Goal: Task Accomplishment & Management: Manage account settings

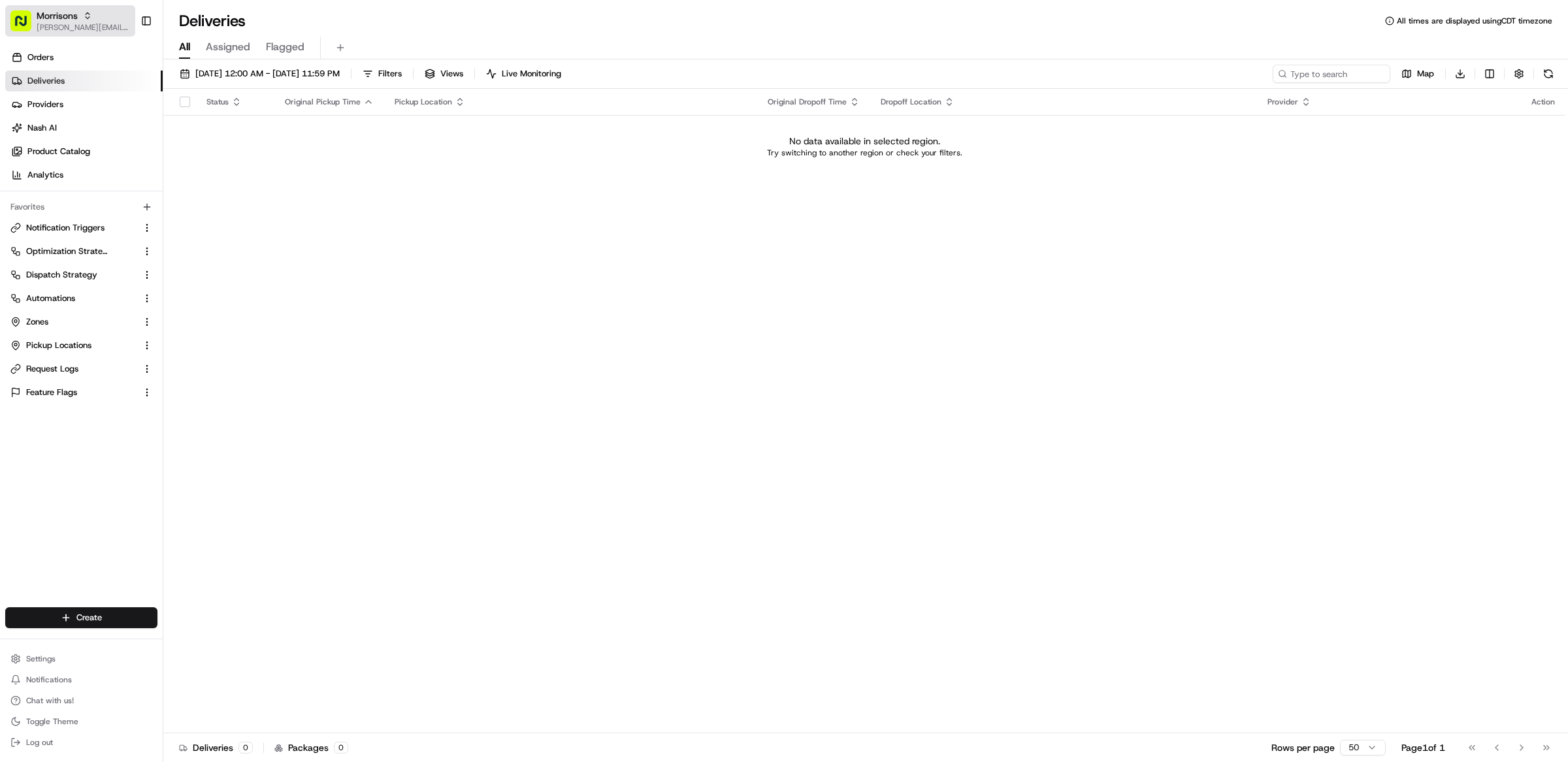
click at [62, 19] on span "Morrisons" at bounding box center [57, 15] width 41 height 13
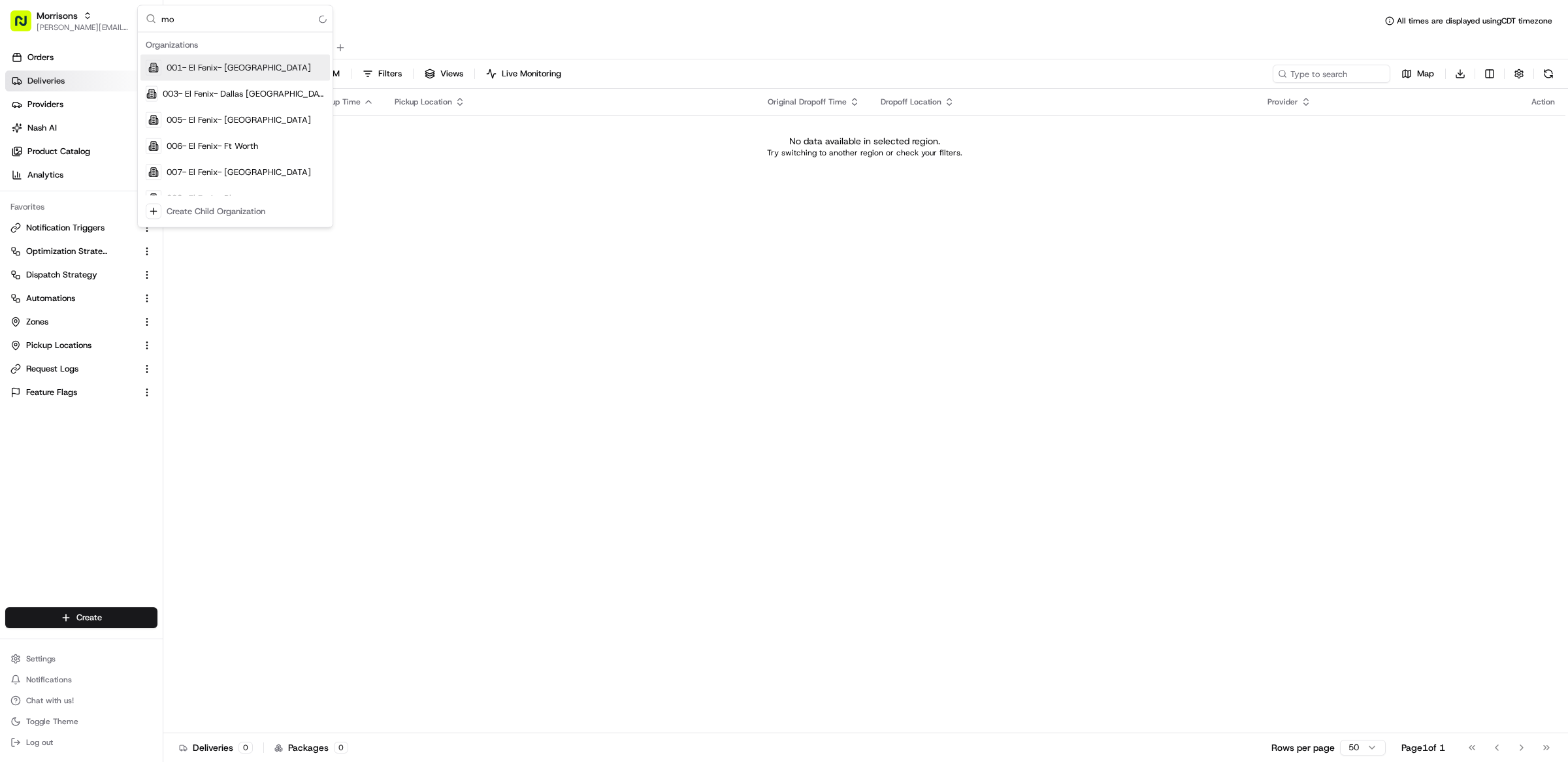
type input "m"
type input "alto"
click at [189, 65] on div "Alto" at bounding box center [235, 68] width 189 height 26
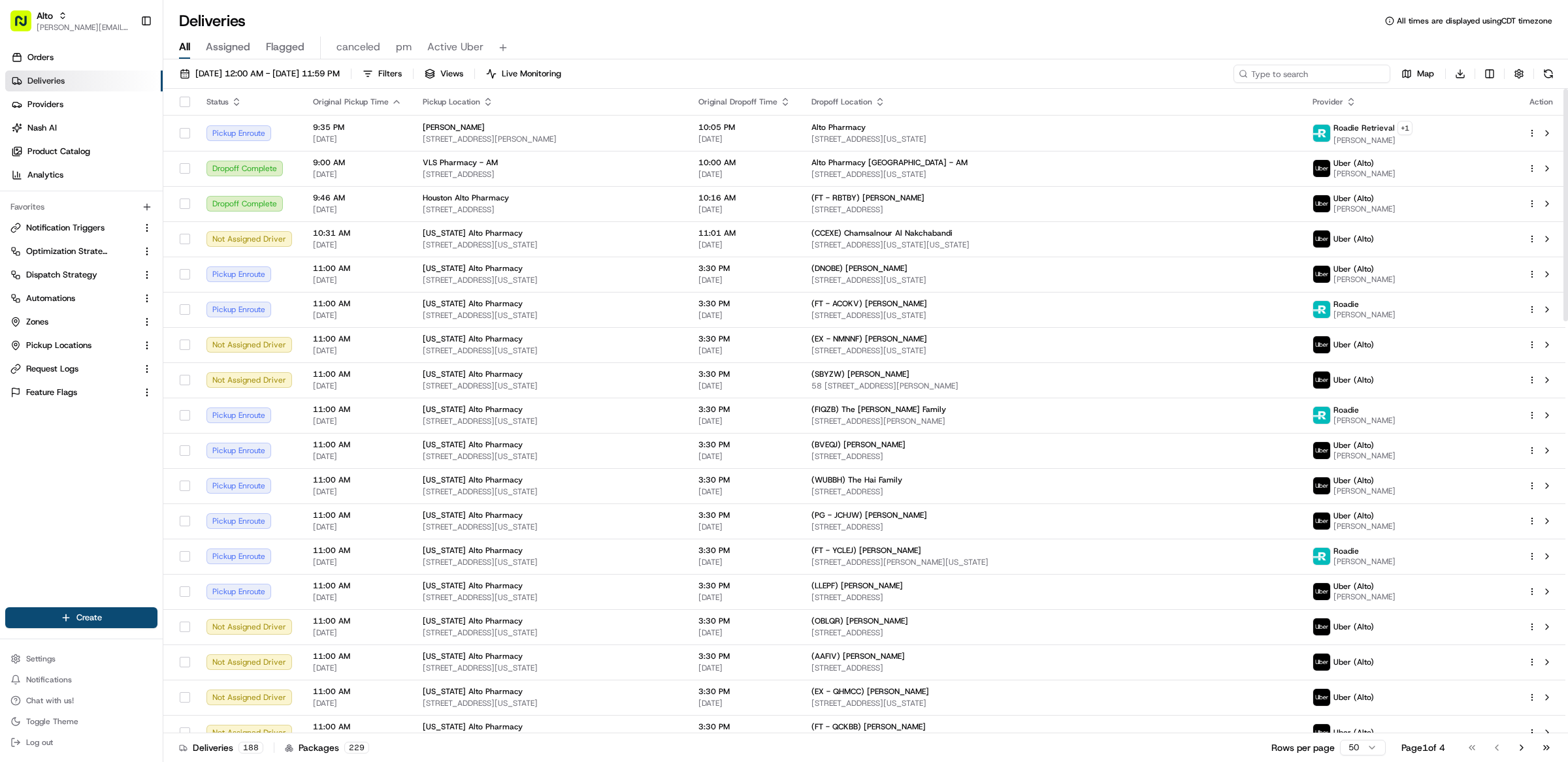
click at [1319, 71] on input at bounding box center [1312, 74] width 157 height 18
paste input "m706030684"
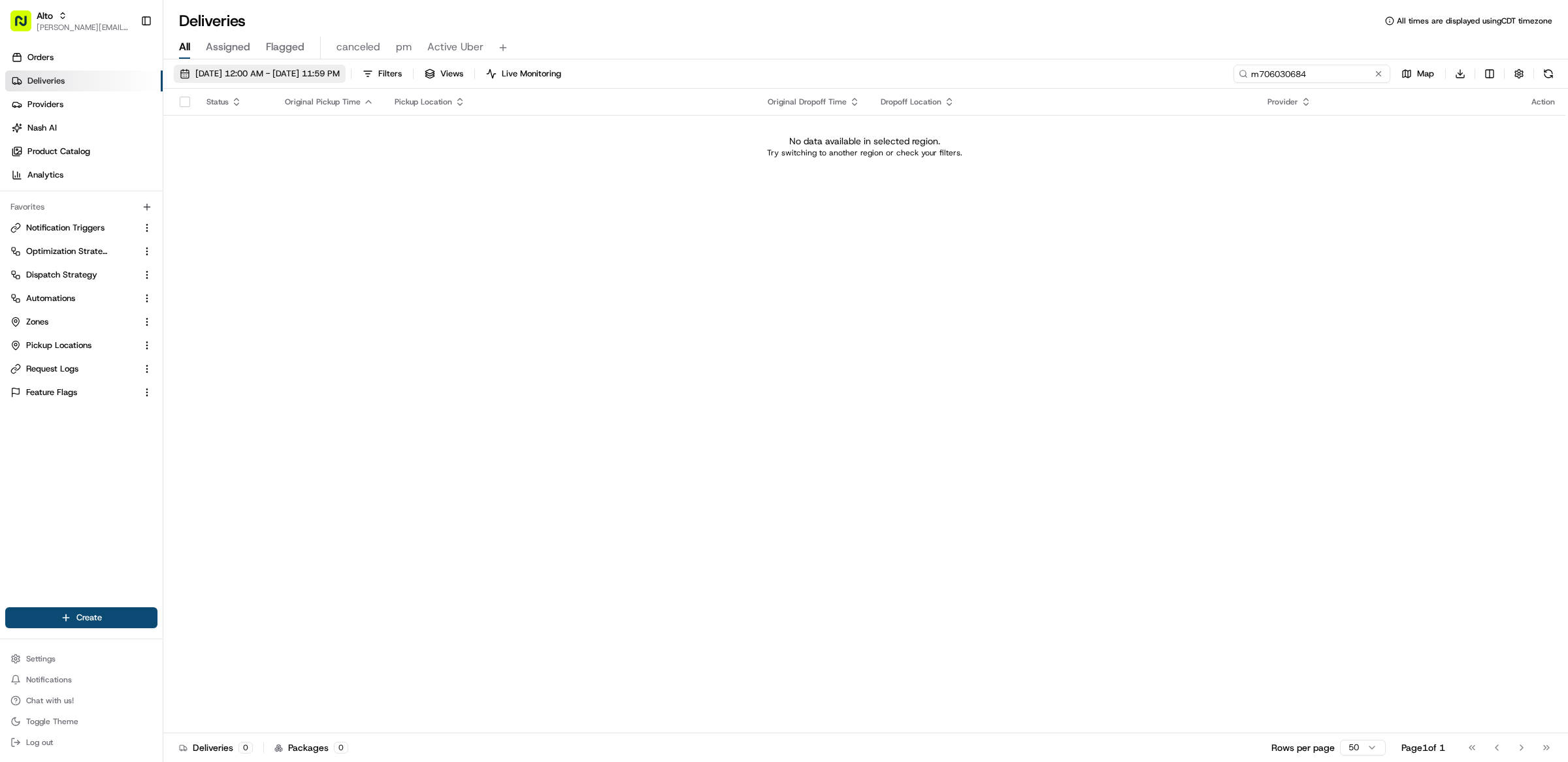
type input "m706030684"
click at [297, 68] on span "[DATE] 12:00 AM - [DATE] 11:59 PM" at bounding box center [267, 74] width 144 height 12
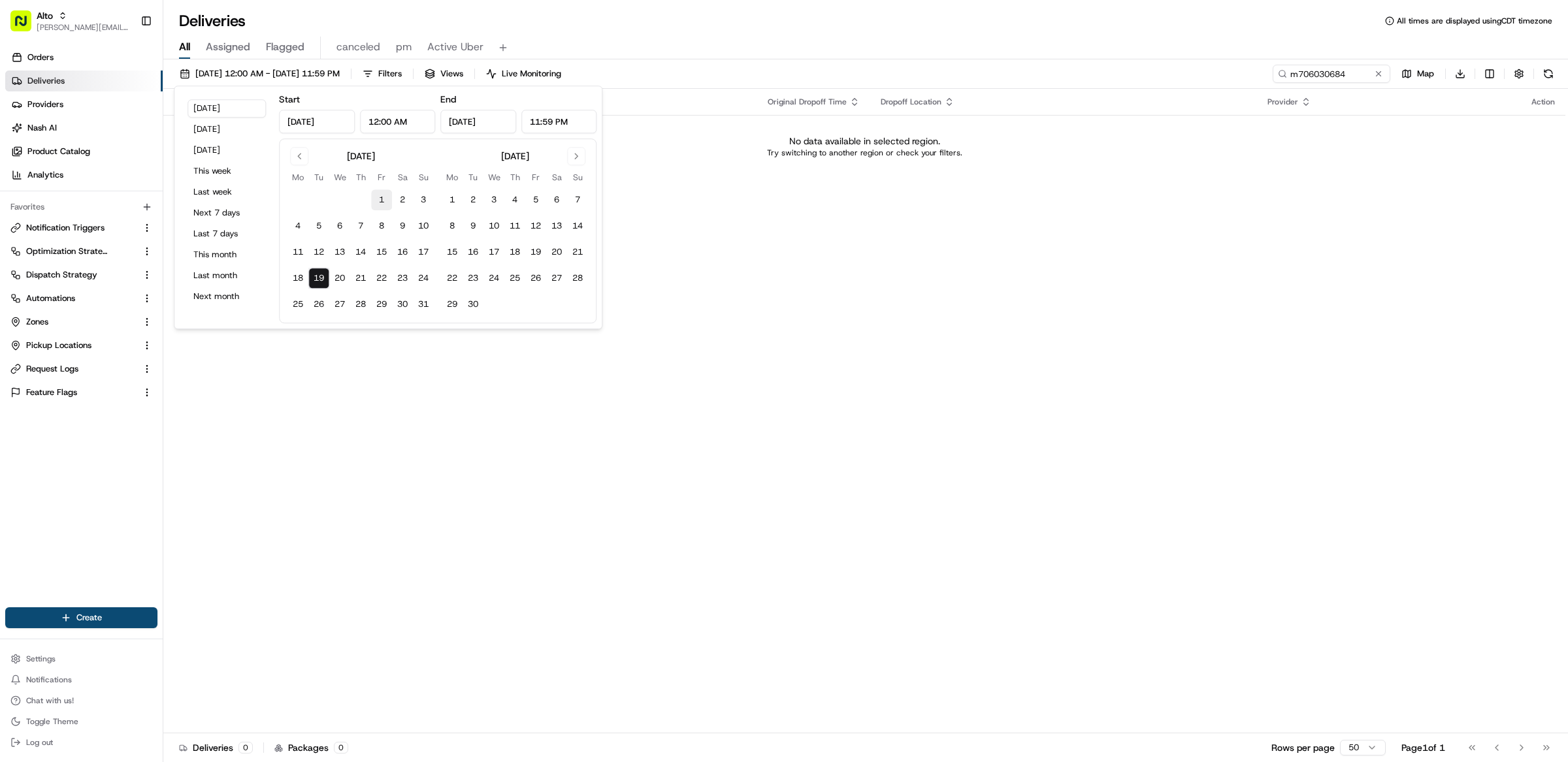
click at [376, 194] on button "1" at bounding box center [381, 200] width 21 height 21
type input "Aug 1, 2025"
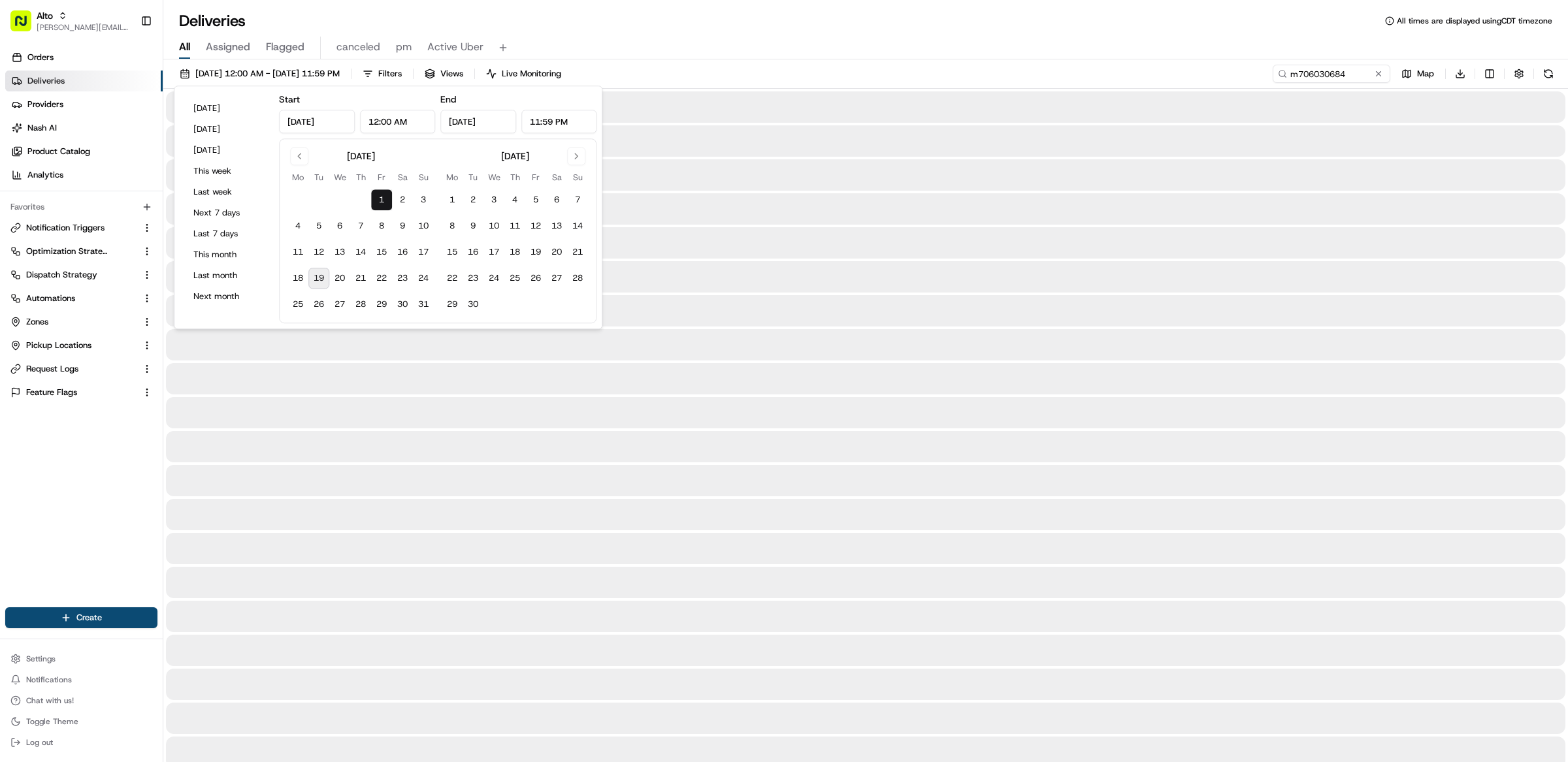
click at [318, 282] on button "19" at bounding box center [319, 279] width 21 height 21
type input "Aug 19, 2025"
click at [653, 41] on div "All Assigned Flagged canceled pm Active Uber" at bounding box center [865, 48] width 1404 height 23
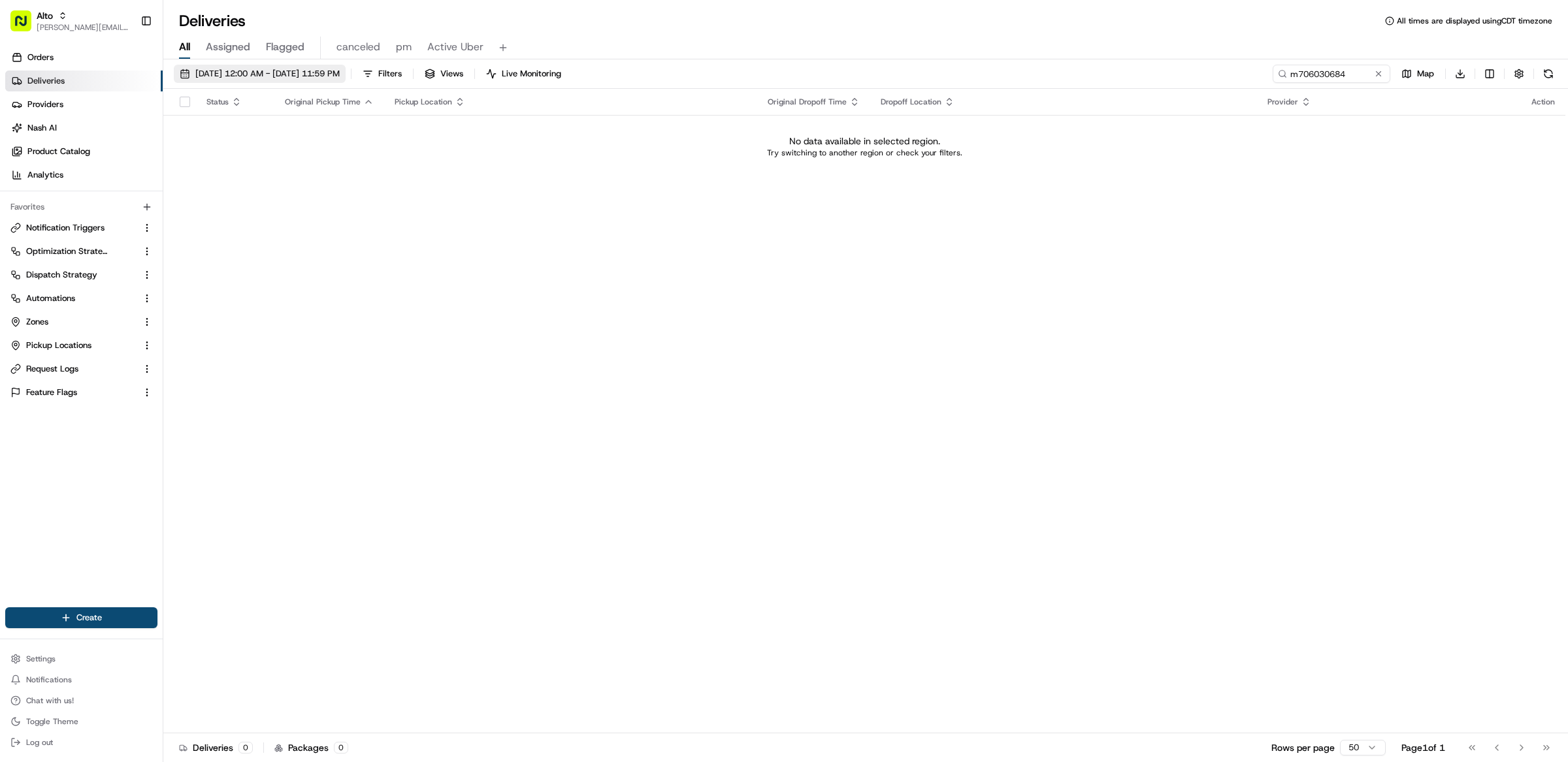
click at [268, 74] on span "08/01/2025 12:00 AM - 08/19/2025 11:59 PM" at bounding box center [267, 74] width 144 height 12
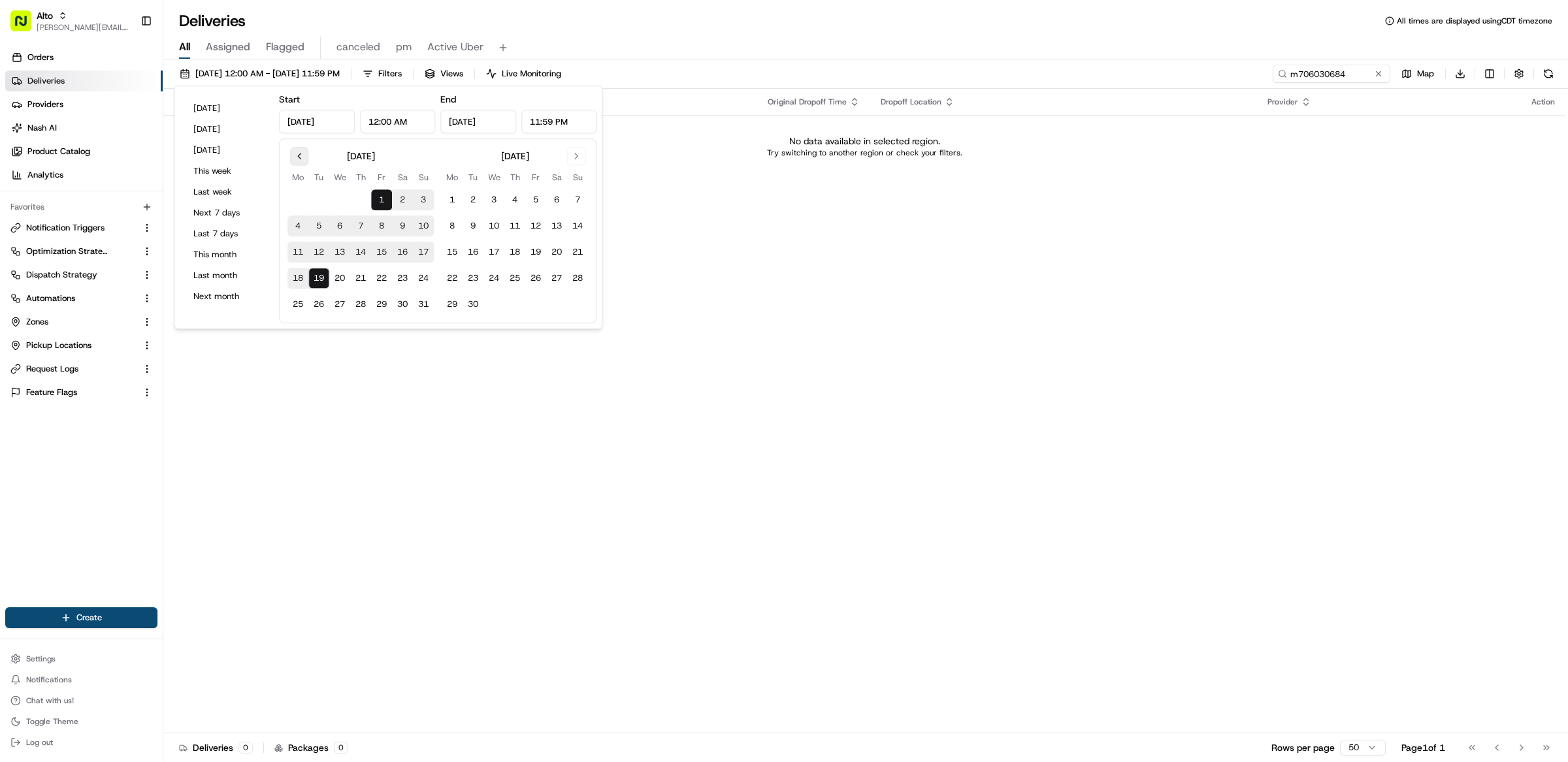
click at [299, 157] on button "Go to previous month" at bounding box center [299, 156] width 18 height 18
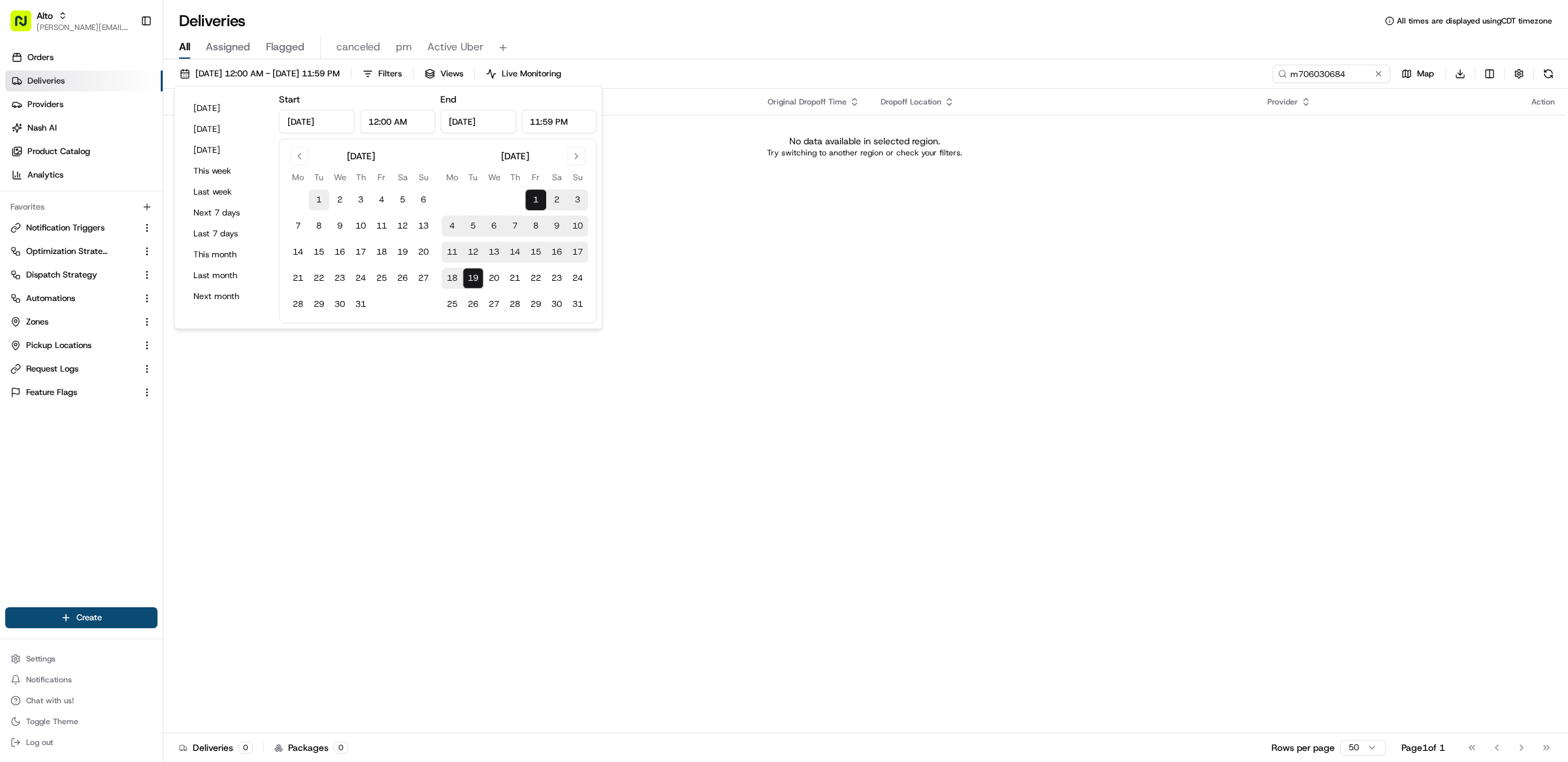
click at [313, 200] on button "1" at bounding box center [319, 200] width 21 height 21
type input "Jul 1, 2025"
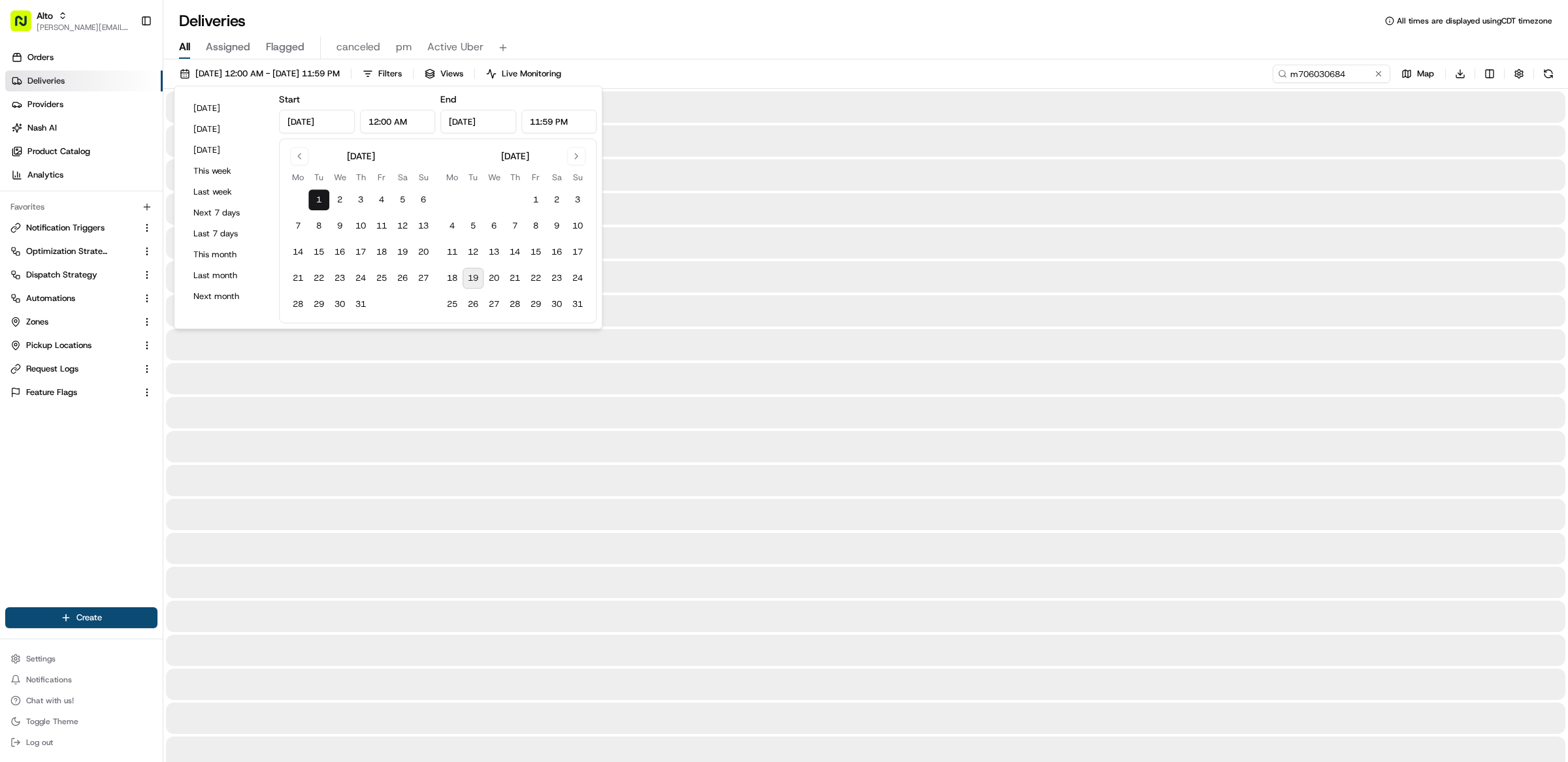
click at [593, 305] on div "July 2025 Mo Tu We Th Fr Sa Su 1 2 3 4 5 6 7 8 9 10 11 12 13 14 15 16 17 18 19 …" at bounding box center [437, 230] width 318 height 185
click at [580, 305] on button "31" at bounding box center [577, 304] width 21 height 21
type input "Aug 31, 2025"
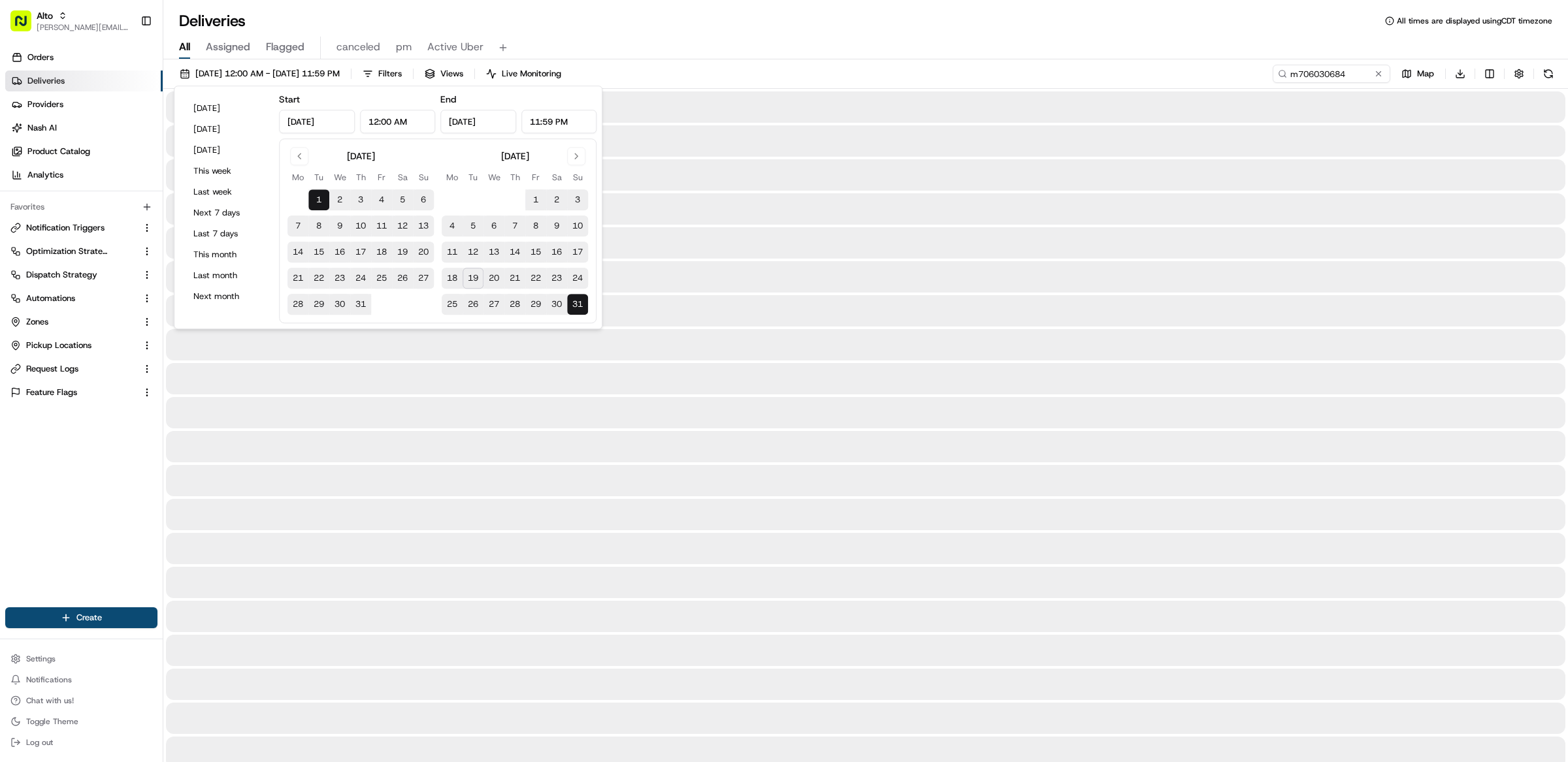
click at [816, 33] on div "All Assigned Flagged canceled pm Active Uber" at bounding box center [865, 45] width 1404 height 28
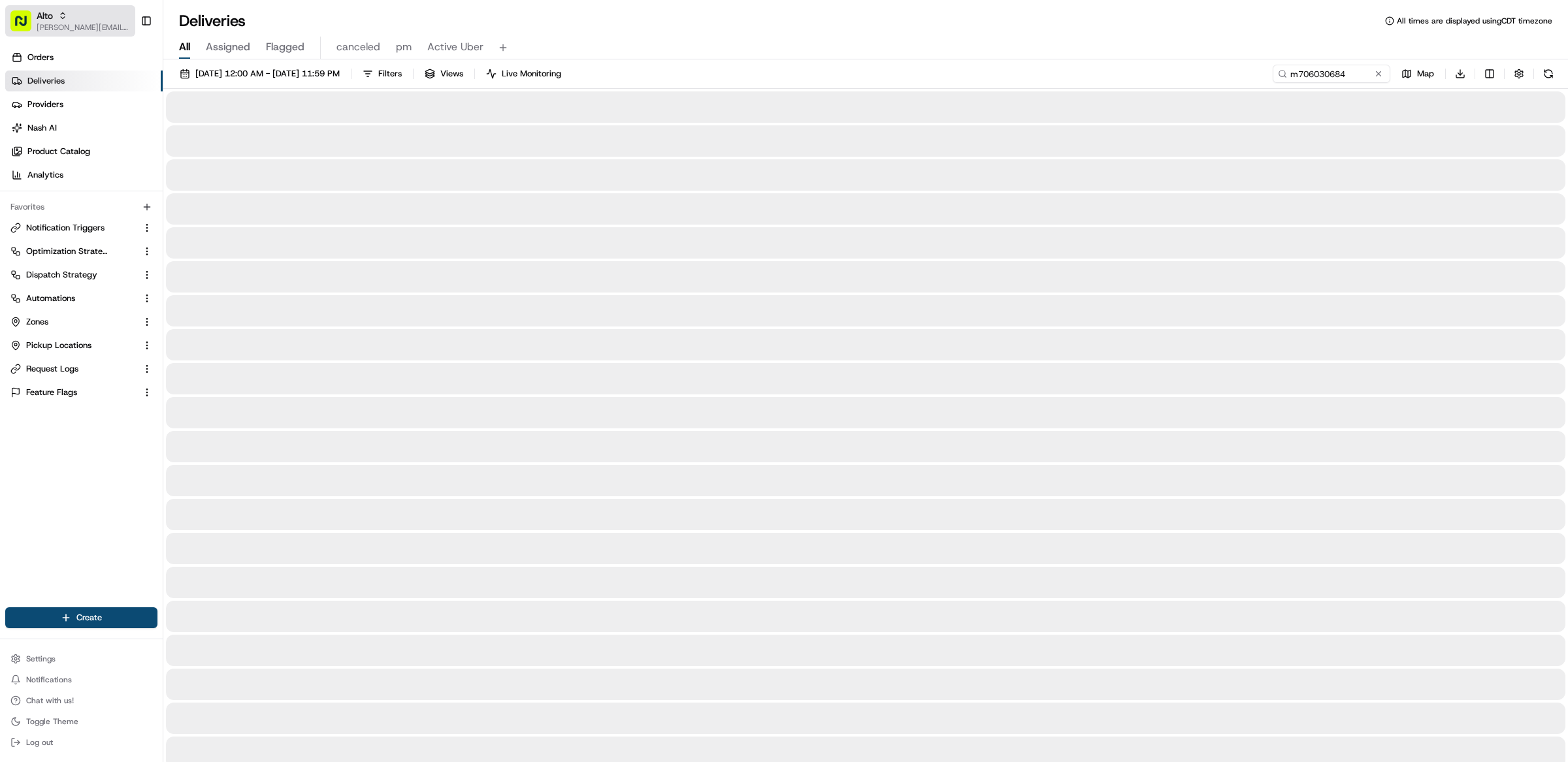
click at [29, 17] on rect "button" at bounding box center [21, 21] width 21 height 21
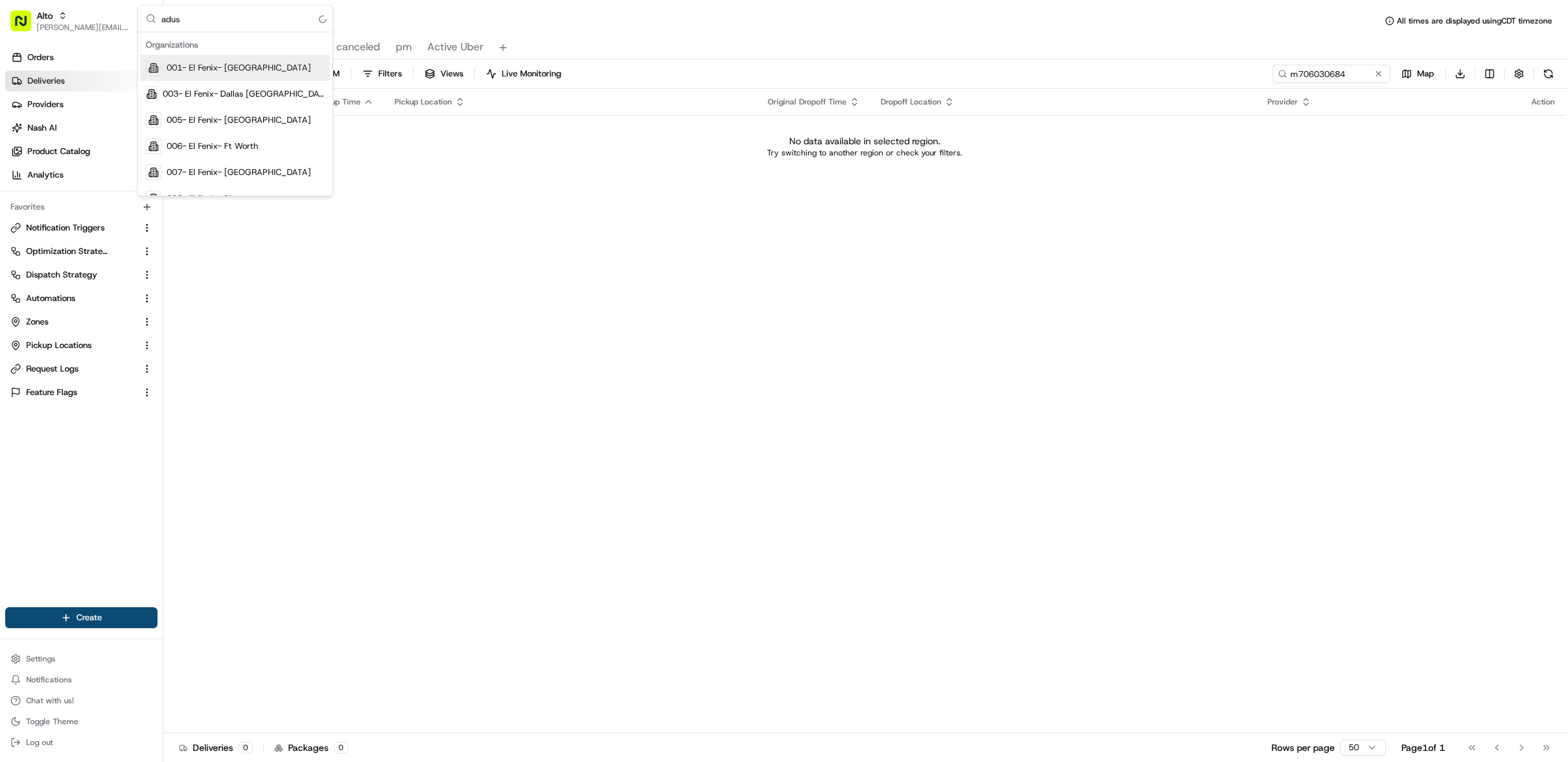
type input "adusa"
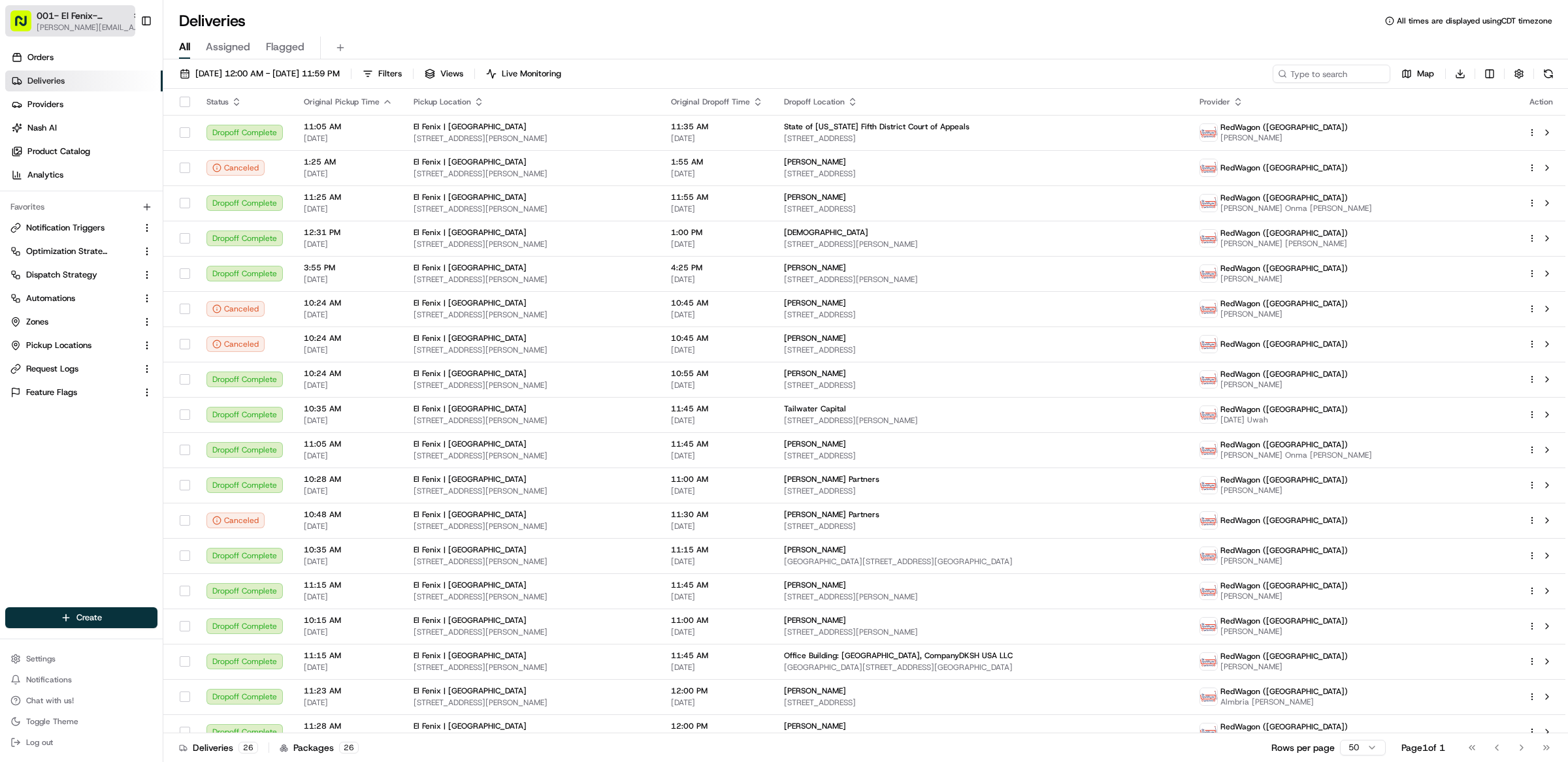
click at [70, 9] on span "001- El Fenix- [GEOGRAPHIC_DATA]" at bounding box center [82, 15] width 90 height 13
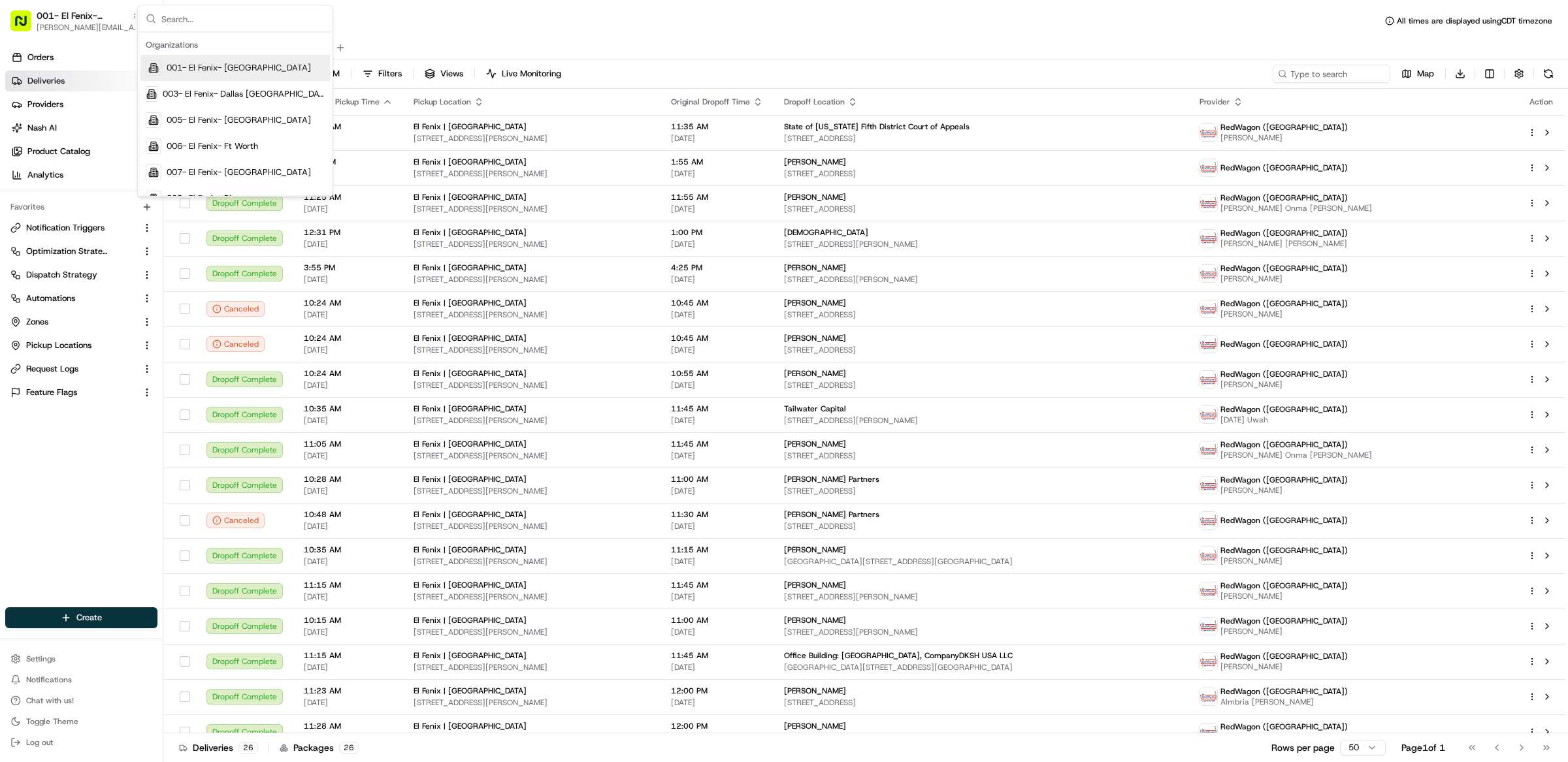
click at [179, 23] on input "text" at bounding box center [243, 19] width 163 height 26
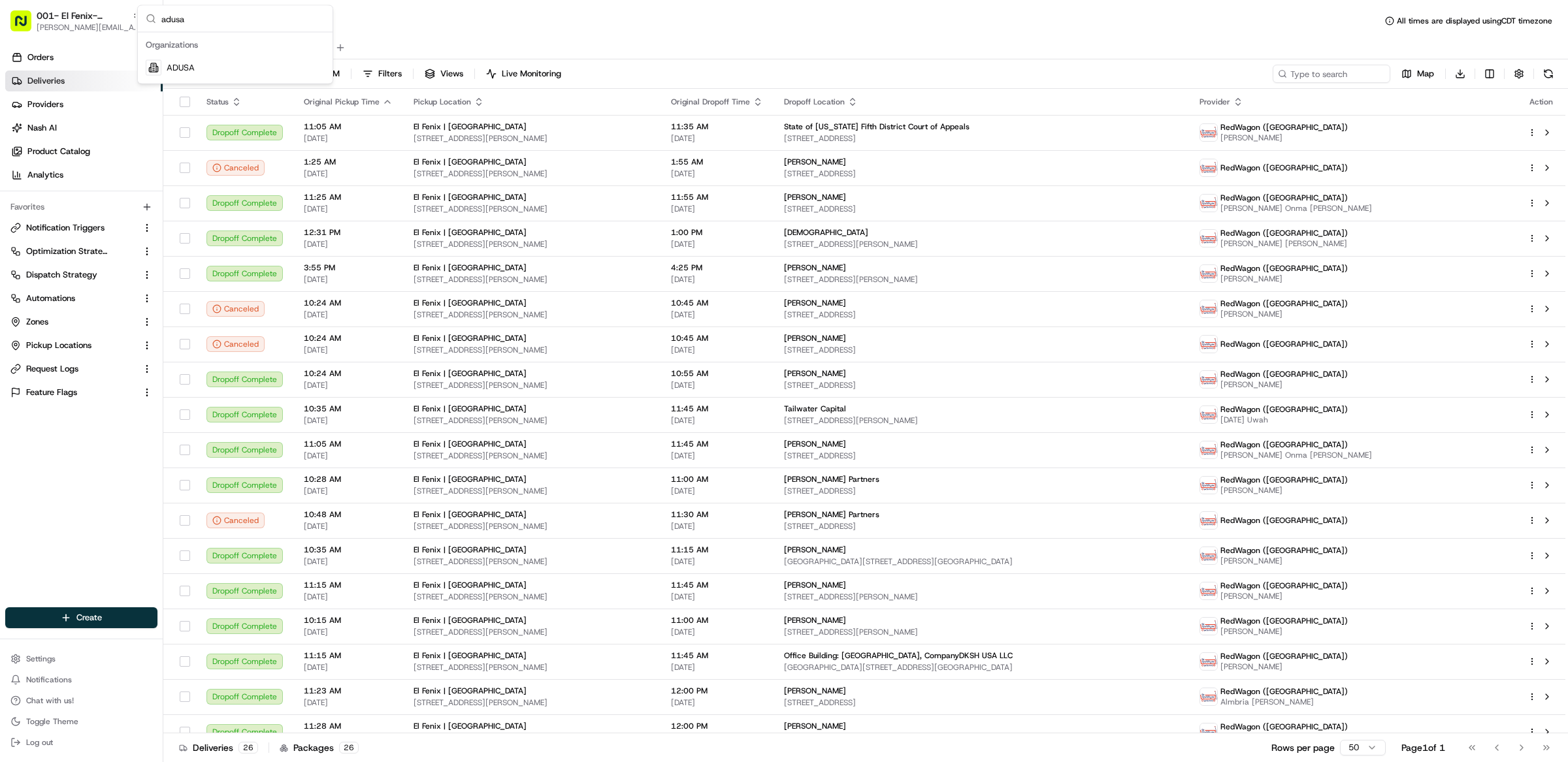
type input "adusa"
click at [185, 68] on span "ADUSA" at bounding box center [180, 68] width 28 height 12
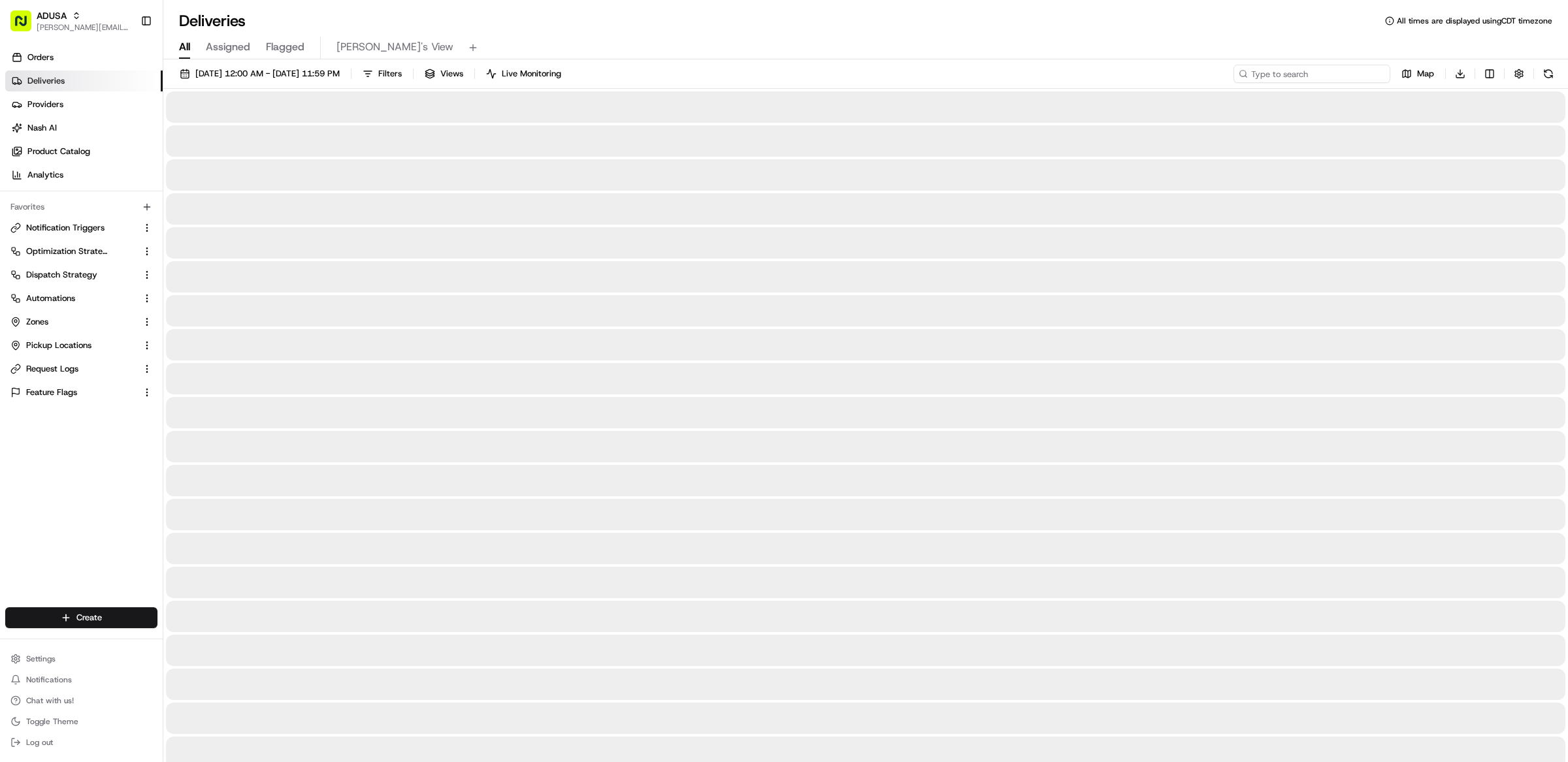
click at [1325, 73] on input at bounding box center [1312, 74] width 157 height 18
paste input "m706030684"
type input "m706030684"
click at [285, 73] on span "07/01/2025 12:00 AM - 08/31/2025 11:59 PM" at bounding box center [267, 74] width 144 height 12
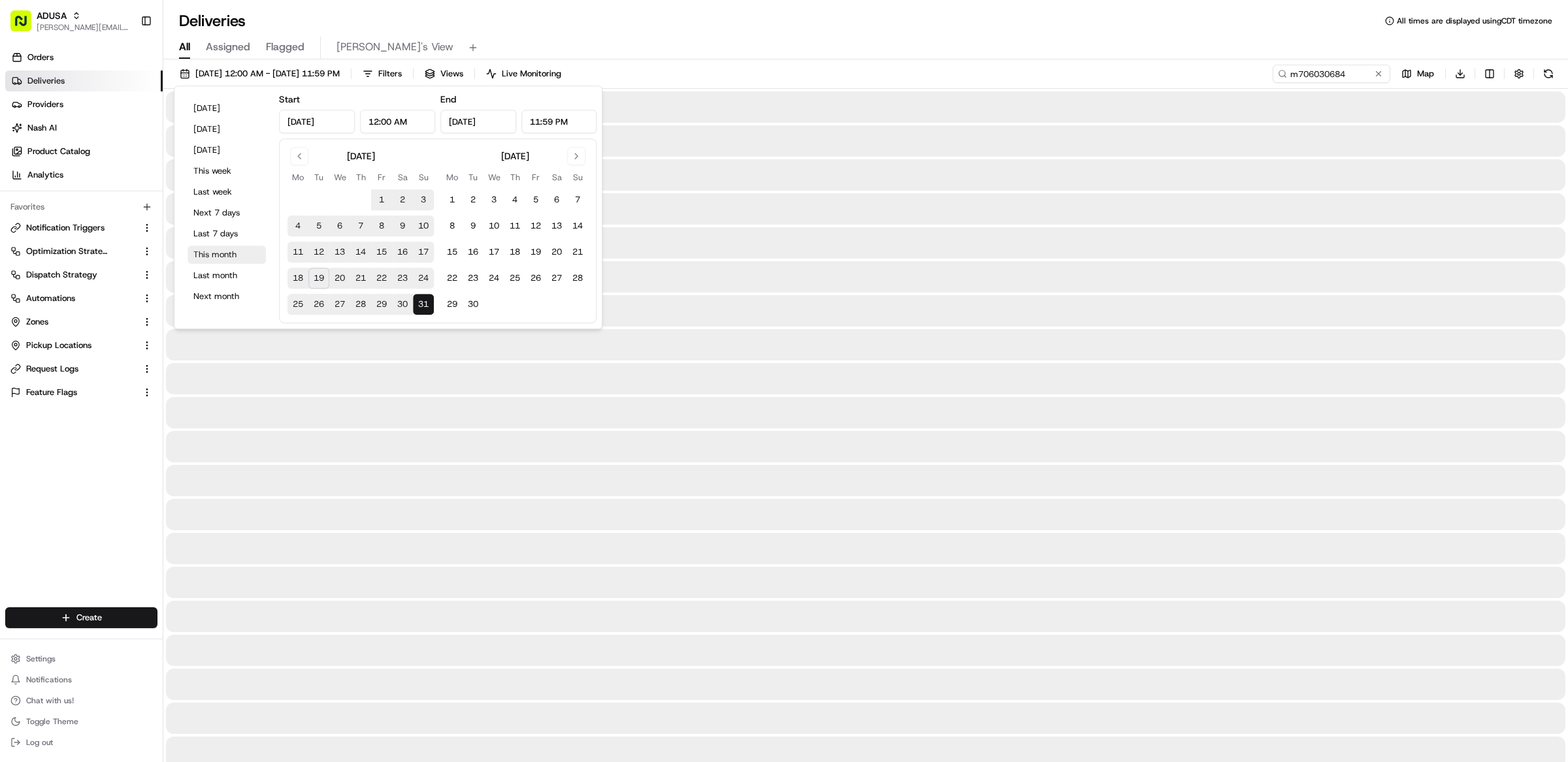
click at [228, 255] on button "This month" at bounding box center [227, 255] width 78 height 18
type input "Aug 1, 2025"
click at [668, 47] on div "All Assigned Flagged Matthew's View" at bounding box center [865, 48] width 1404 height 23
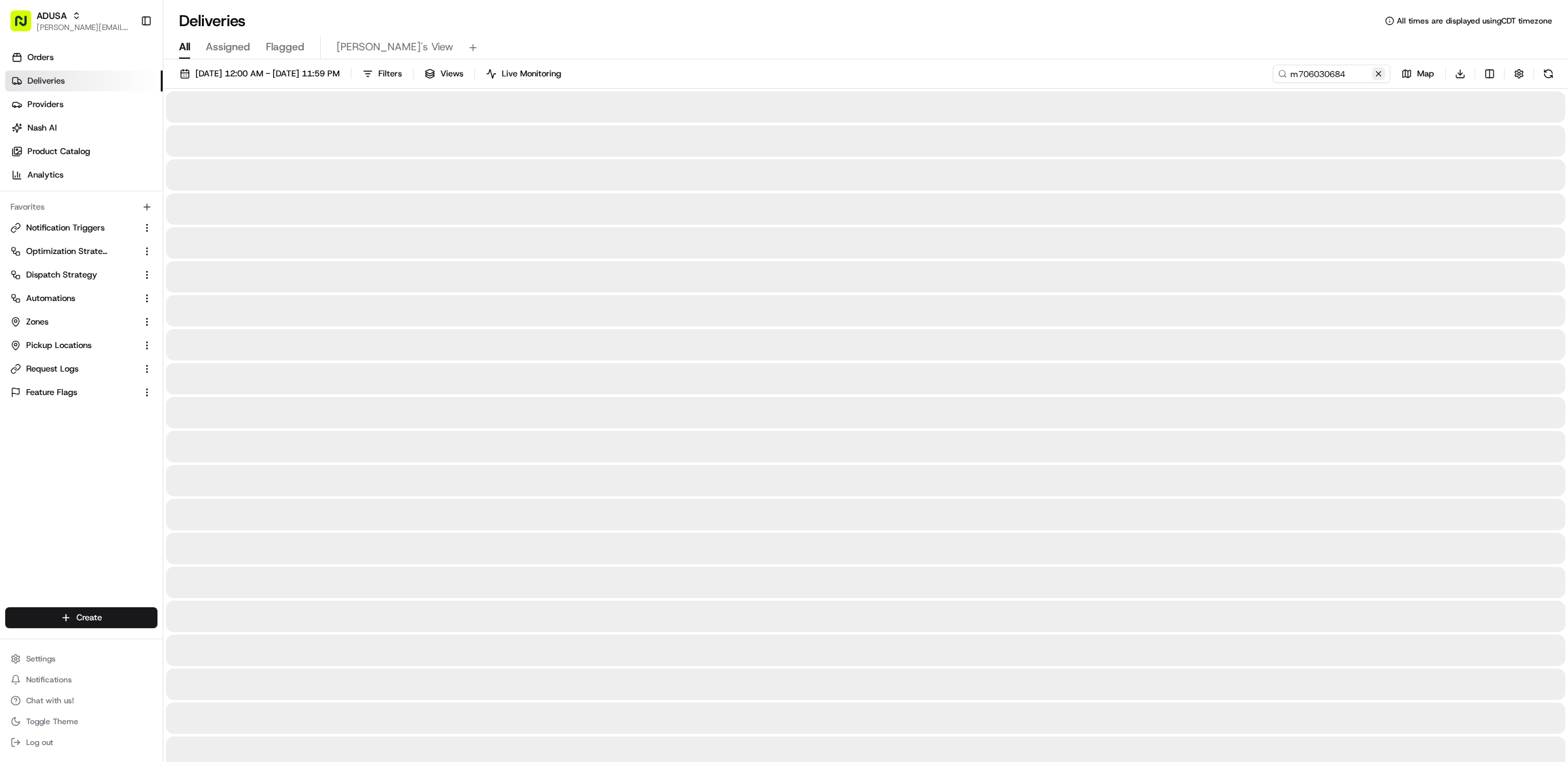
click at [1376, 76] on button at bounding box center [1378, 74] width 13 height 13
click at [1007, 29] on div "Deliveries All times are displayed using CDT timezone" at bounding box center [865, 21] width 1404 height 21
click at [1318, 73] on input at bounding box center [1312, 74] width 157 height 18
paste input "m706030684"
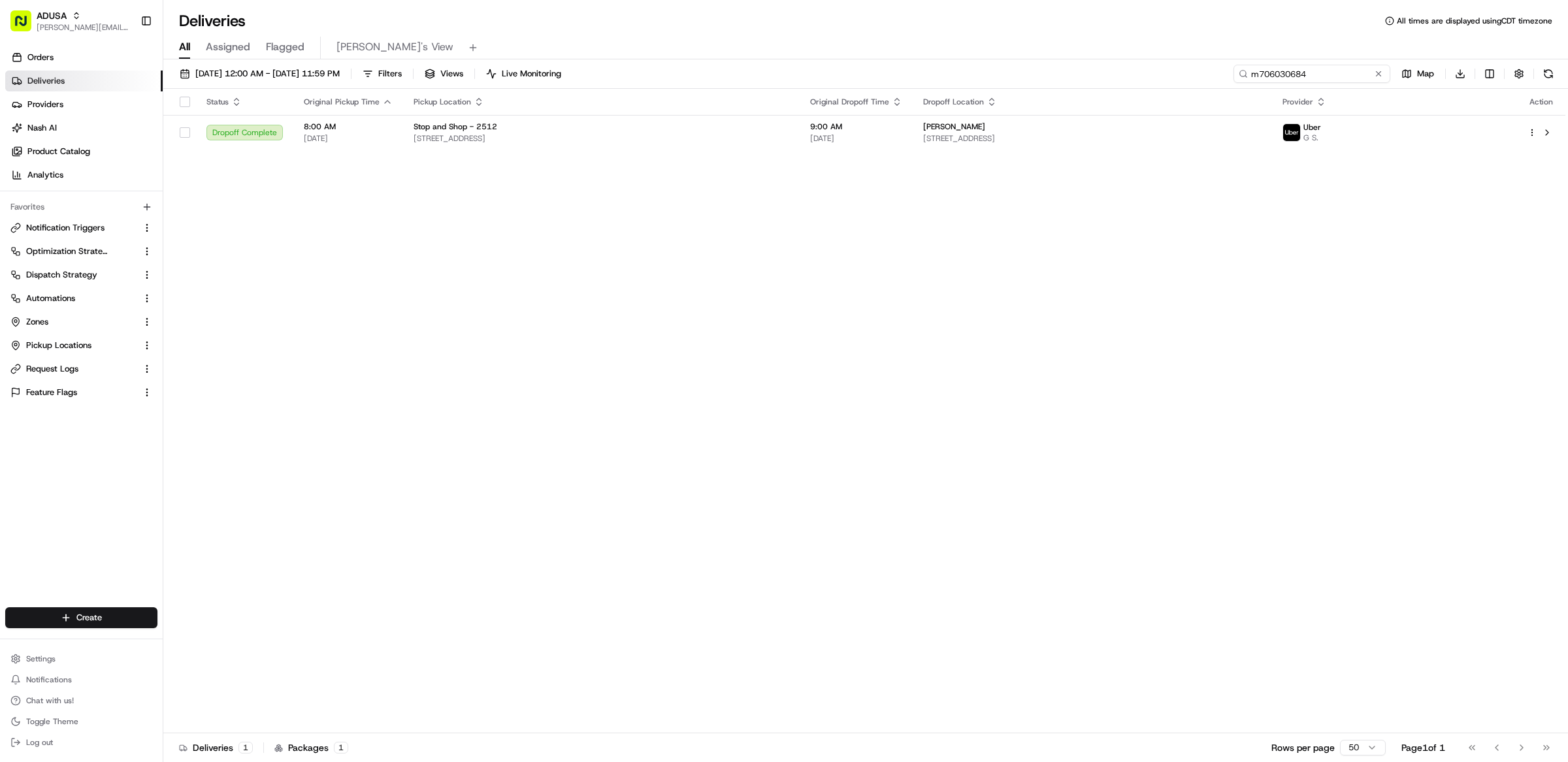
type input "m706030684"
click at [1376, 78] on button at bounding box center [1378, 74] width 13 height 13
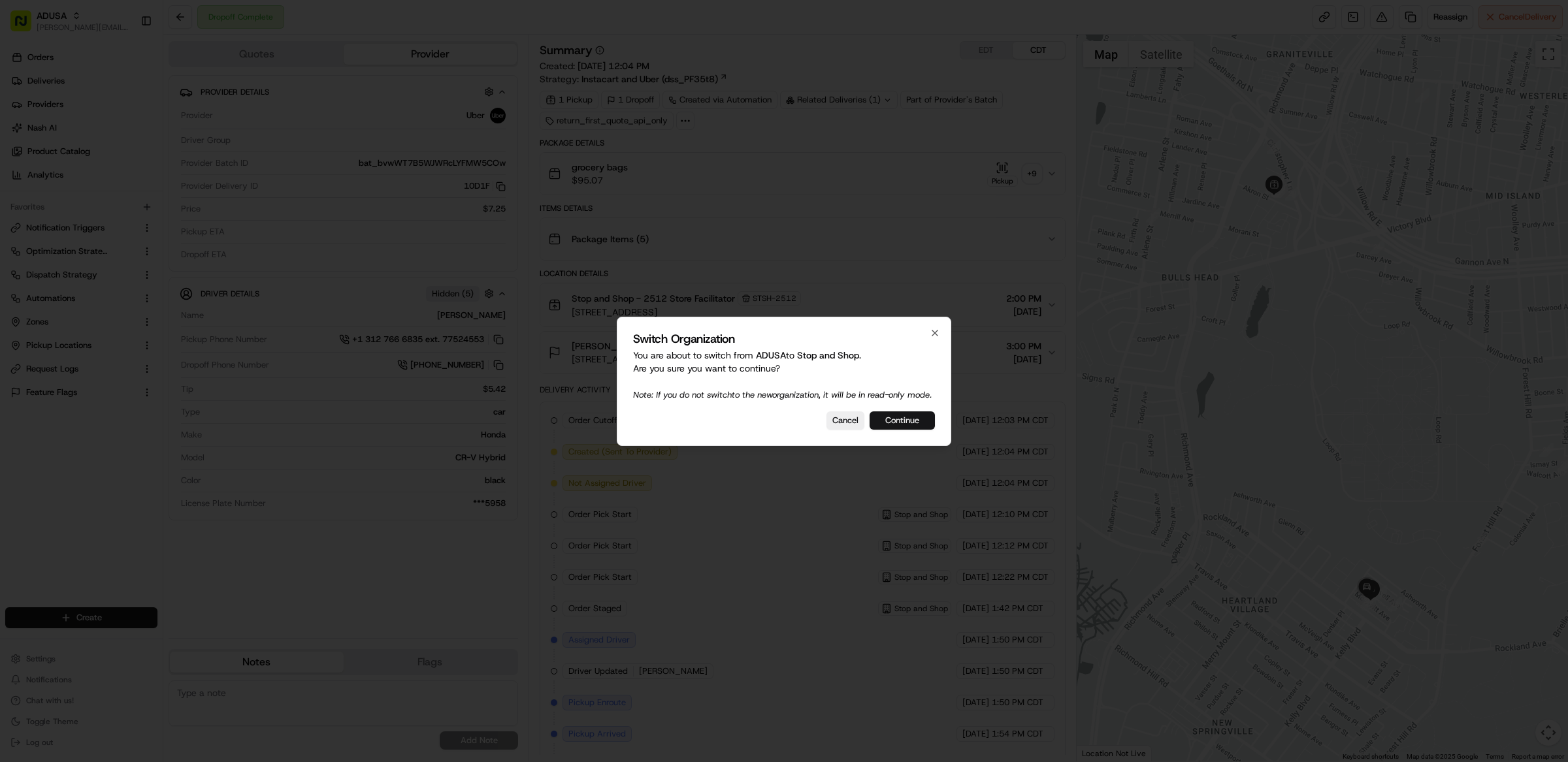
click at [902, 418] on button "Continue" at bounding box center [902, 420] width 65 height 18
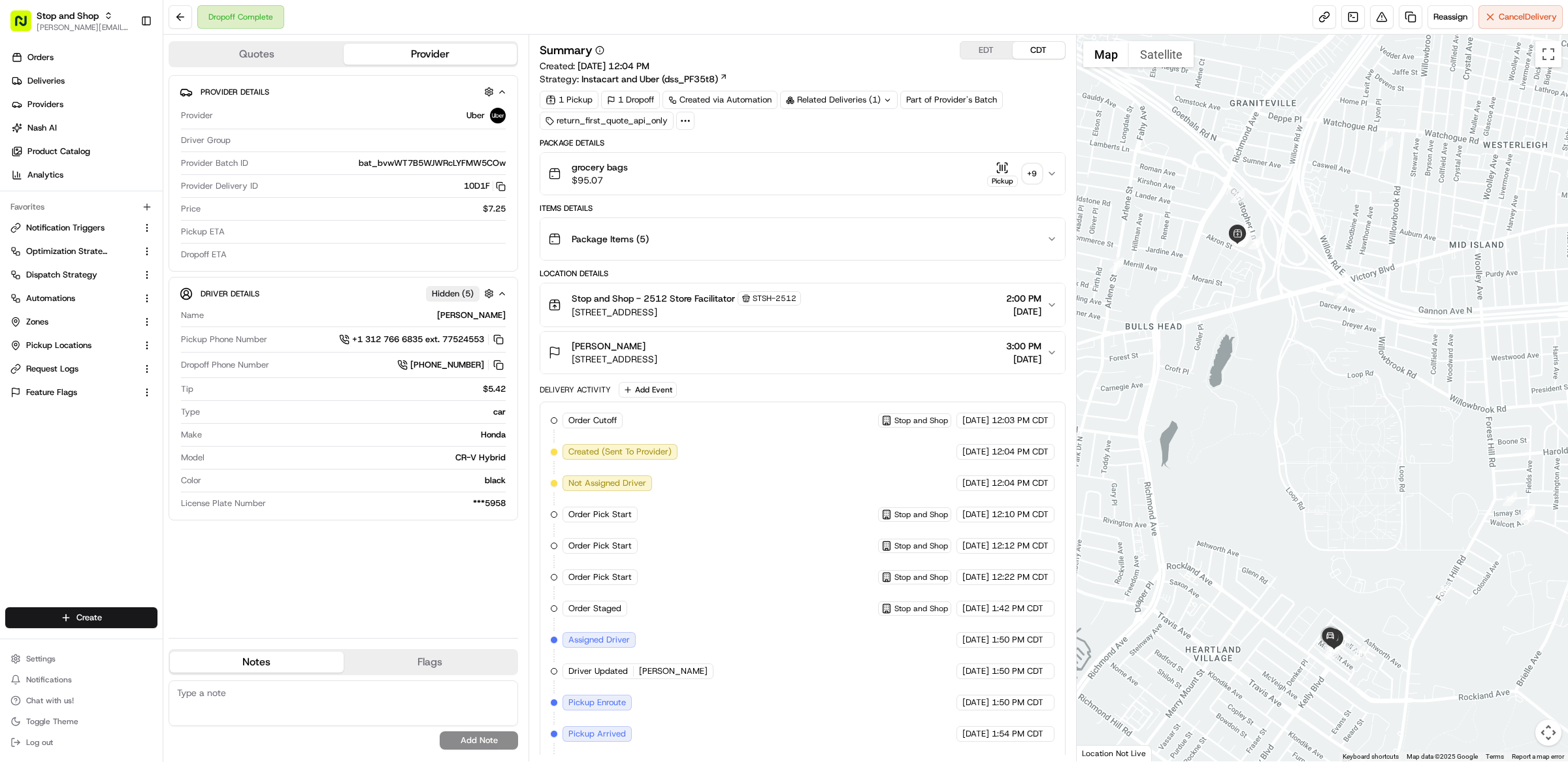
click at [799, 174] on div "grocery bags $95.07 Pickup + 9" at bounding box center [798, 173] width 499 height 26
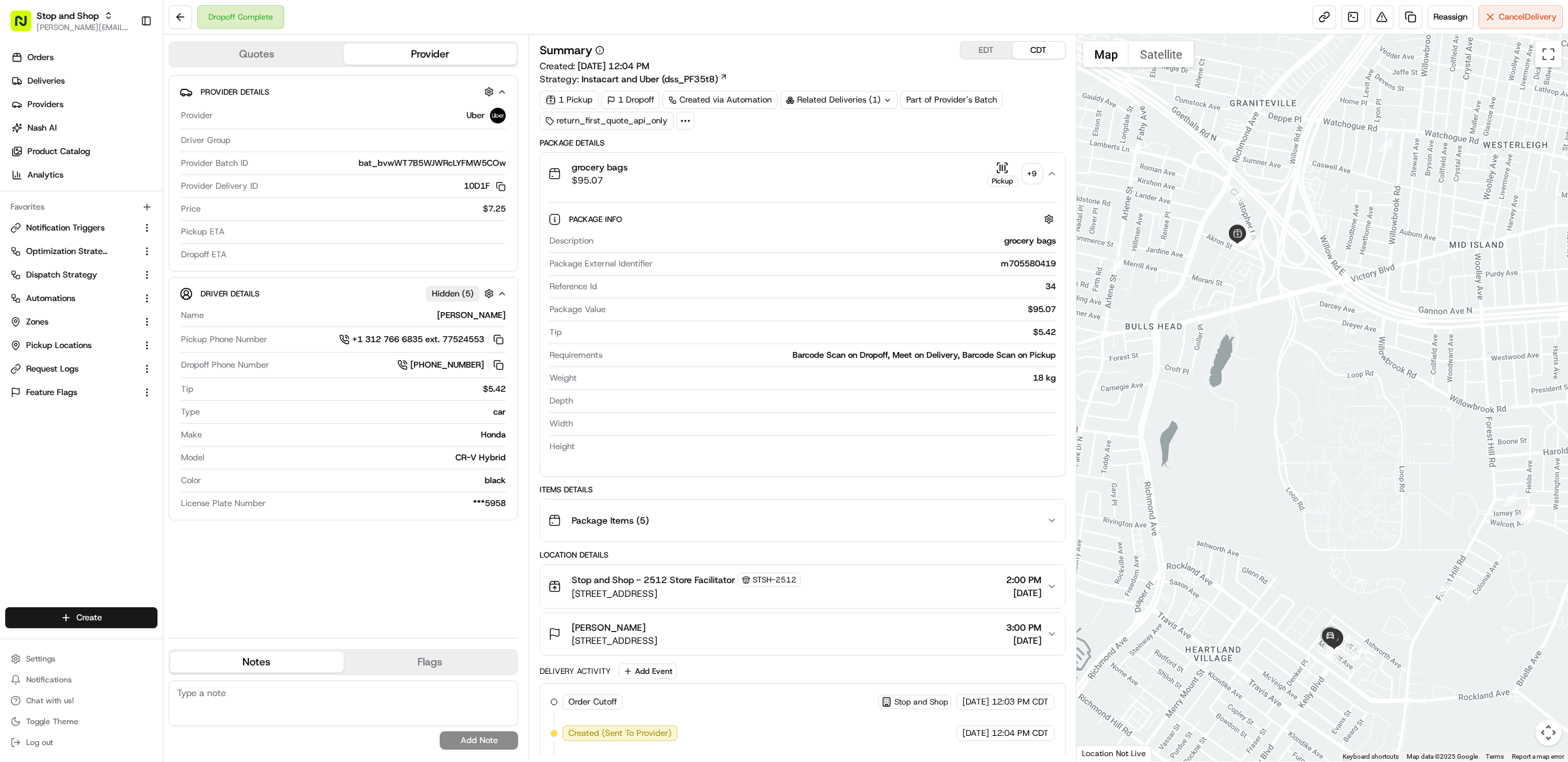
click at [799, 174] on div "grocery bags $95.07 Pickup + 9" at bounding box center [798, 173] width 499 height 26
drag, startPoint x: 1056, startPoint y: 269, endPoint x: 992, endPoint y: 269, distance: 64.0
click at [992, 269] on div "Description grocery bags Package External Identifier m705580419 Reference Id 34…" at bounding box center [803, 344] width 509 height 228
copy div "m705580419"
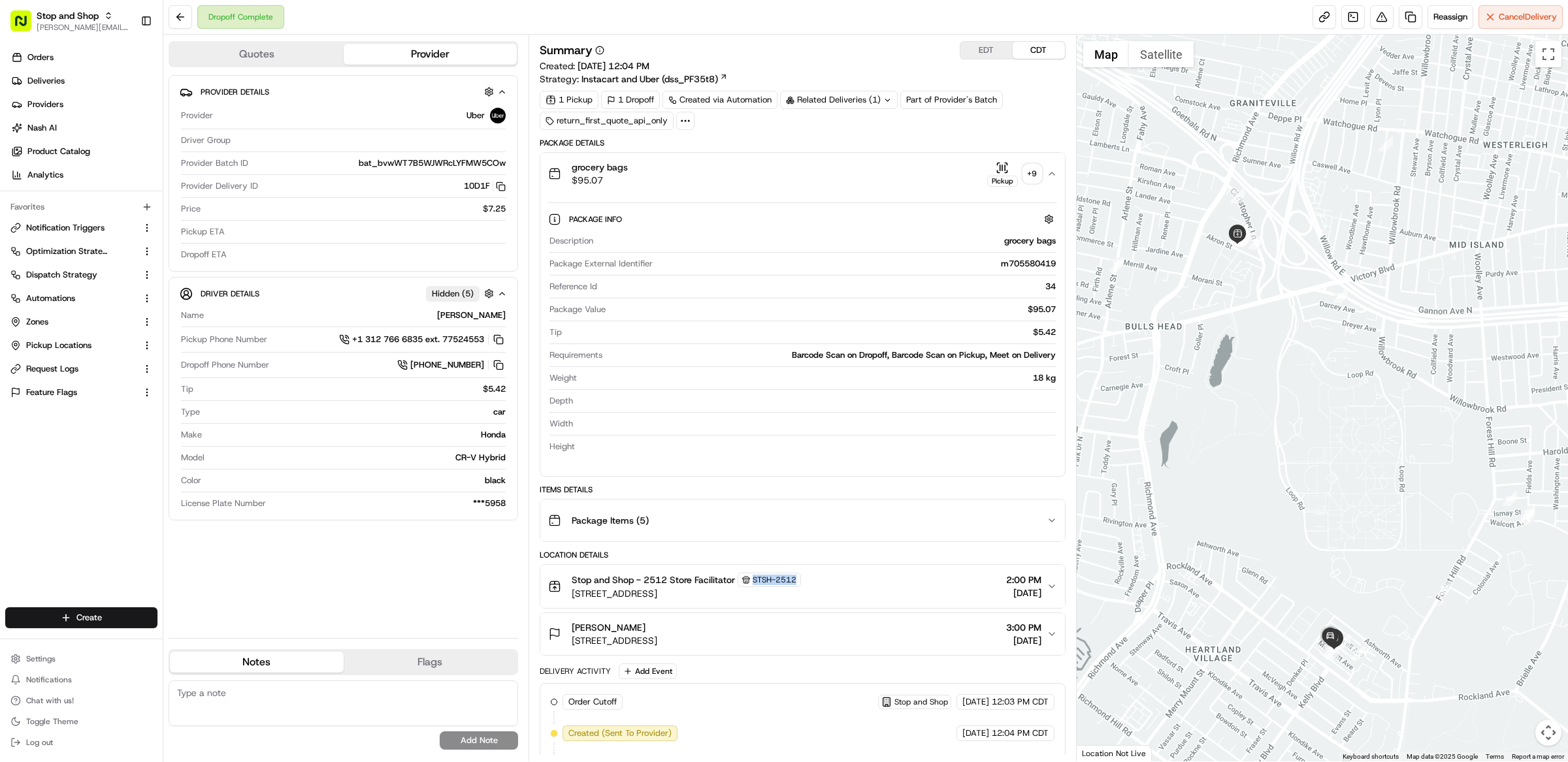
copy span "STSH-2512"
drag, startPoint x: 801, startPoint y: 581, endPoint x: 753, endPoint y: 582, distance: 48.0
click at [753, 582] on div "STSH-2512" at bounding box center [769, 580] width 63 height 14
click at [83, 342] on span "Pickup Locations" at bounding box center [59, 345] width 65 height 12
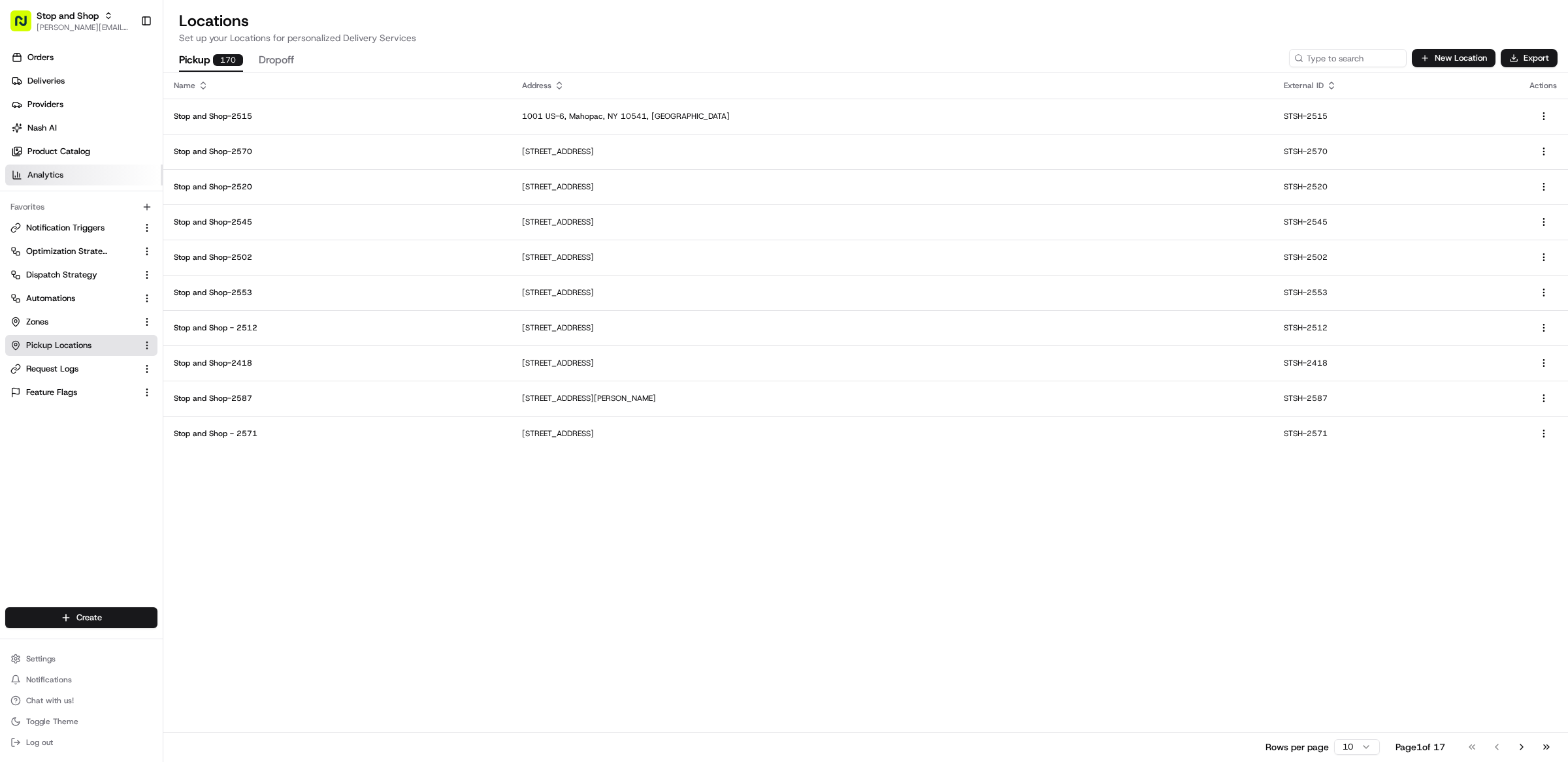
click at [62, 172] on span "Analytics" at bounding box center [46, 175] width 36 height 12
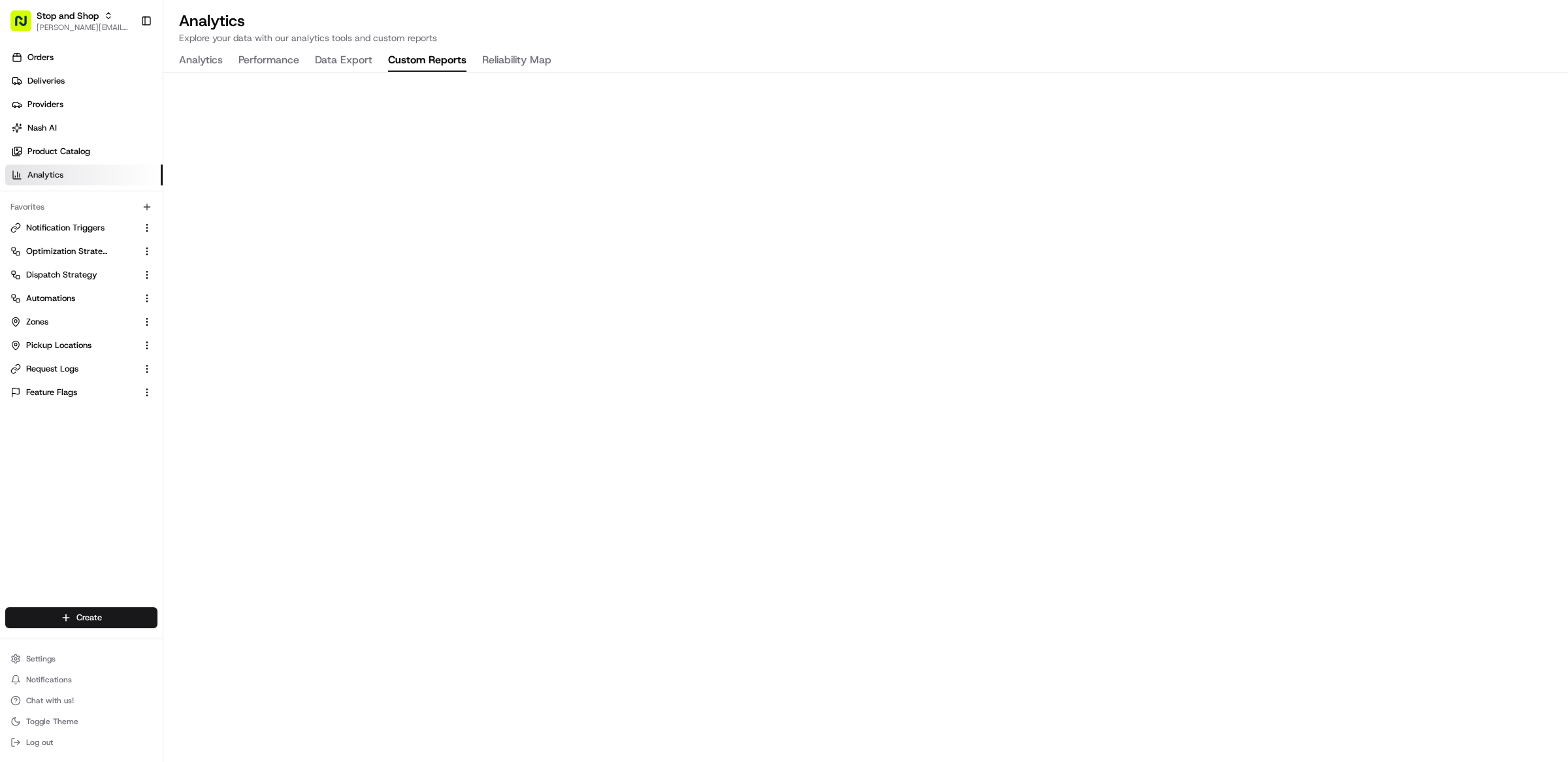
click at [446, 64] on button "Custom Reports" at bounding box center [427, 61] width 78 height 23
click at [355, 61] on button "Data Export" at bounding box center [343, 61] width 58 height 23
click at [276, 57] on button "Performance" at bounding box center [269, 61] width 61 height 23
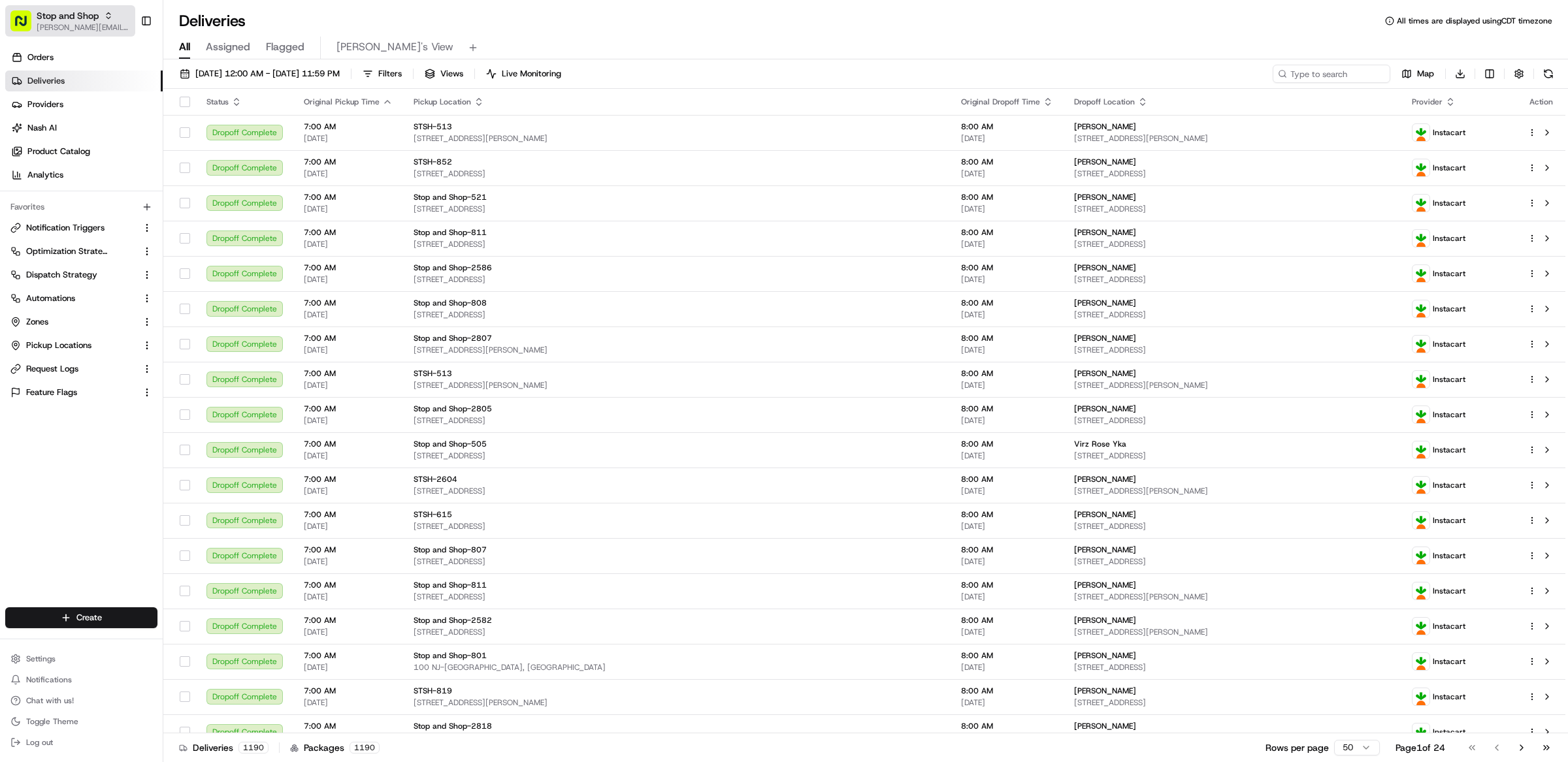
click at [92, 25] on span "[PERSON_NAME][EMAIL_ADDRESS][DOMAIN_NAME]" at bounding box center [83, 28] width 93 height 11
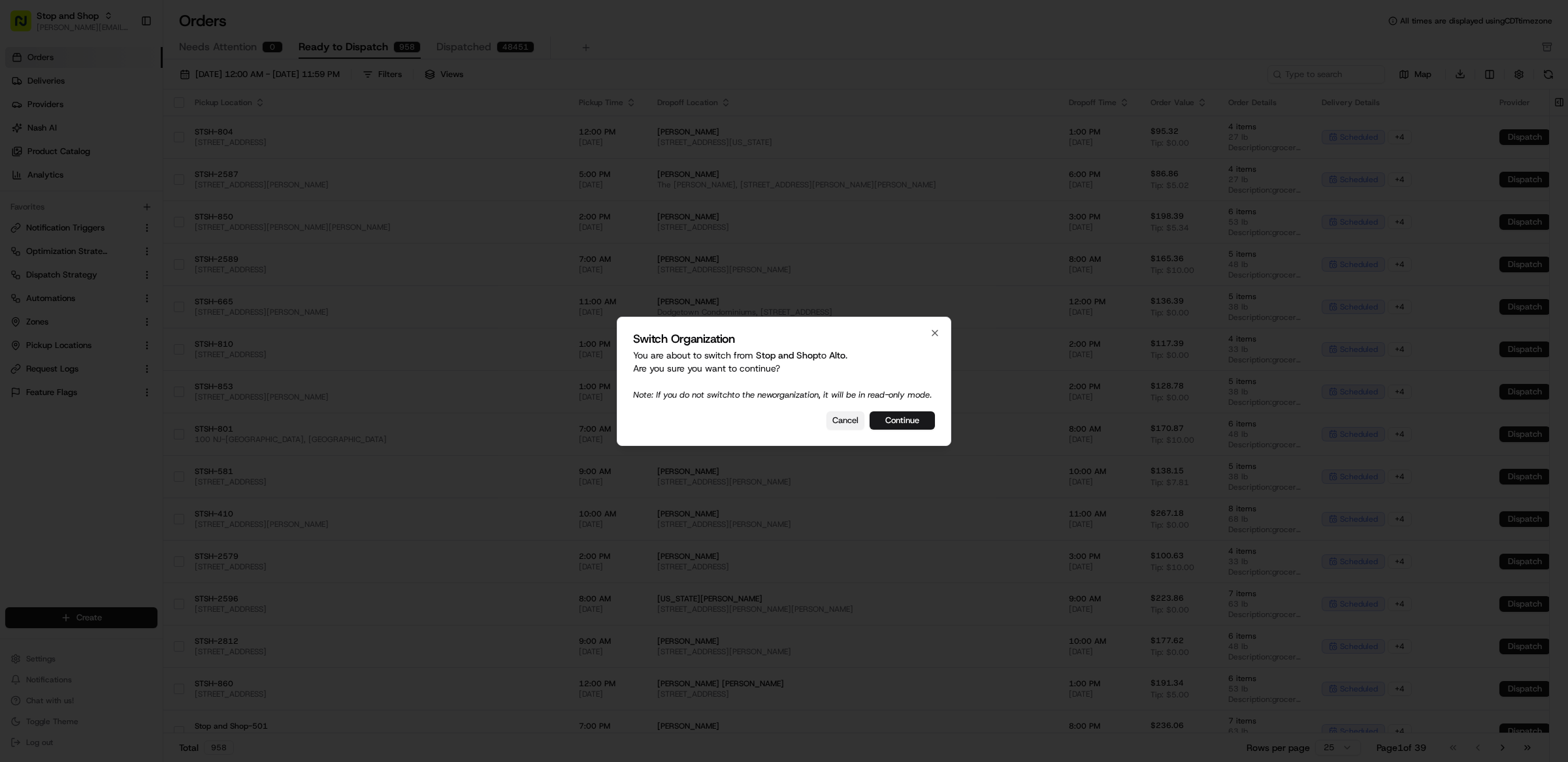
click at [843, 425] on button "Cancel" at bounding box center [846, 420] width 38 height 18
click at [912, 427] on button "Continue" at bounding box center [902, 420] width 65 height 18
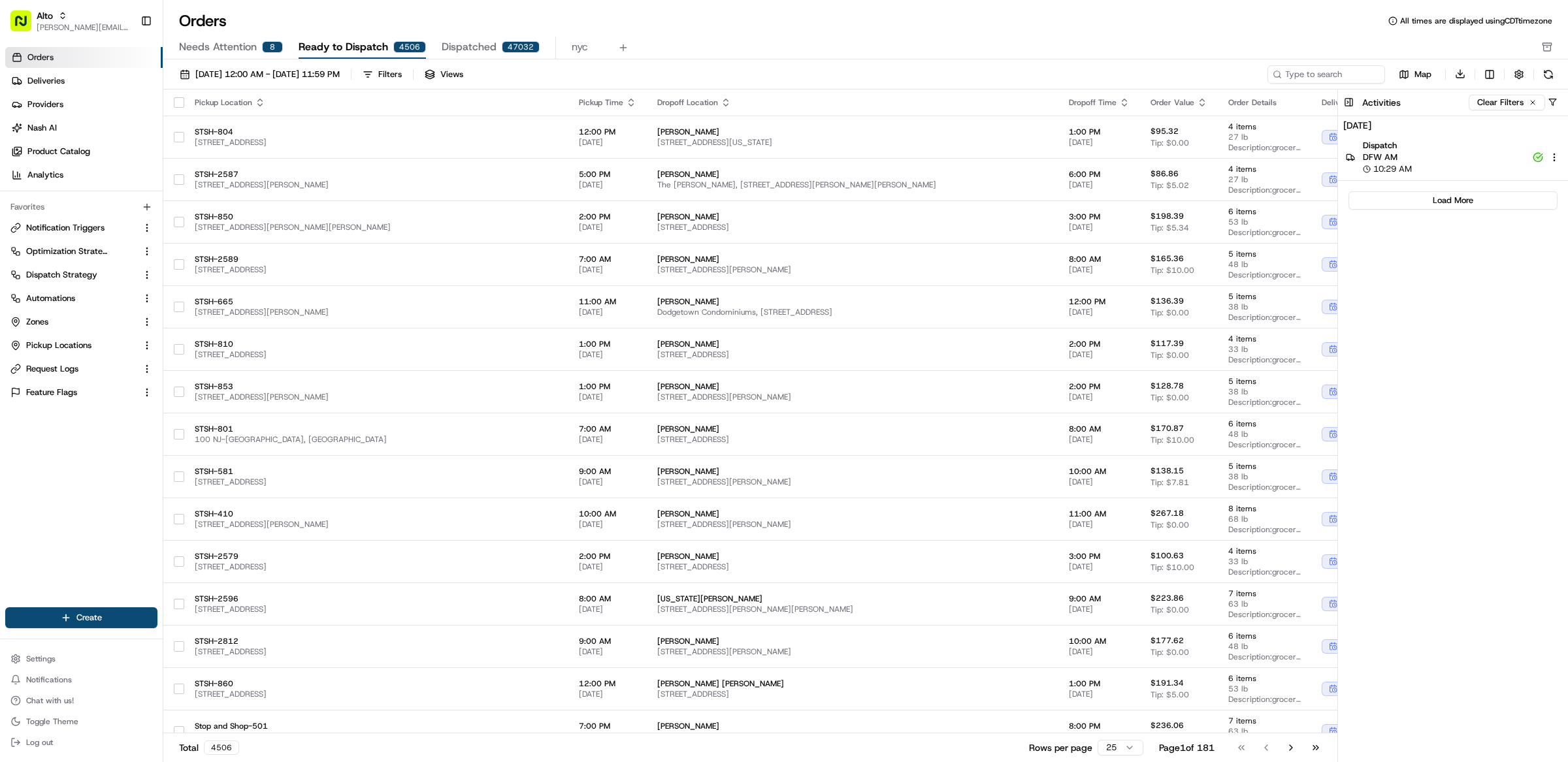
click at [1469, 168] on div "10:29 AM" at bounding box center [1444, 169] width 162 height 12
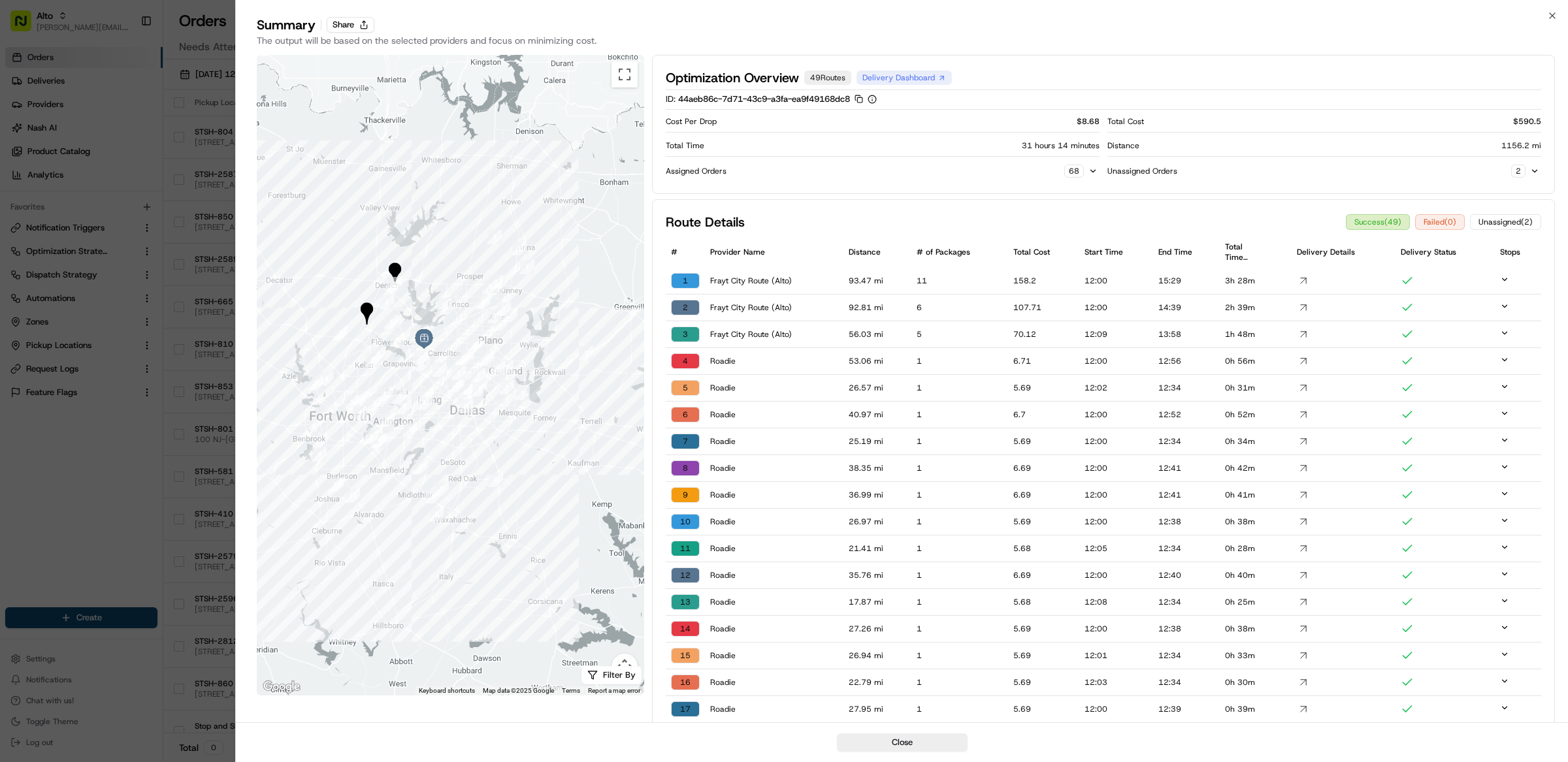
click at [1558, 17] on div "Summary Share The output will be based on the selected providers and focus on m…" at bounding box center [902, 34] width 1332 height 37
click at [1556, 12] on icon "button" at bounding box center [1552, 16] width 11 height 11
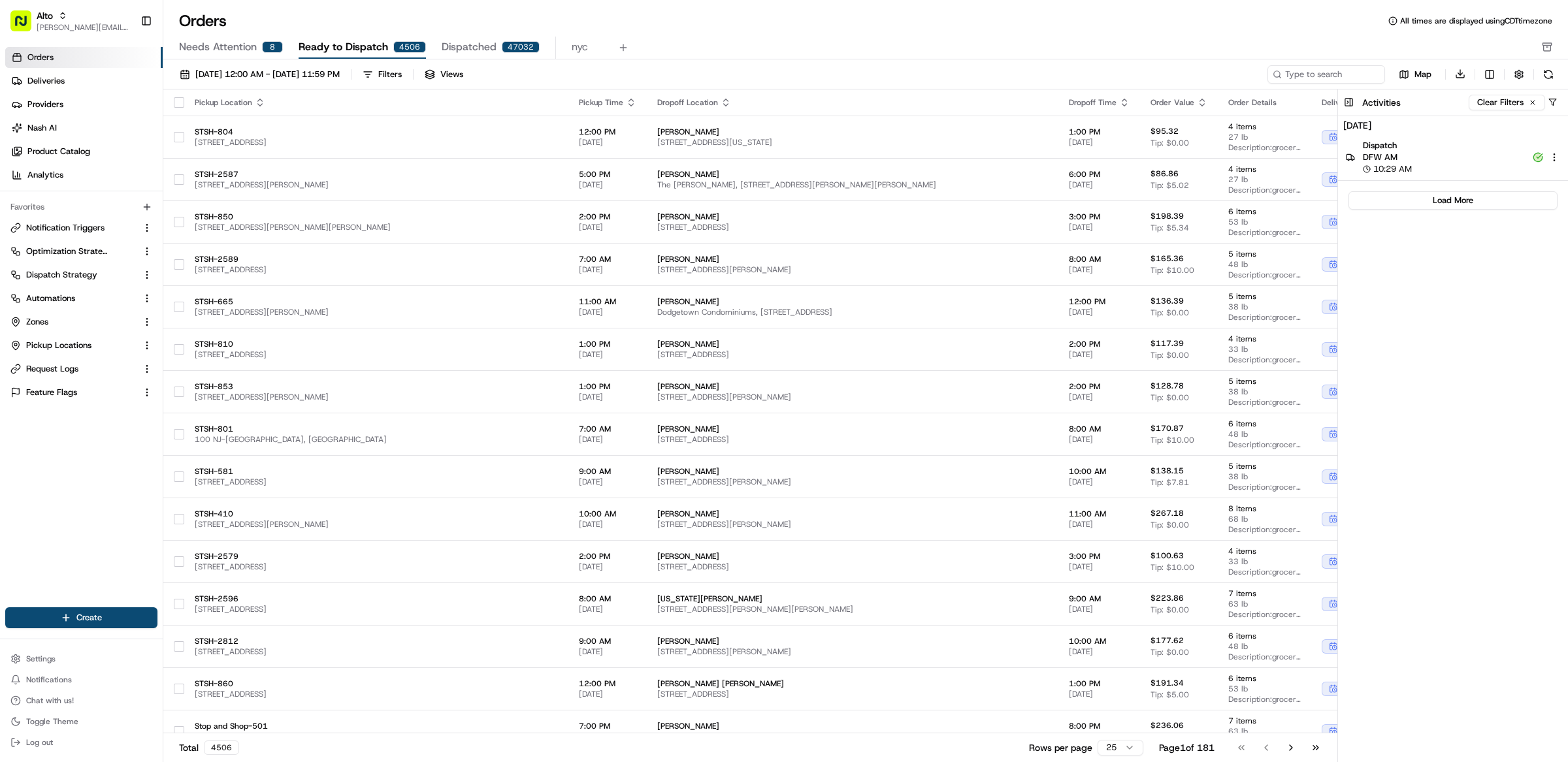
click at [1434, 158] on span "DFW AM" at bounding box center [1444, 158] width 162 height 12
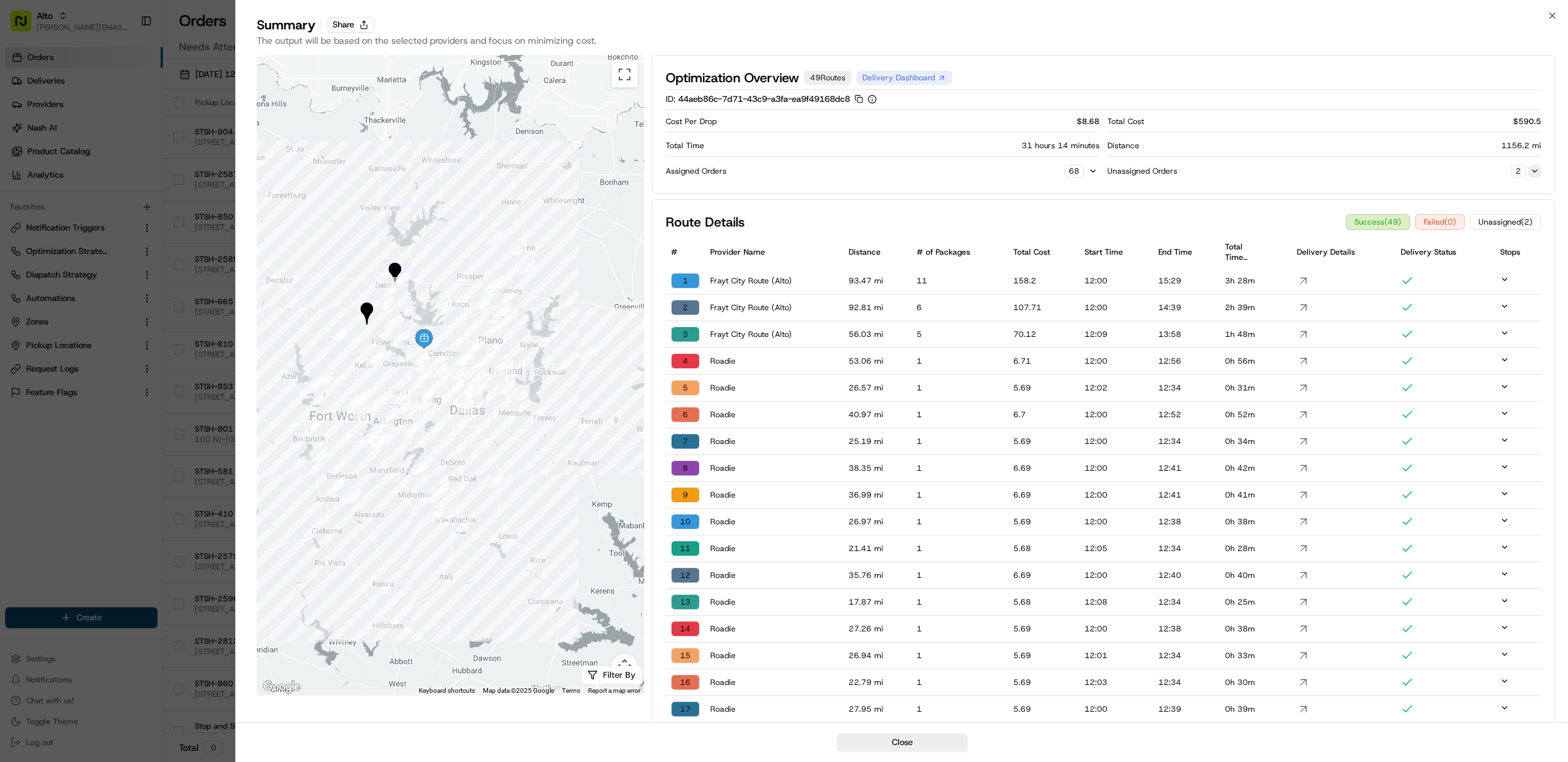
click at [1531, 172] on button at bounding box center [1534, 170] width 13 height 13
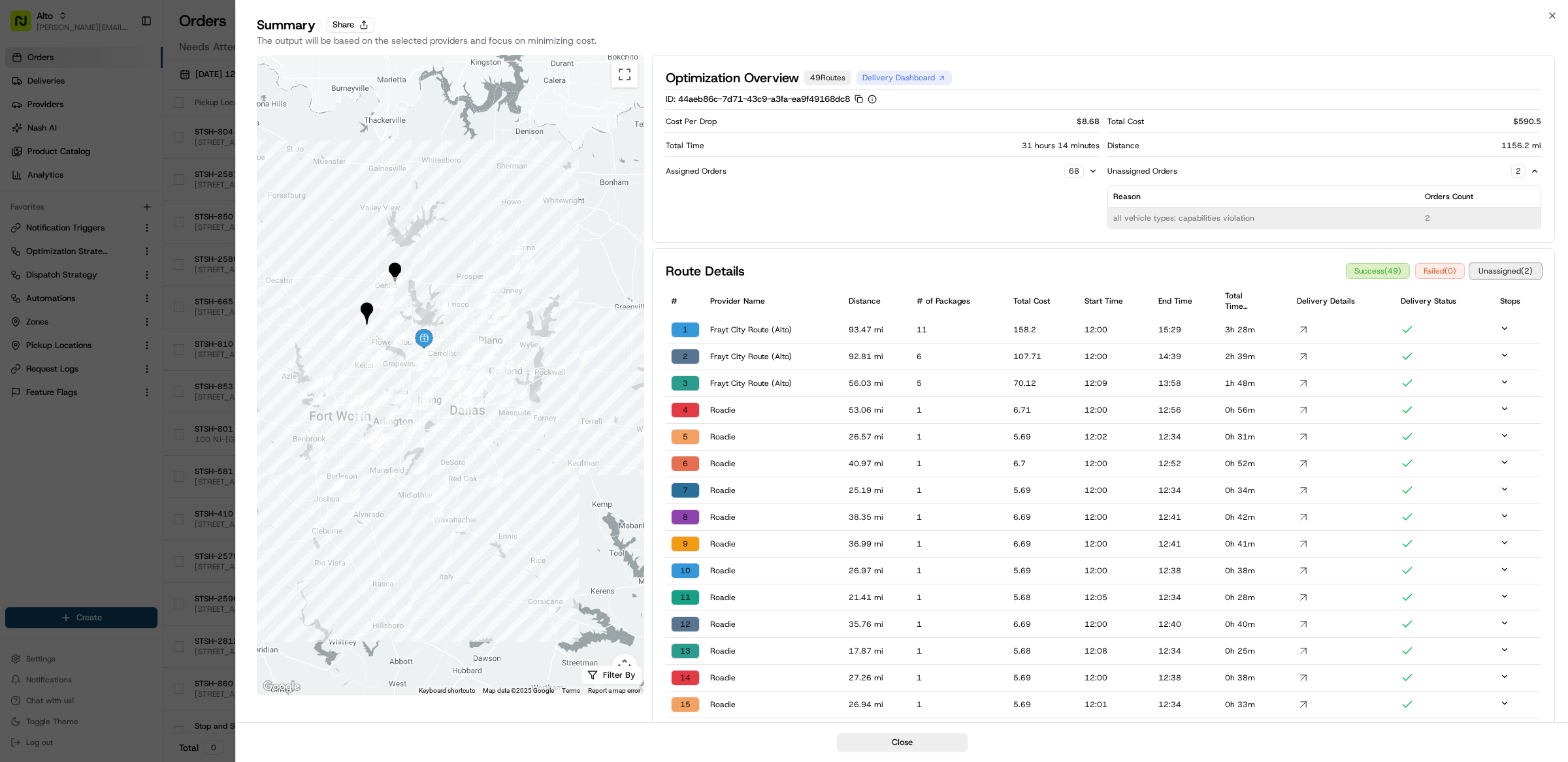
click at [1500, 274] on button "Unassigned ( 2 )" at bounding box center [1505, 271] width 71 height 16
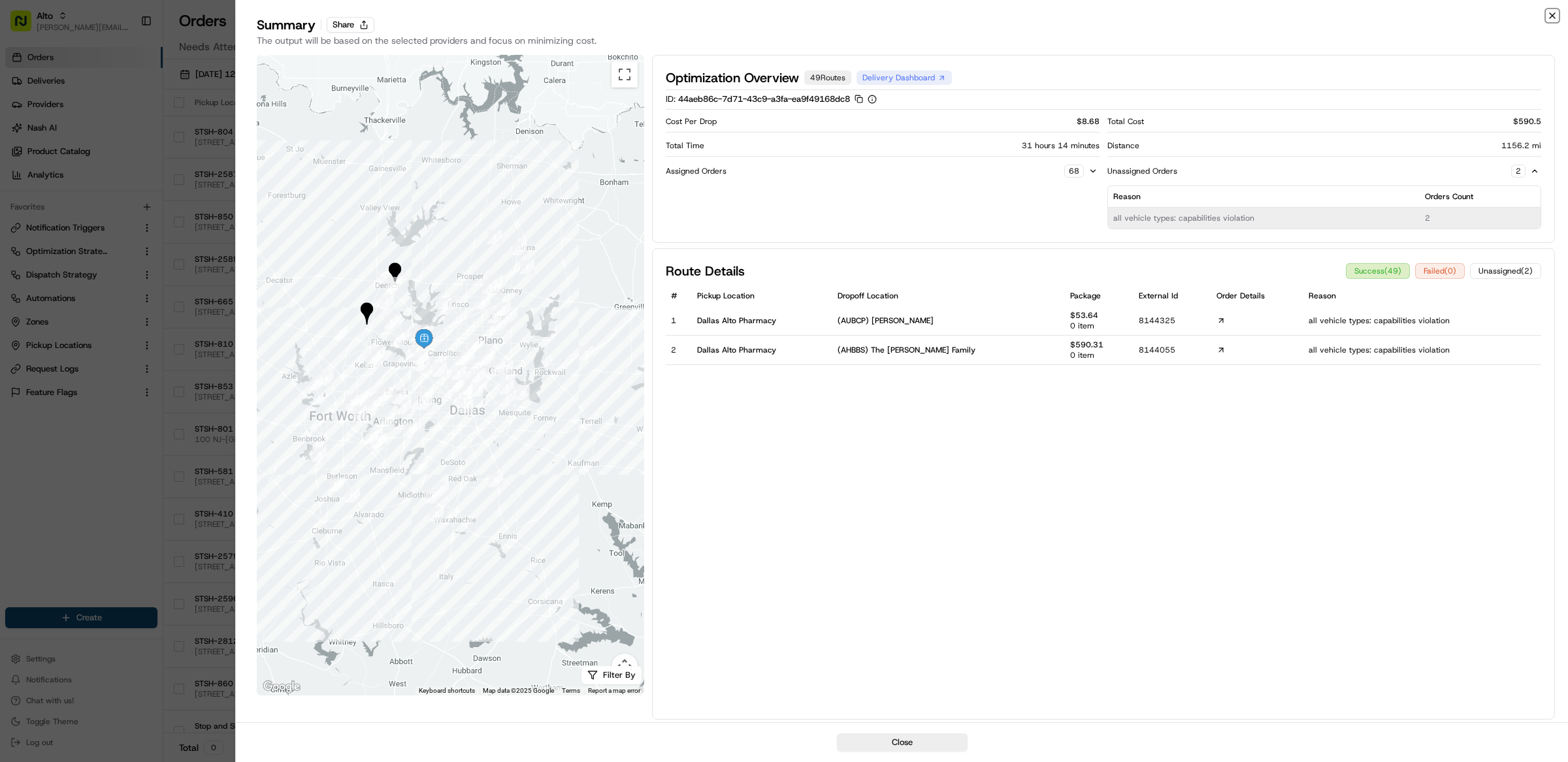
click at [1551, 17] on icon "button" at bounding box center [1552, 15] width 5 height 5
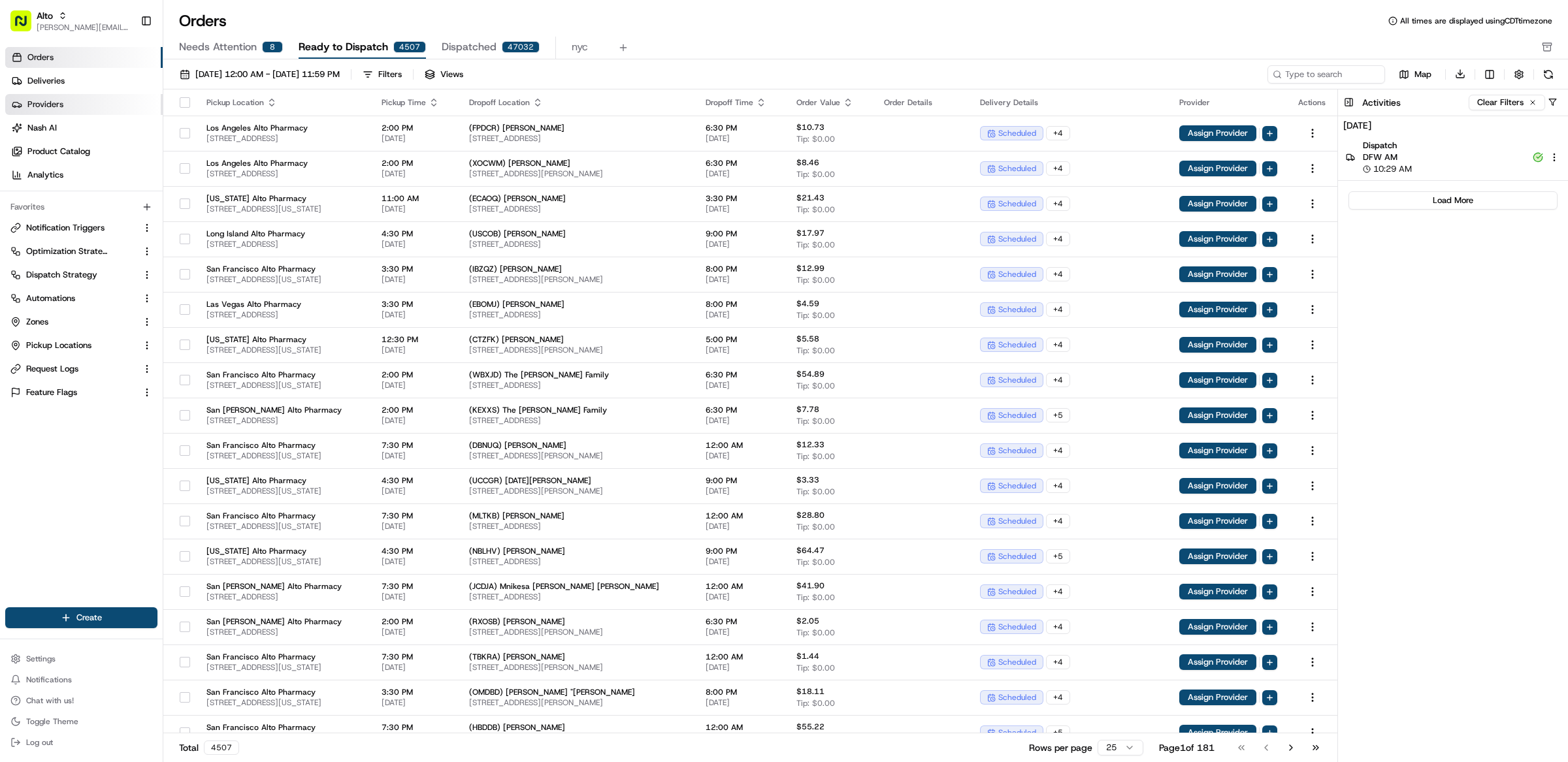
click at [59, 103] on span "Providers" at bounding box center [46, 104] width 36 height 12
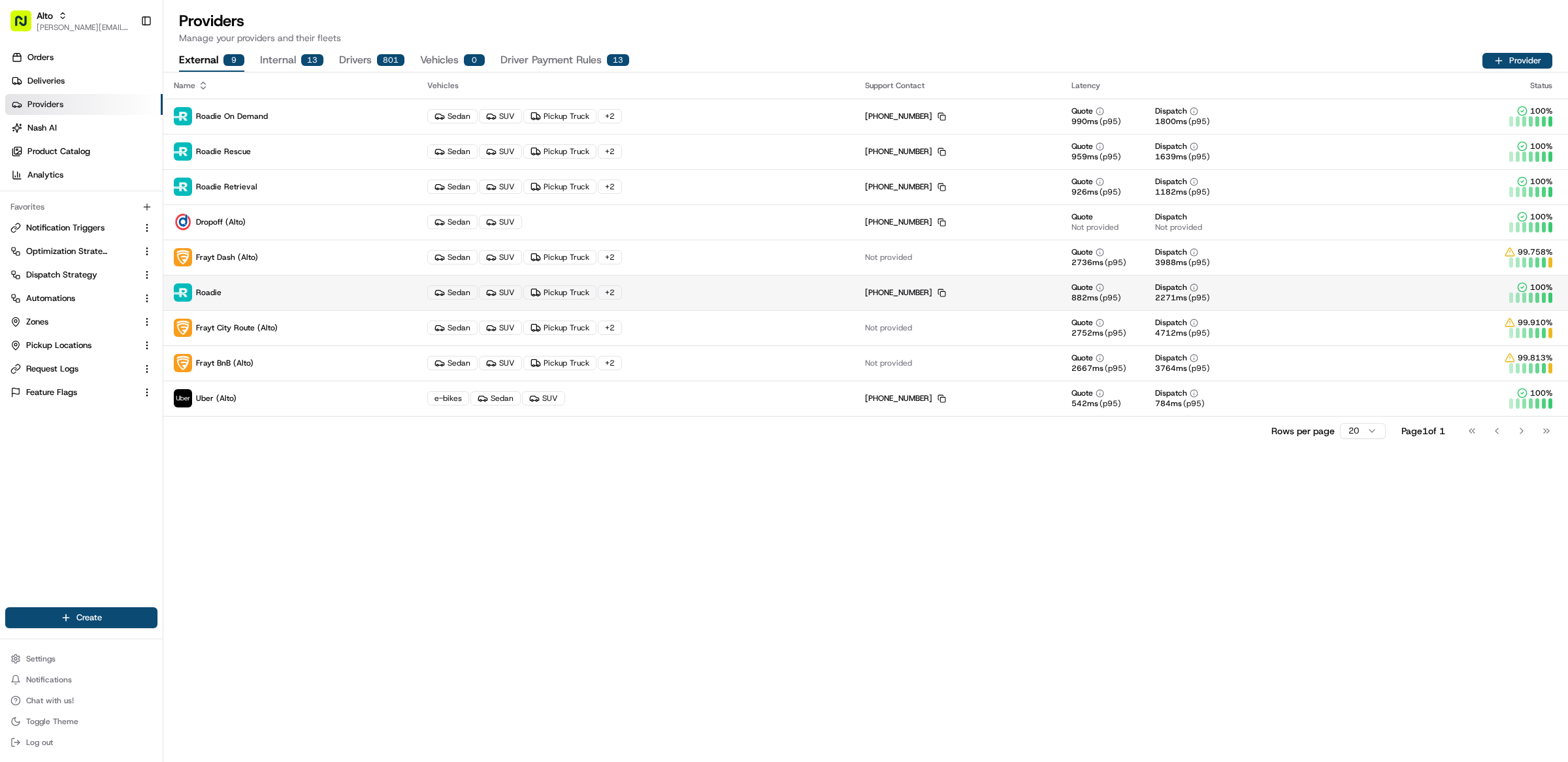
click at [294, 294] on p "Roadie" at bounding box center [290, 293] width 233 height 18
drag, startPoint x: 719, startPoint y: 459, endPoint x: 673, endPoint y: 448, distance: 47.3
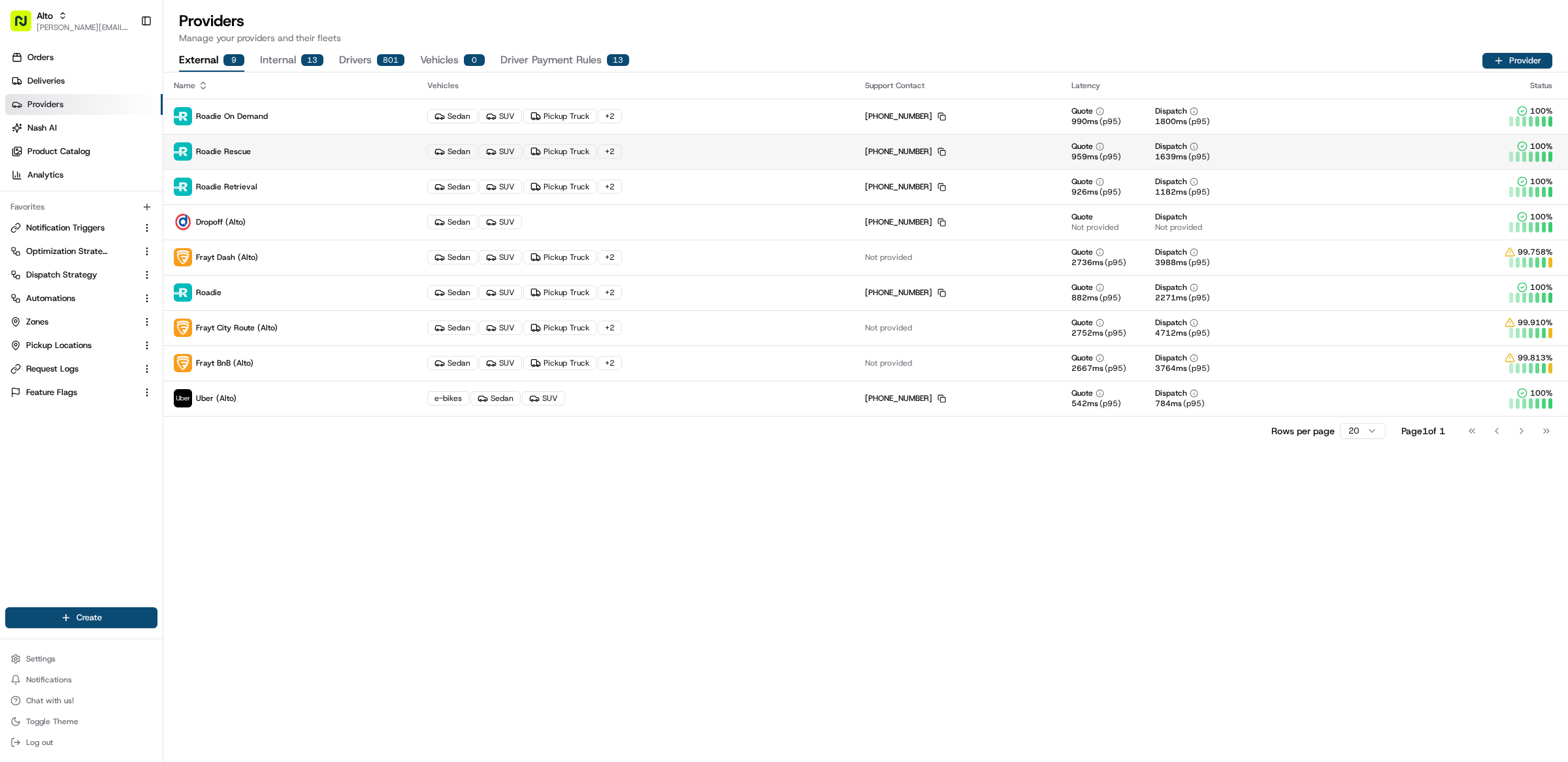
click at [250, 155] on p "Roadie Rescue" at bounding box center [290, 152] width 233 height 18
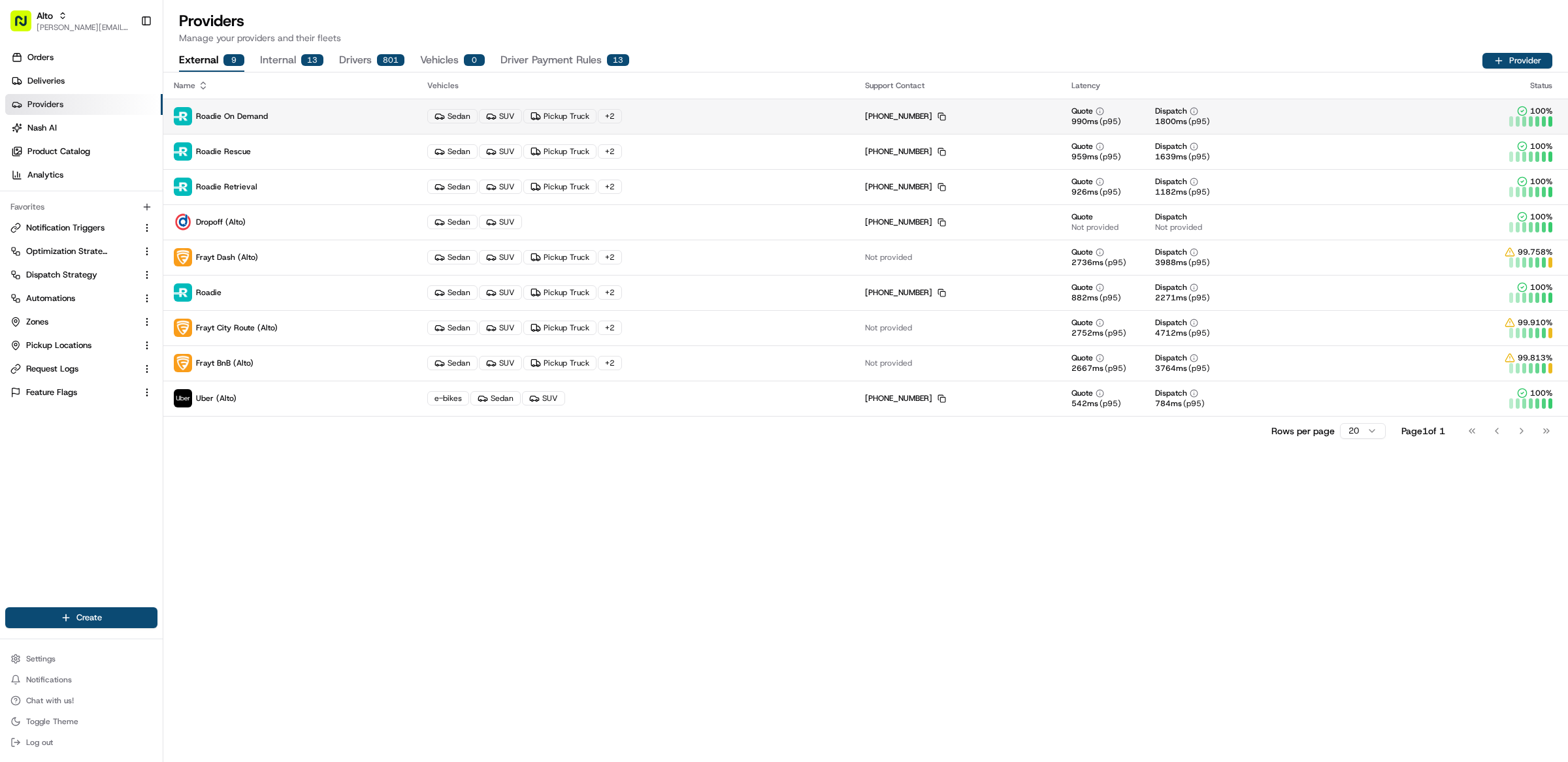
click at [309, 117] on p "Roadie On Demand" at bounding box center [290, 116] width 233 height 18
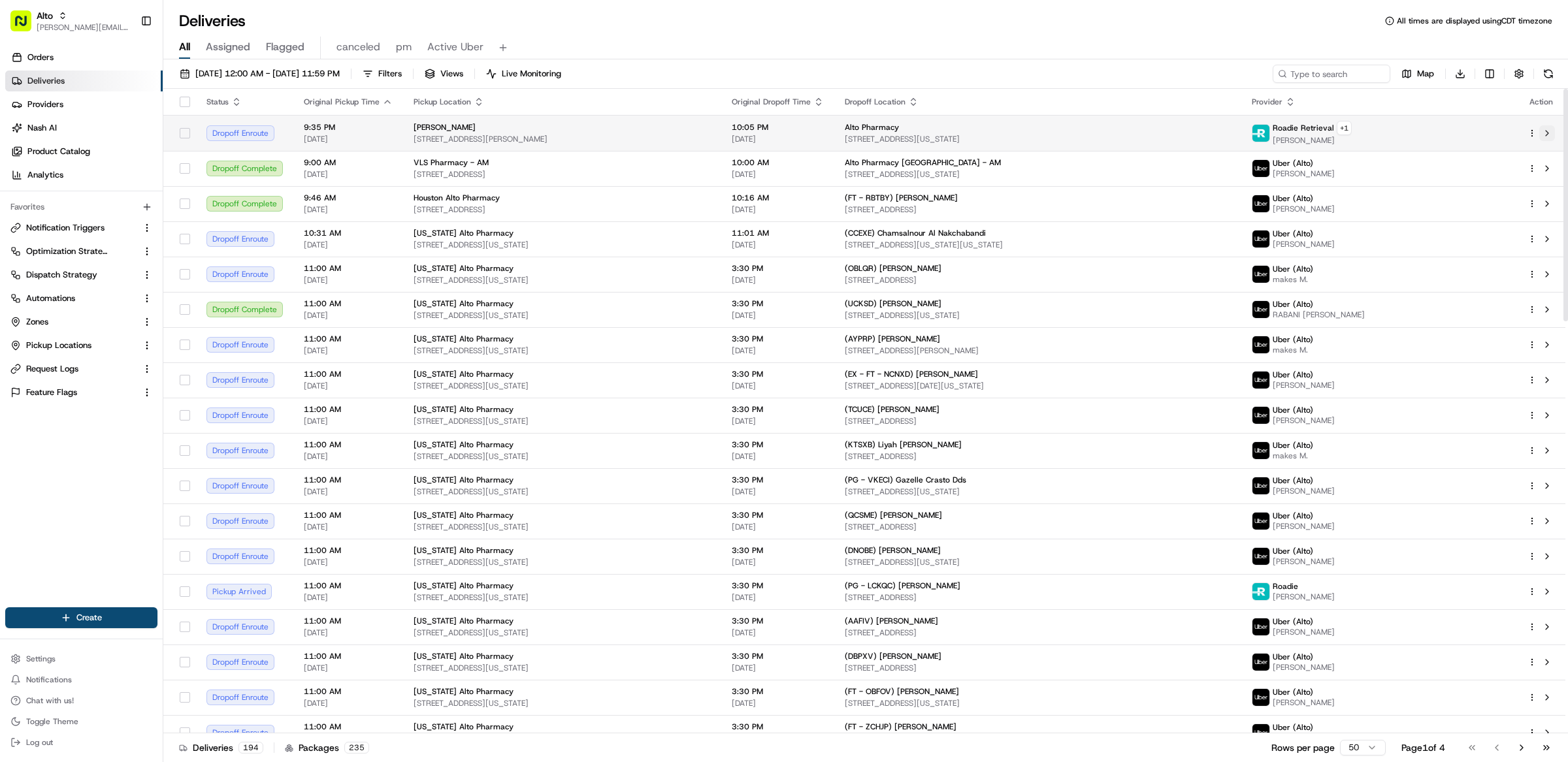
click at [1546, 131] on button at bounding box center [1547, 133] width 16 height 16
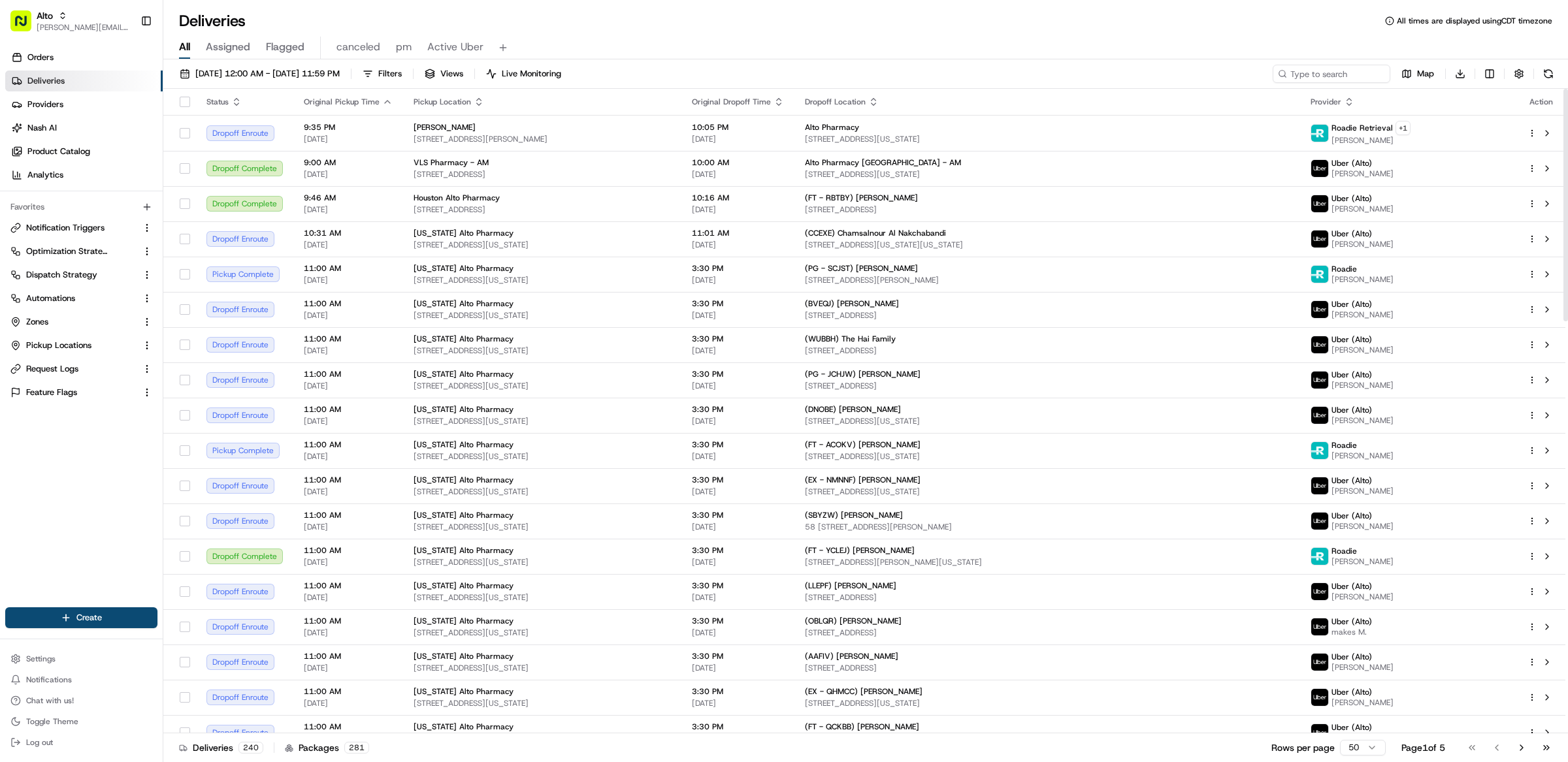
click at [924, 65] on div "08/19/2025 12:00 AM - 08/19/2025 11:59 PM Filters Views Live Monitoring Map Dow…" at bounding box center [865, 77] width 1404 height 24
click at [1054, 76] on div "08/19/2025 12:00 AM - 08/19/2025 11:59 PM Filters Views Live Monitoring Map Dow…" at bounding box center [865, 77] width 1404 height 24
click at [861, 38] on div "All Assigned Flagged canceled pm Active Uber" at bounding box center [865, 48] width 1404 height 23
click at [668, 42] on div "All Assigned Flagged canceled pm Active Uber" at bounding box center [865, 48] width 1404 height 23
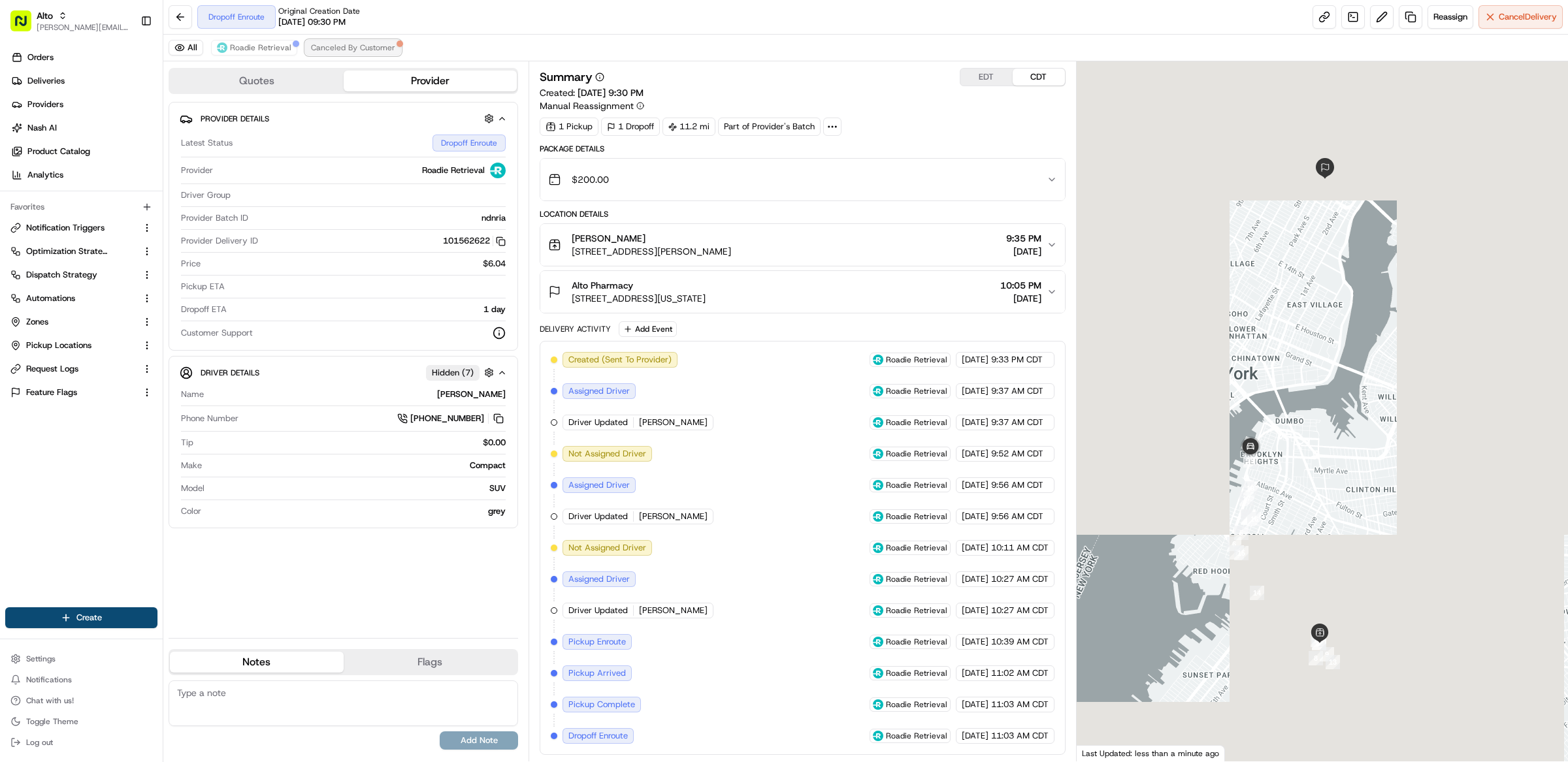
click at [348, 50] on span "Canceled By Customer" at bounding box center [353, 48] width 84 height 11
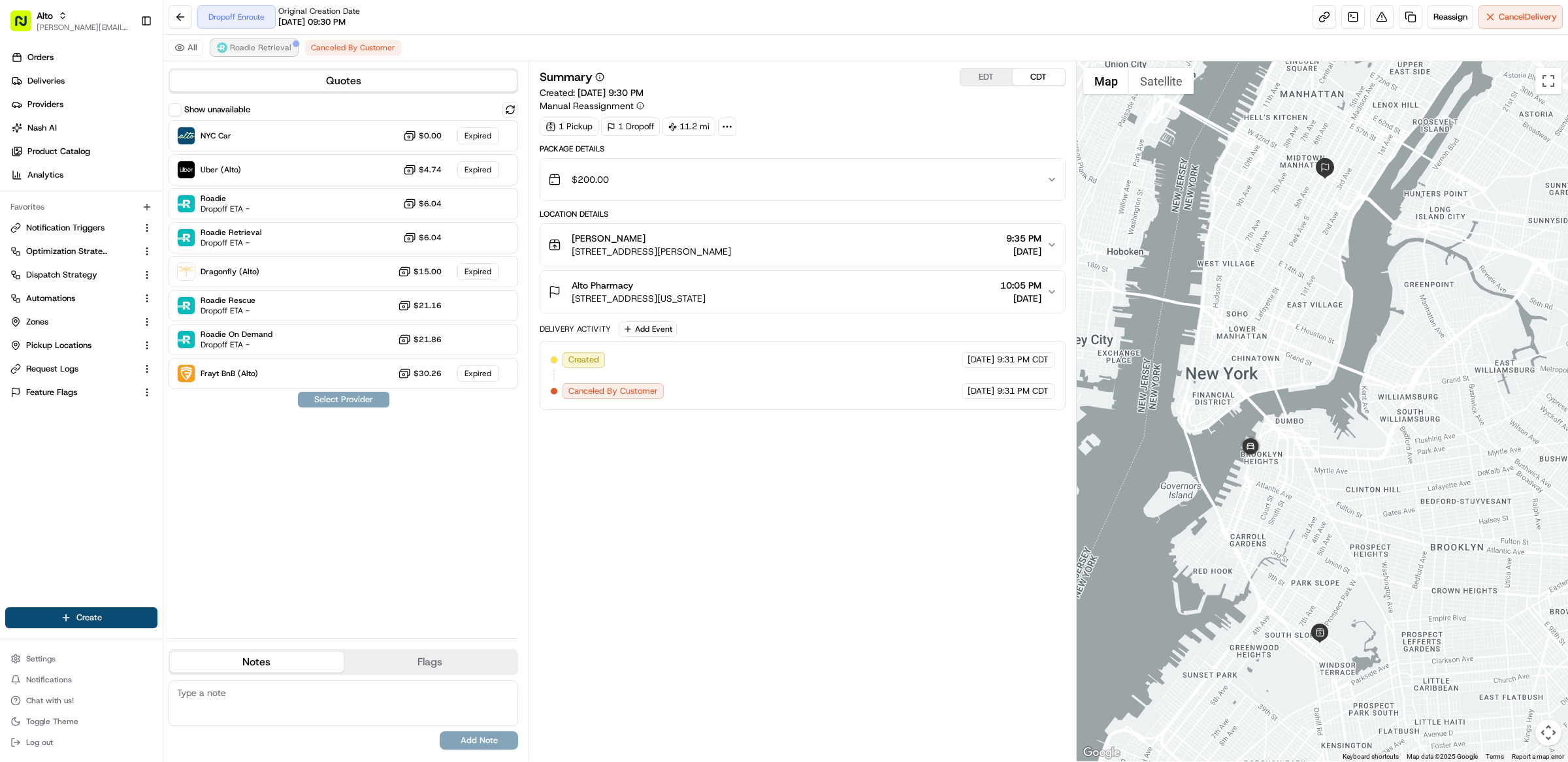
click at [255, 41] on button "Roadie Retrieval" at bounding box center [254, 47] width 86 height 16
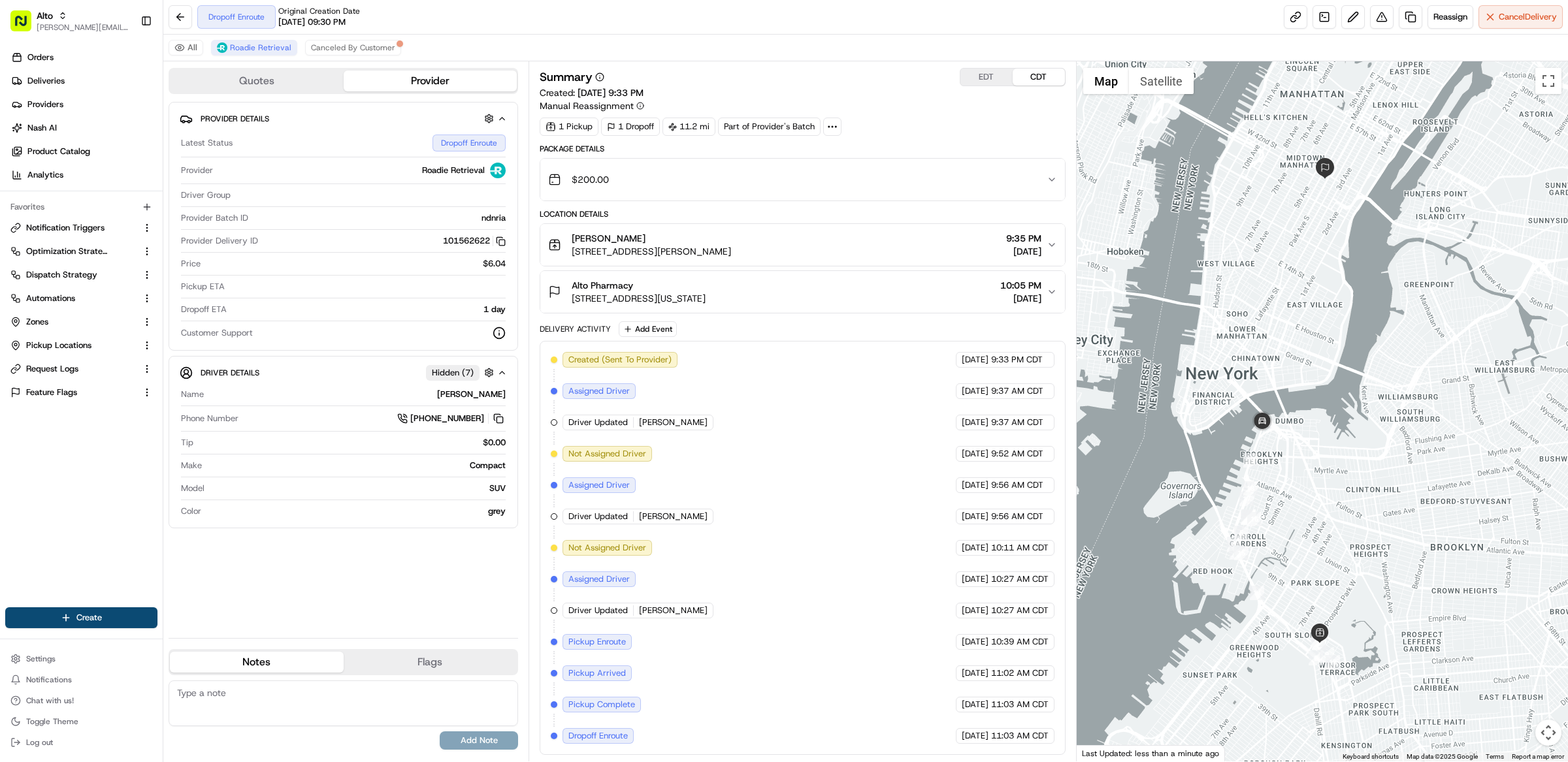
click at [837, 95] on div "Summary EDT CDT Created: [DATE] 9:33 PM Manual Reassignment" at bounding box center [803, 89] width 526 height 44
click at [354, 48] on span "Canceled By Customer" at bounding box center [353, 48] width 84 height 11
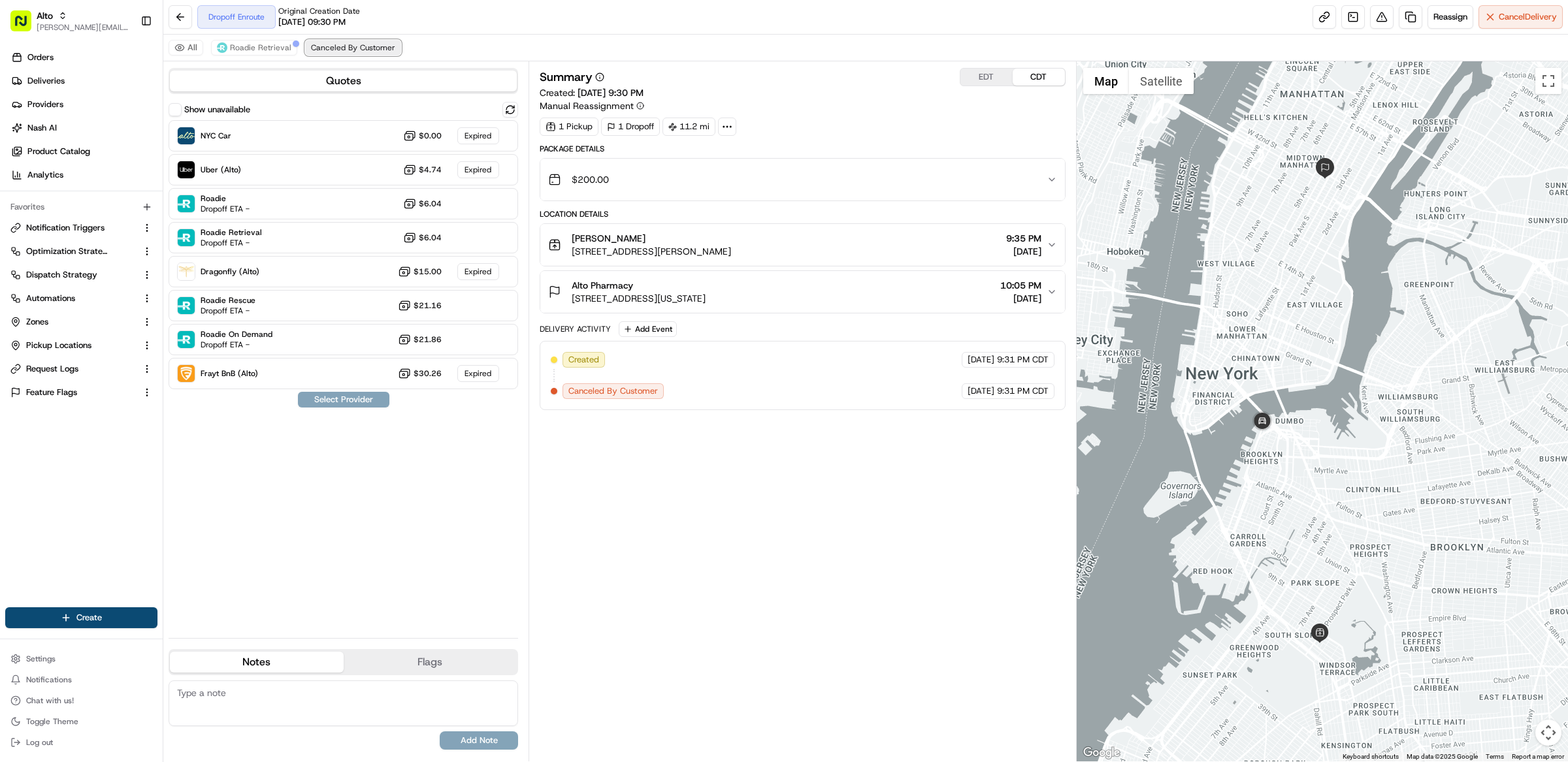
click at [366, 47] on span "Canceled By Customer" at bounding box center [353, 48] width 84 height 11
click at [699, 479] on div "Summary EDT CDT Created: [DATE] 9:30 PM Manual Reassignment 1 Pickup 1 Dropoff …" at bounding box center [803, 411] width 526 height 687
click at [757, 491] on div "Summary EDT CDT Created: [DATE] 9:30 PM Manual Reassignment 1 Pickup 1 Dropoff …" at bounding box center [803, 411] width 526 height 687
click at [273, 51] on span "Roadie Retrieval" at bounding box center [261, 48] width 62 height 11
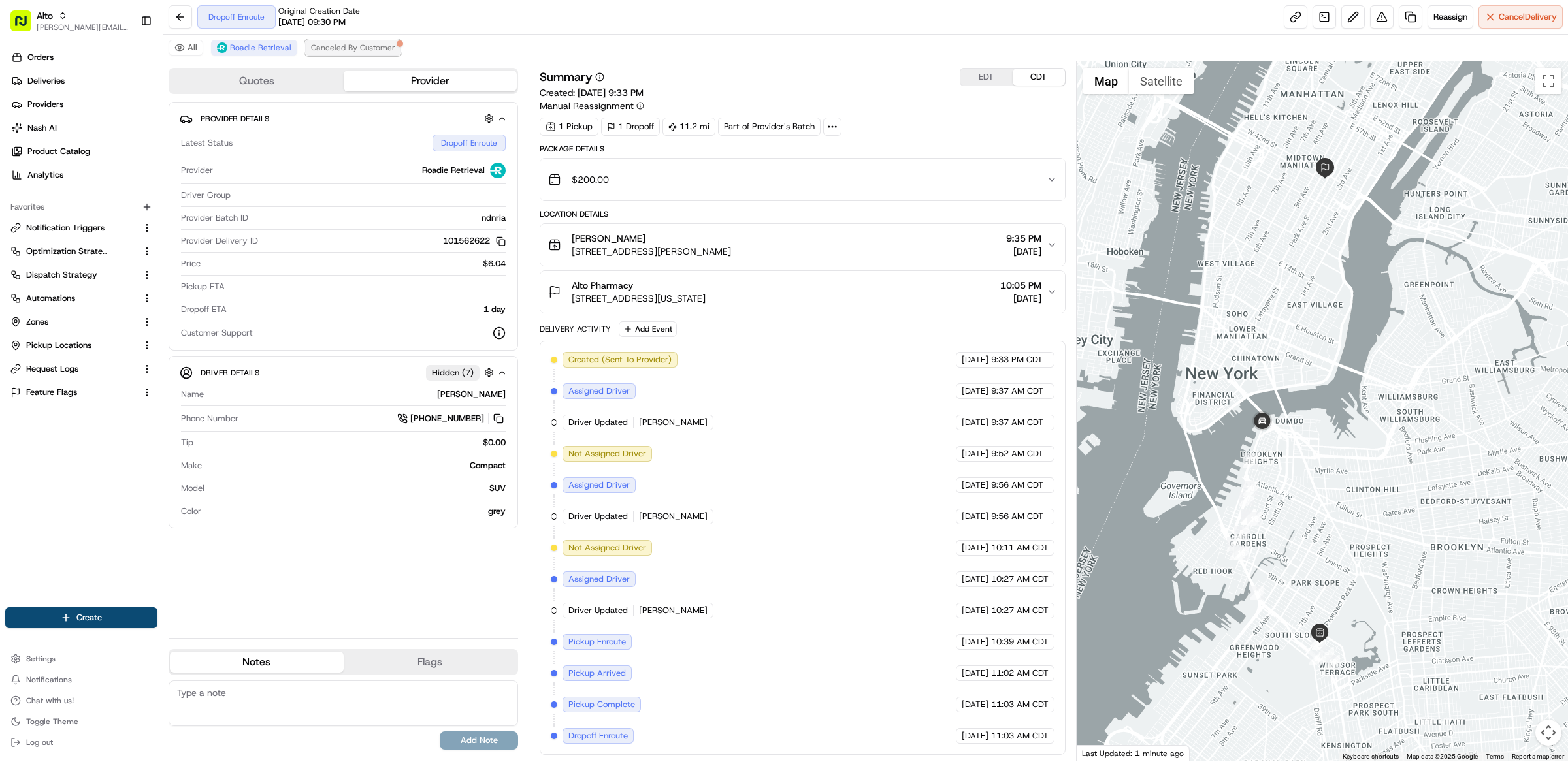
click at [359, 51] on span "Canceled By Customer" at bounding box center [353, 48] width 84 height 11
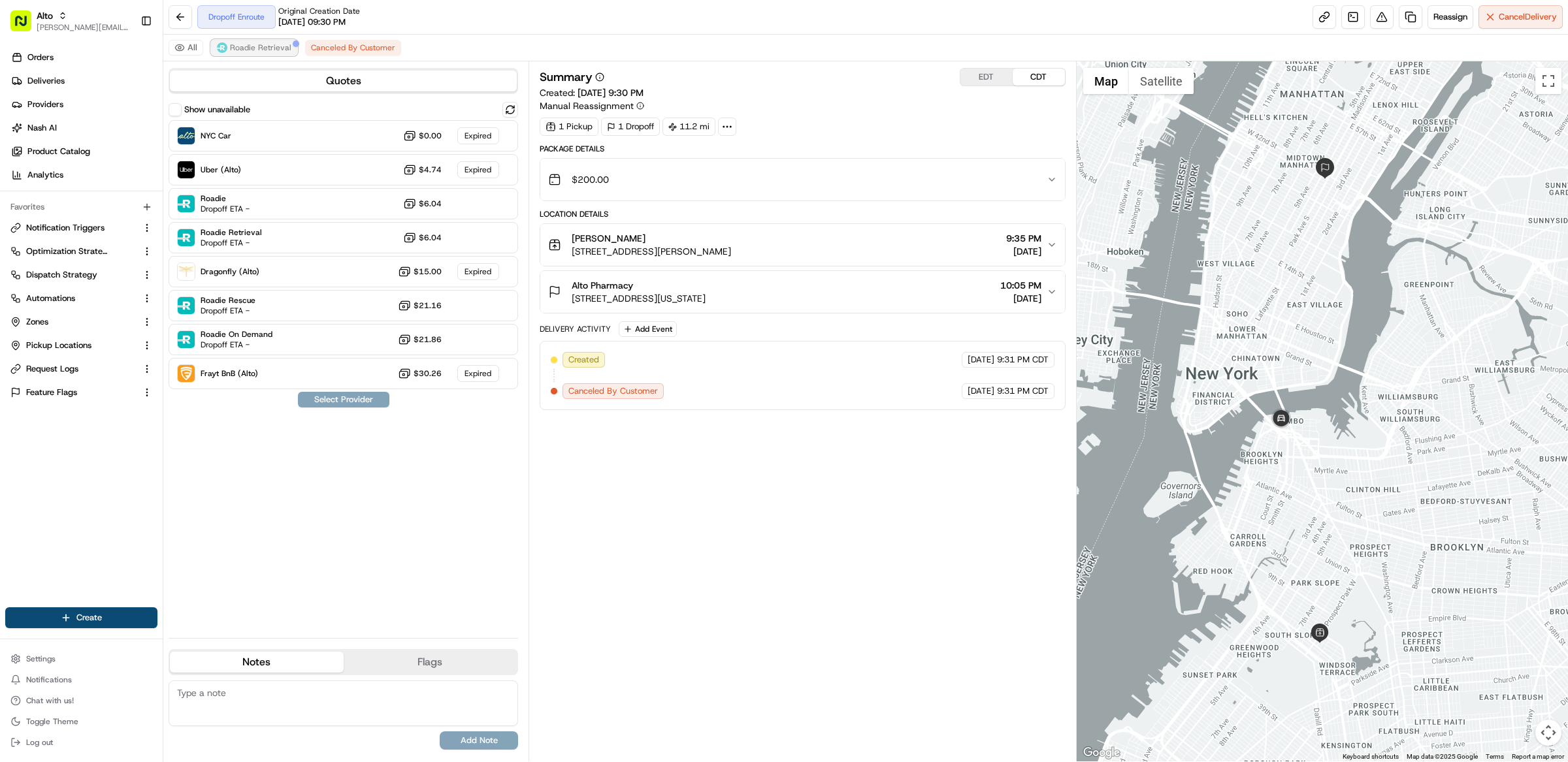
click at [237, 45] on span "Roadie Retrieval" at bounding box center [261, 48] width 62 height 11
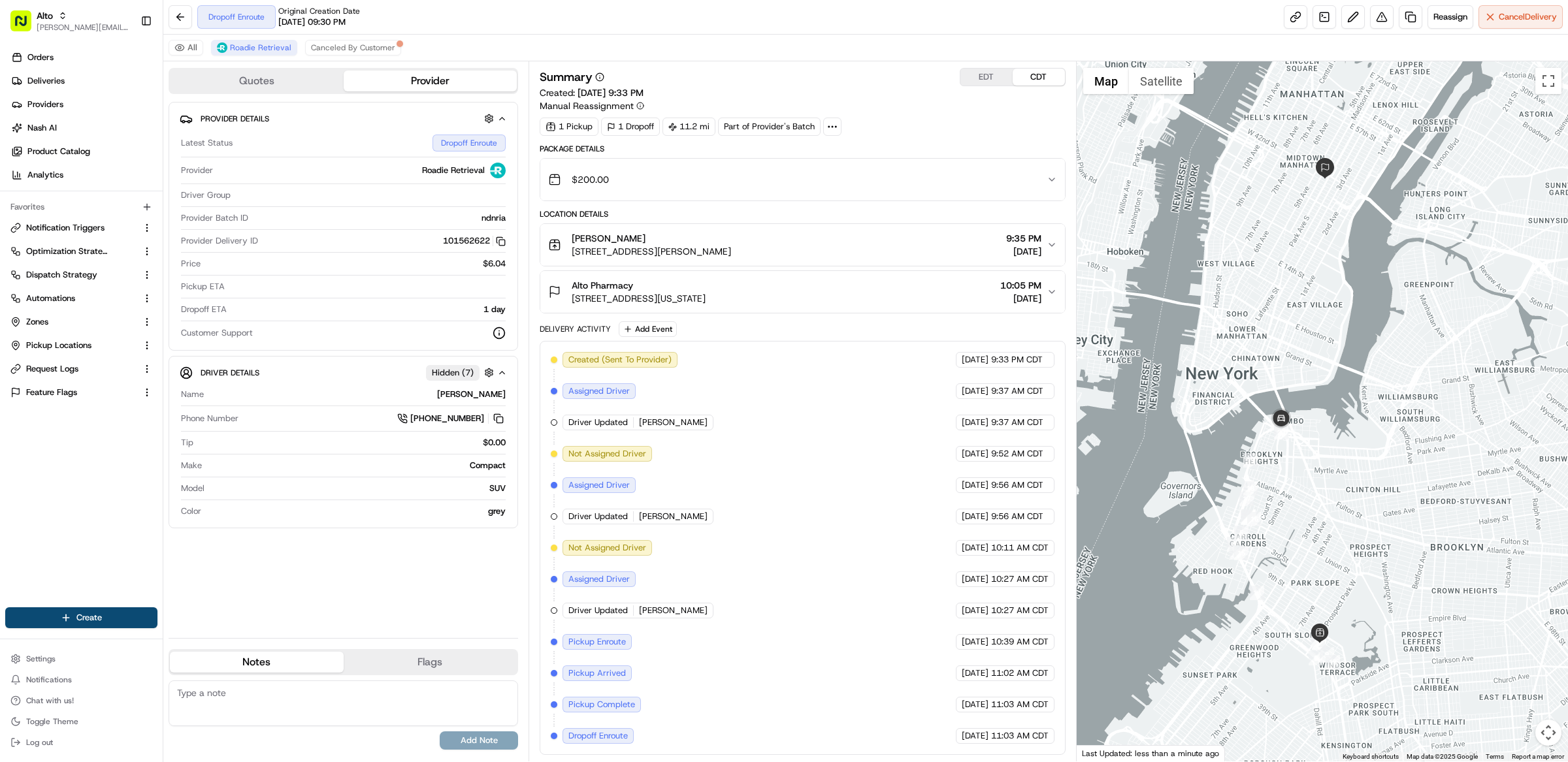
click at [807, 86] on div "Summary EDT CDT" at bounding box center [803, 77] width 526 height 18
click at [897, 113] on div "Summary EDT CDT Created: [DATE] 9:33 PM Manual Reassignment 1 Pickup 1 Dropoff …" at bounding box center [803, 101] width 526 height 68
click at [828, 101] on div "Summary EDT CDT Created: [DATE] 9:33 PM Manual Reassignment" at bounding box center [803, 89] width 526 height 44
click at [373, 43] on span "Canceled By Customer" at bounding box center [353, 48] width 84 height 11
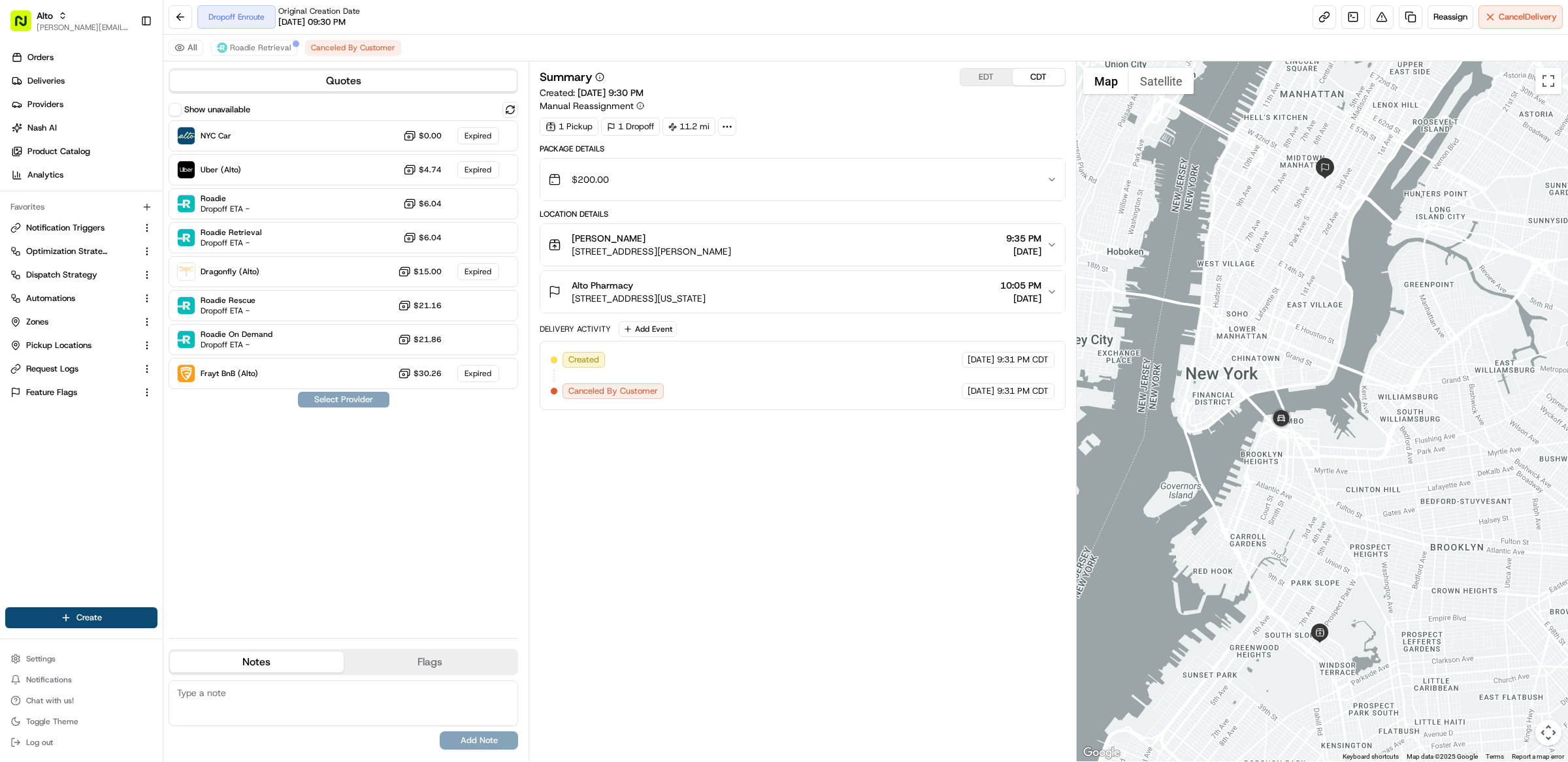
click at [803, 87] on div "Summary EDT CDT Created: [DATE] 9:30 PM Manual Reassignment" at bounding box center [803, 89] width 526 height 44
click at [279, 50] on span "Roadie Retrieval" at bounding box center [261, 48] width 62 height 11
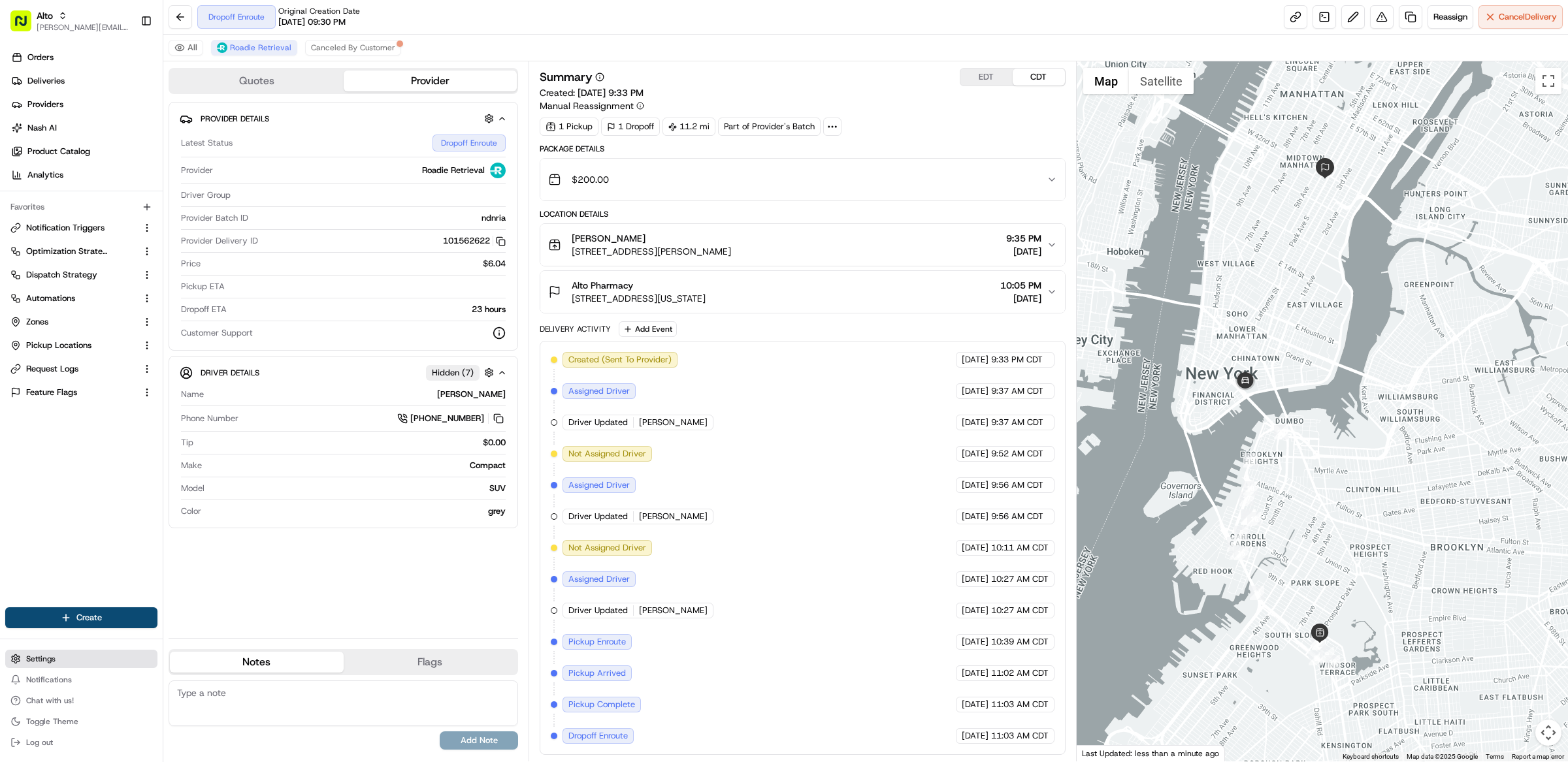
click at [50, 657] on span "Settings" at bounding box center [41, 659] width 29 height 11
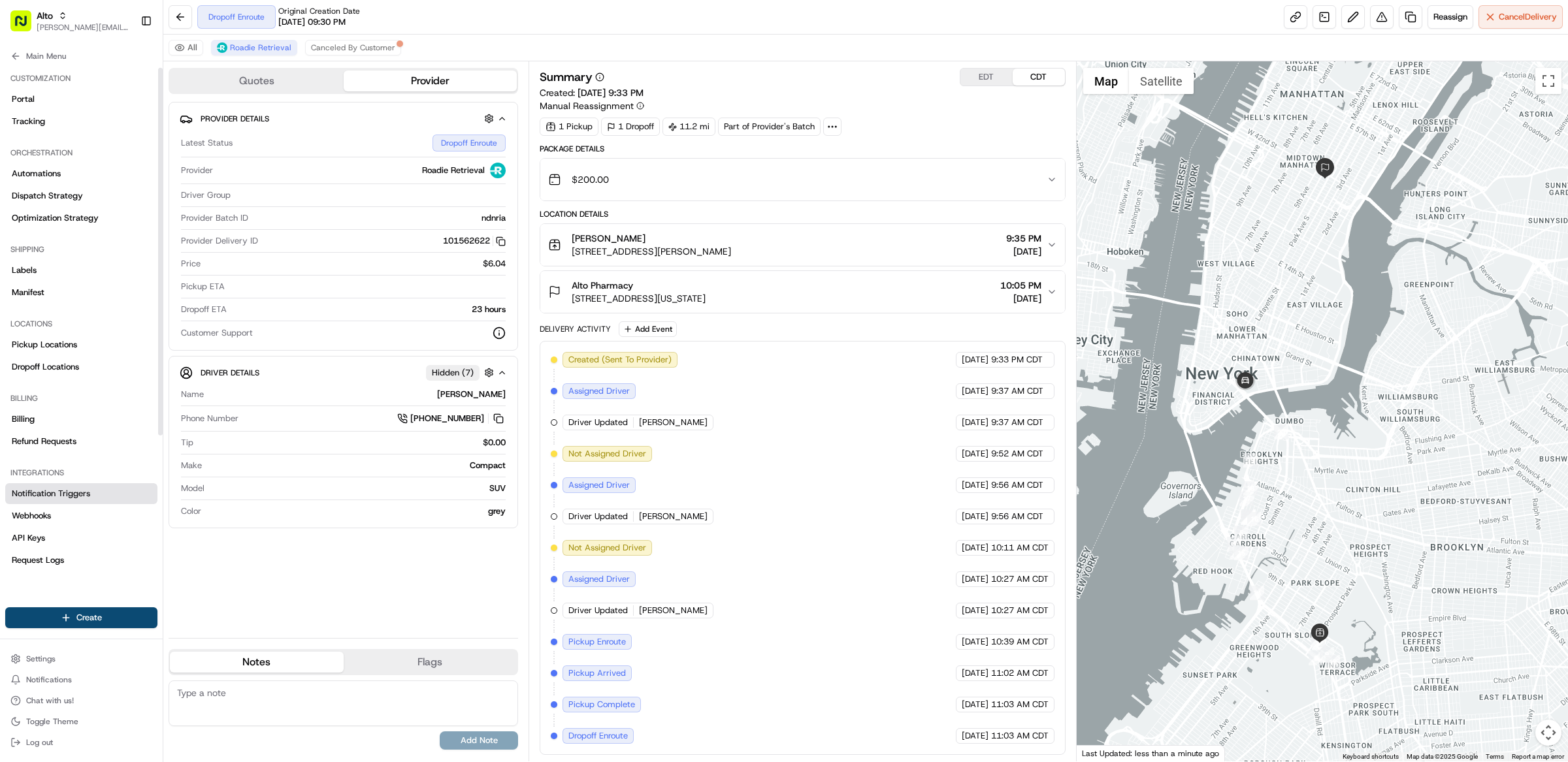
scroll to position [183, 0]
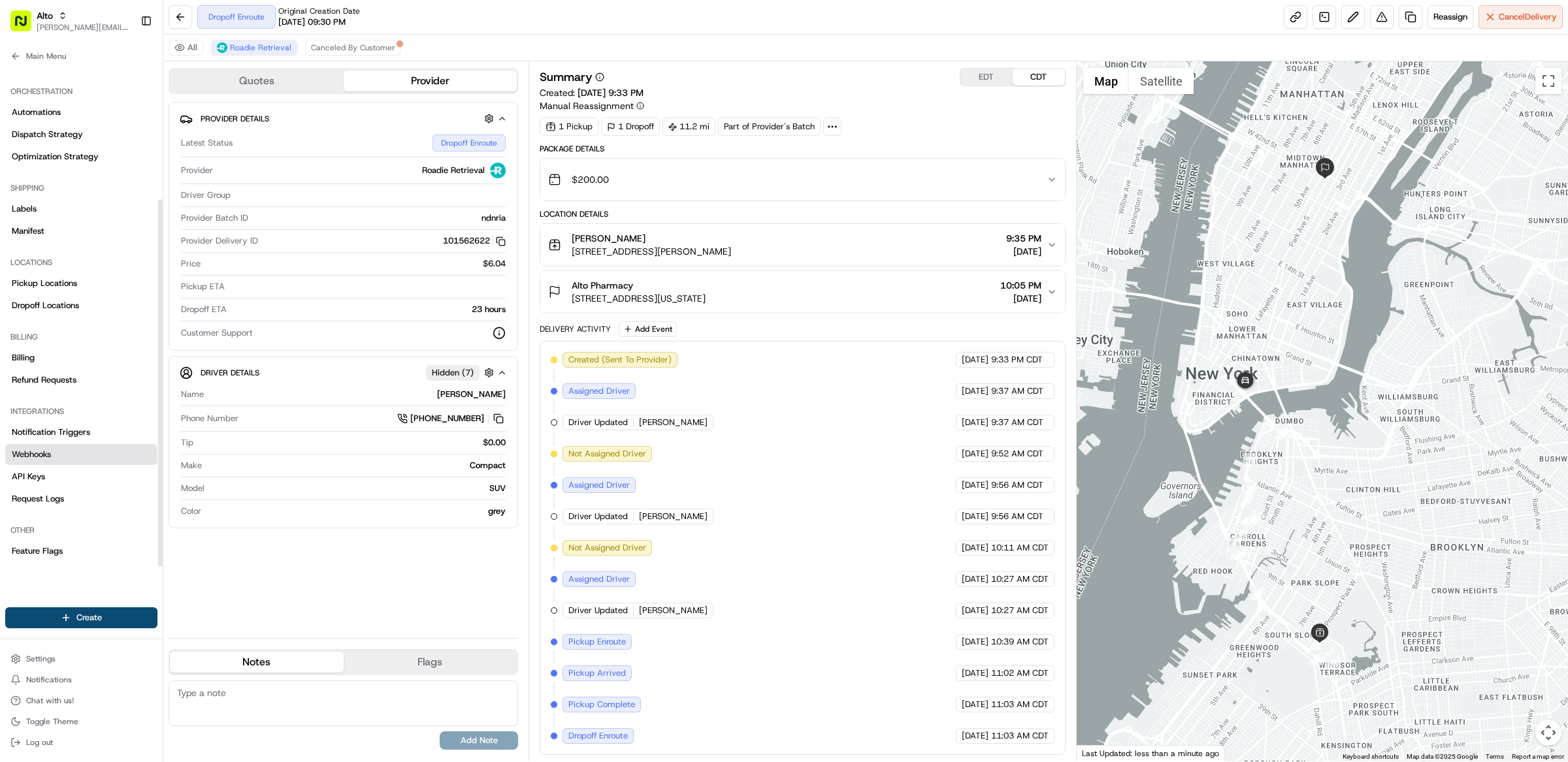
click at [74, 450] on link "Webhooks" at bounding box center [81, 455] width 152 height 21
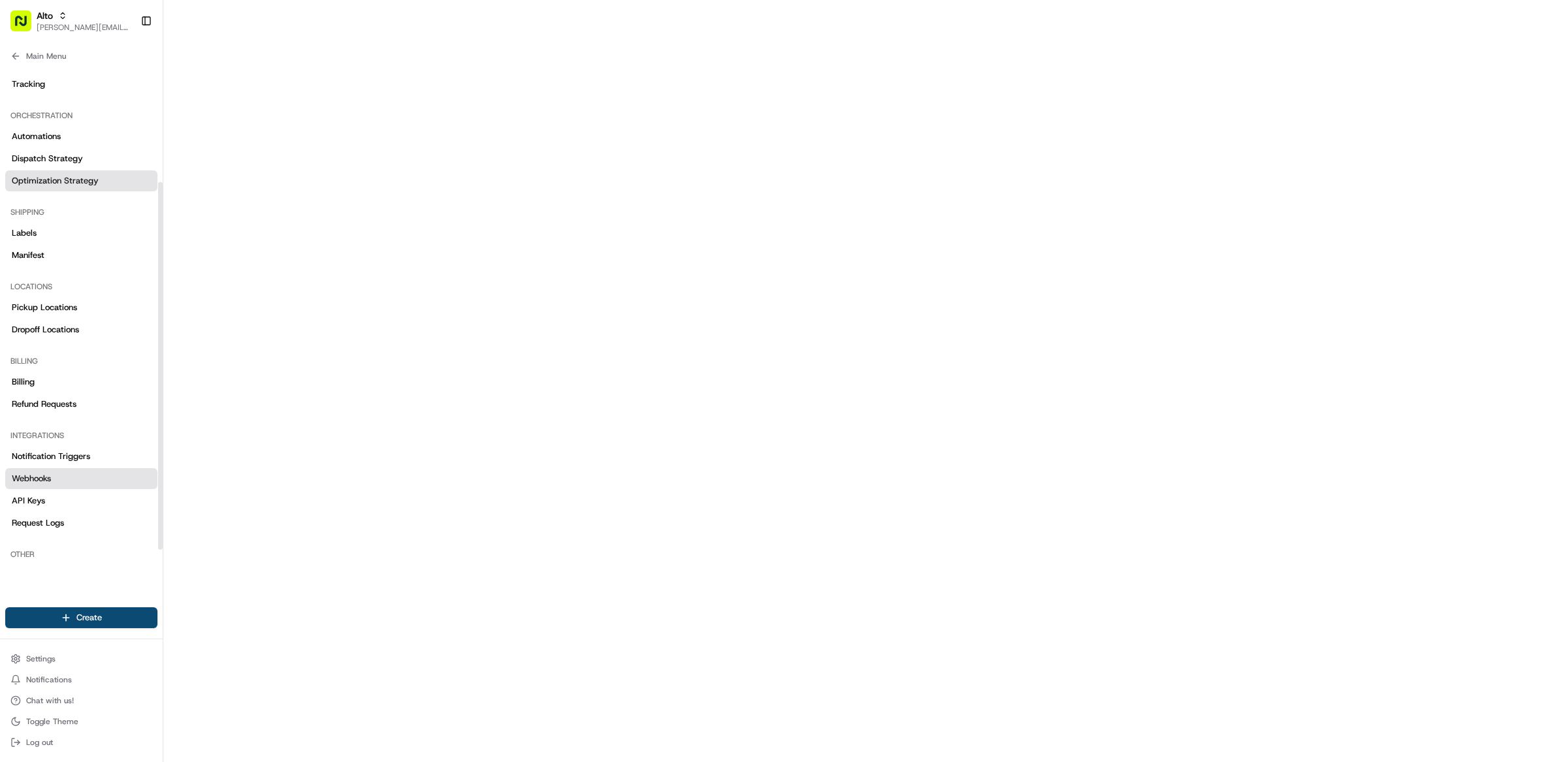
scroll to position [131, 0]
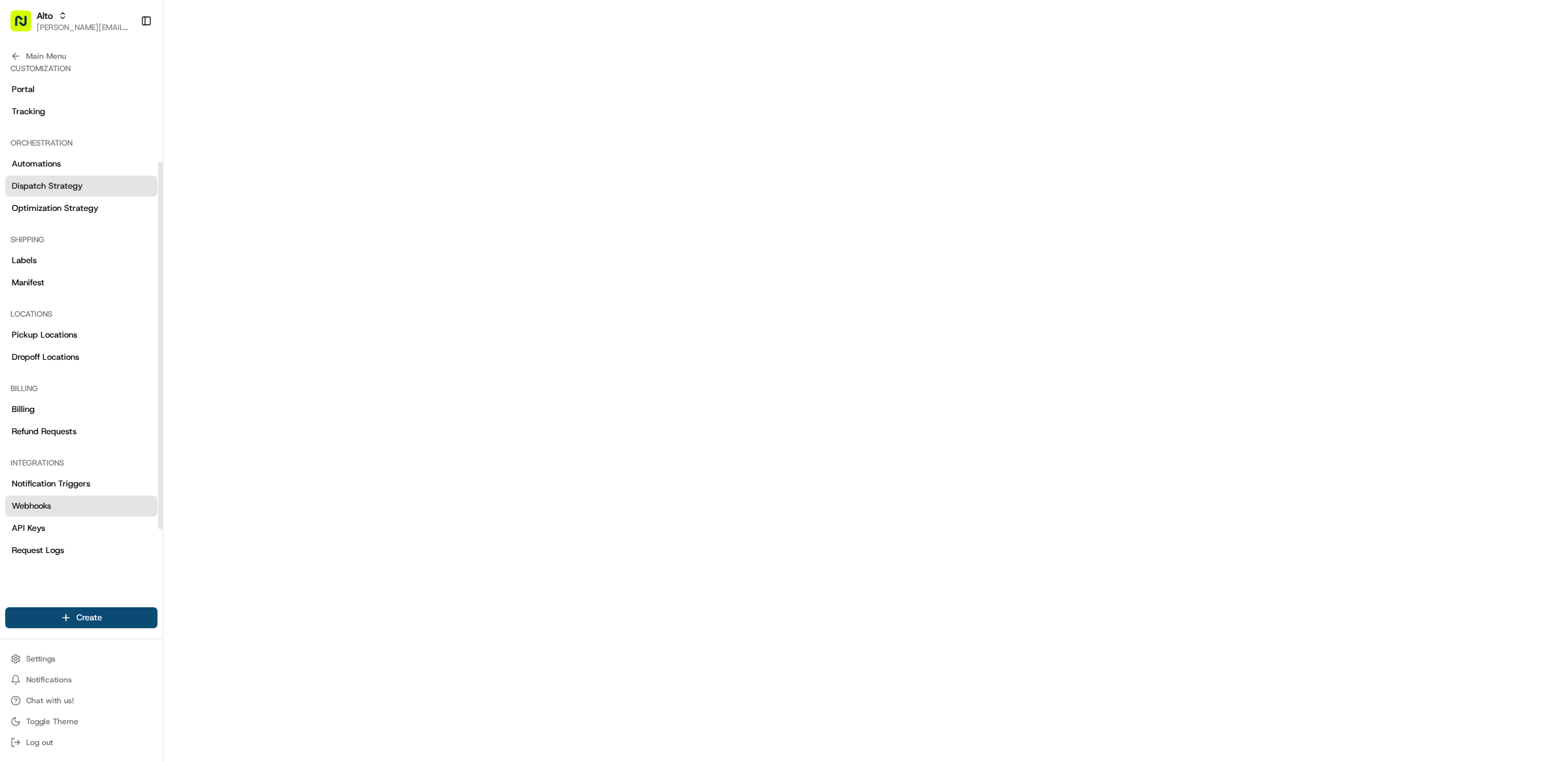
click at [68, 185] on span "Dispatch Strategy" at bounding box center [47, 186] width 71 height 12
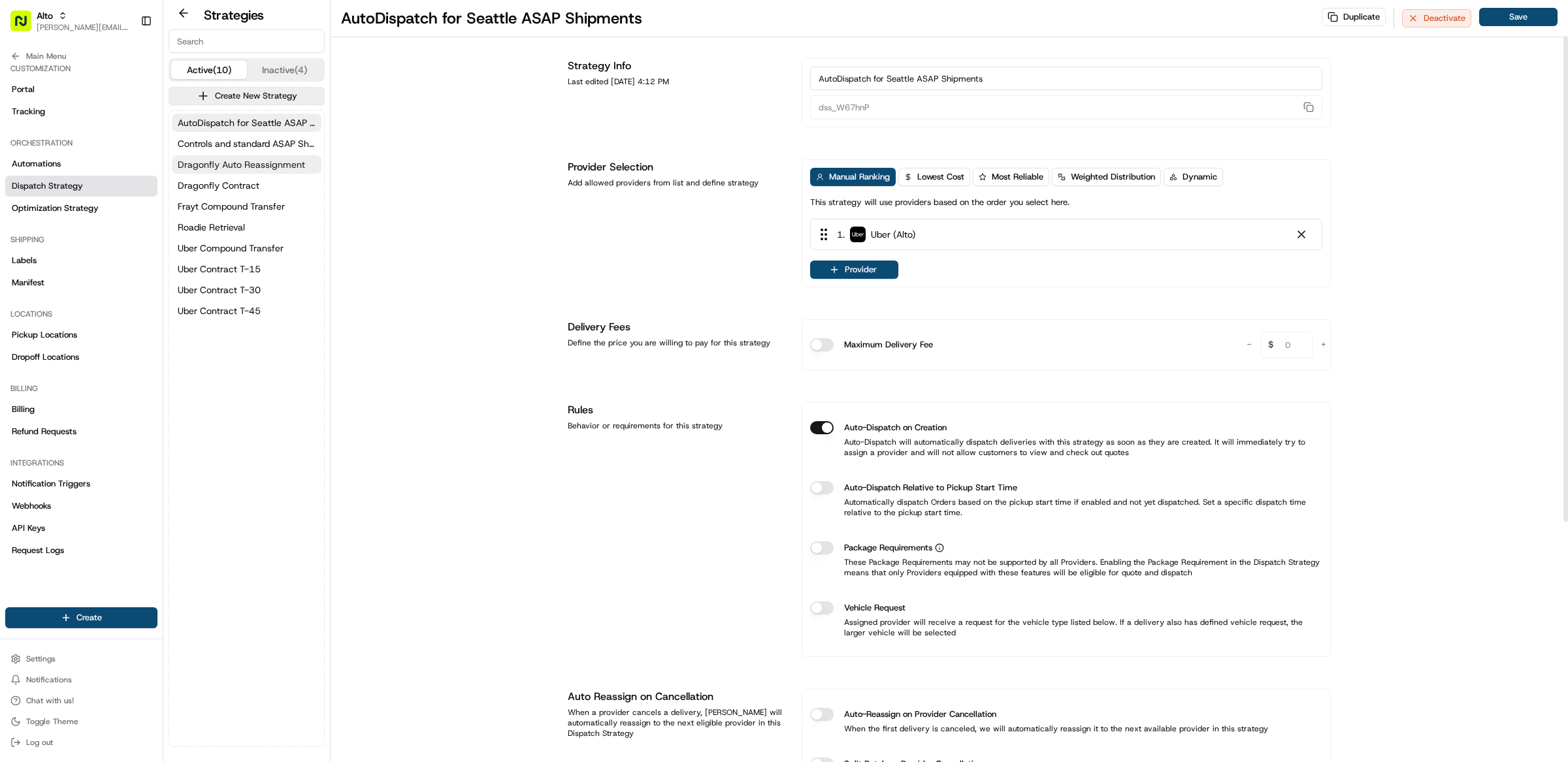
click at [234, 170] on span "Dragonfly Auto Reassignment" at bounding box center [242, 164] width 128 height 13
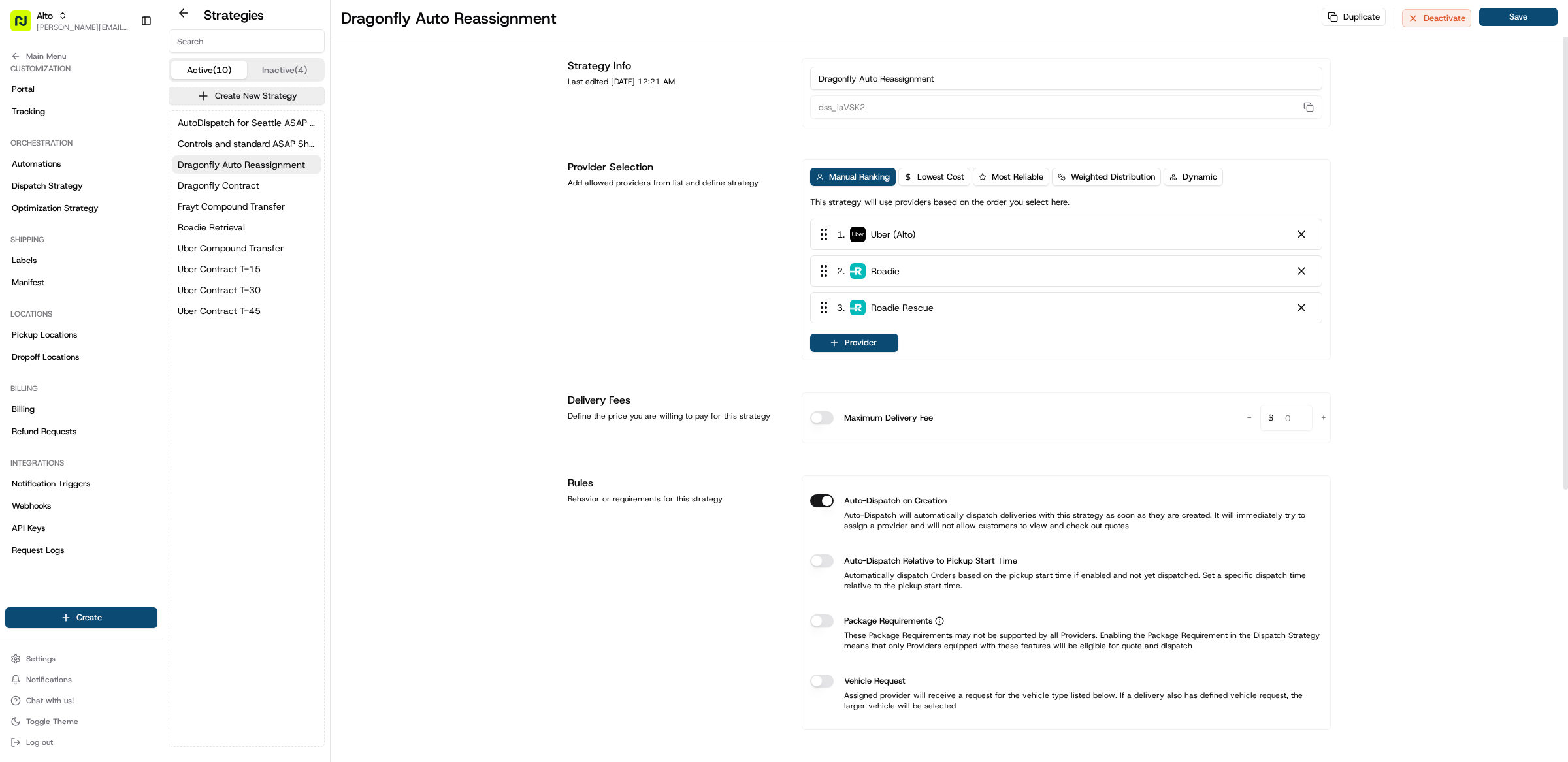
click at [660, 309] on div "Provider Selection Add allowed providers from list and define strategy" at bounding box center [677, 260] width 219 height 201
click at [1423, 294] on div "Dragonfly Auto Reassignment Duplicate Deactivate Save Strategy Info Last edited…" at bounding box center [949, 593] width 1238 height 1186
click at [715, 264] on div "Provider Selection Add allowed providers from list and define strategy" at bounding box center [677, 260] width 219 height 201
click at [677, 254] on div "Provider Selection Add allowed providers from list and define strategy" at bounding box center [677, 260] width 219 height 201
click at [636, 303] on div "Provider Selection Add allowed providers from list and define strategy" at bounding box center [677, 260] width 219 height 201
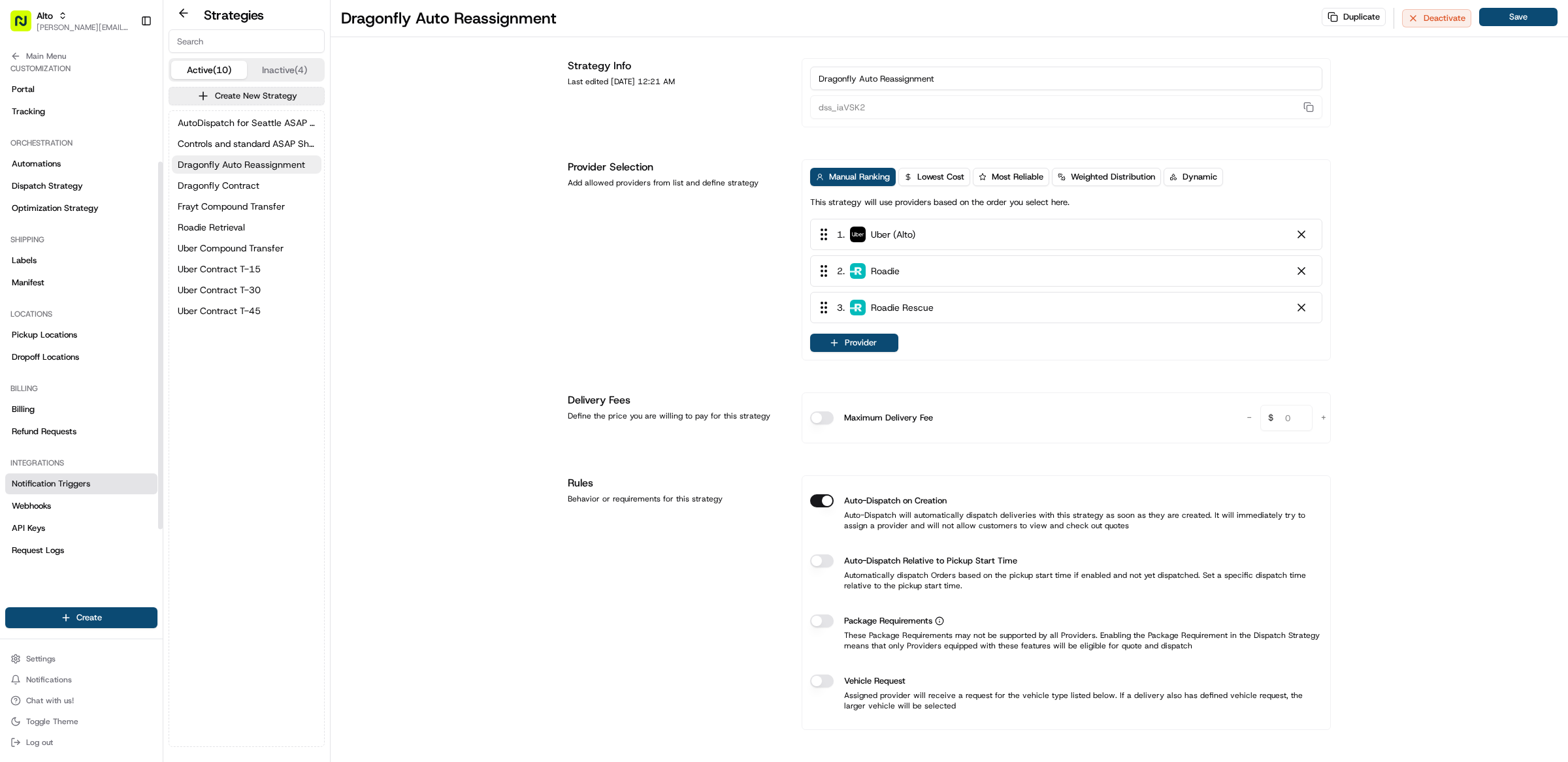
click at [35, 485] on span "Notification Triggers" at bounding box center [51, 484] width 78 height 12
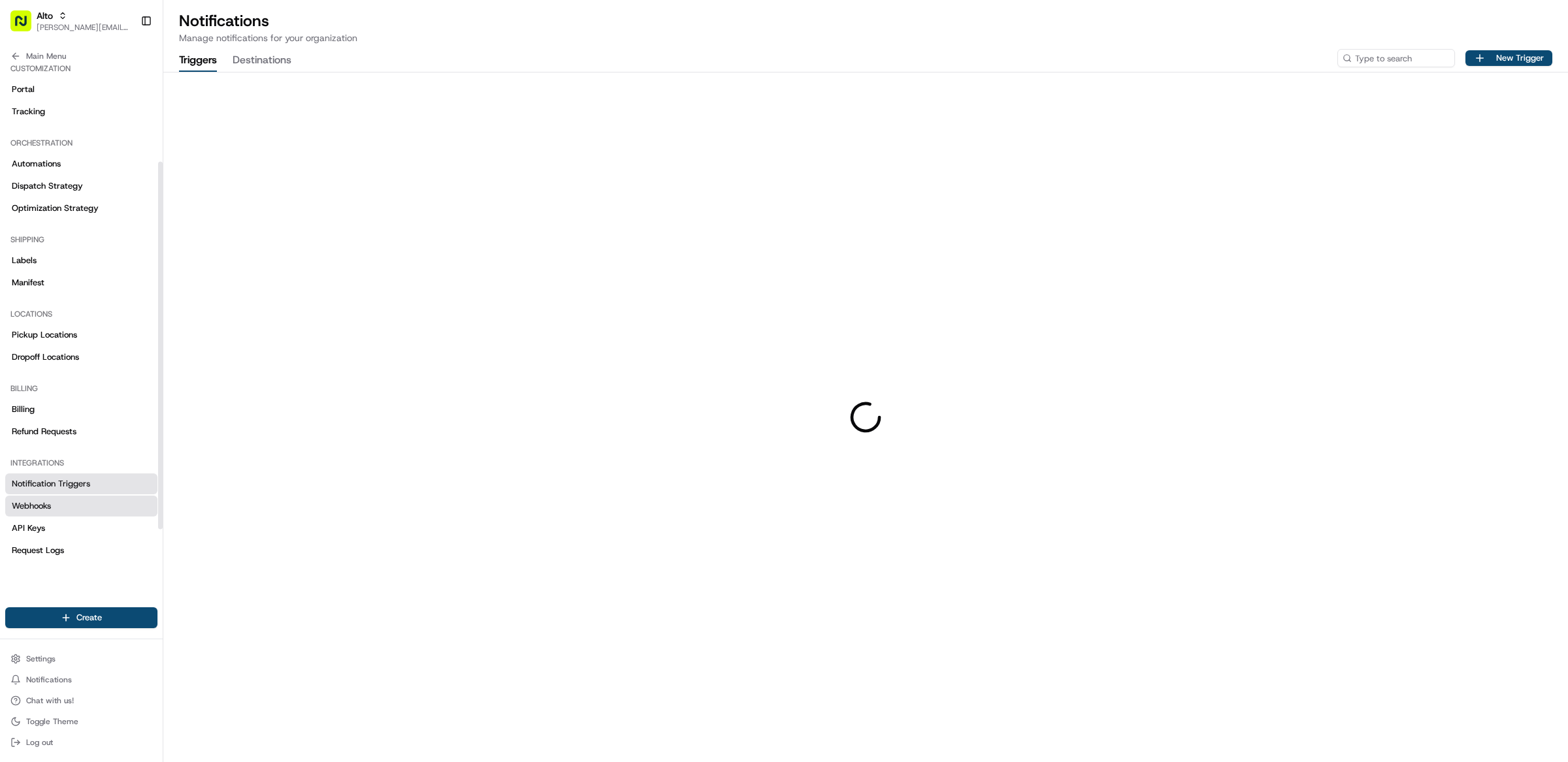
click at [42, 507] on span "Webhooks" at bounding box center [32, 506] width 39 height 12
